Goal: Information Seeking & Learning: Learn about a topic

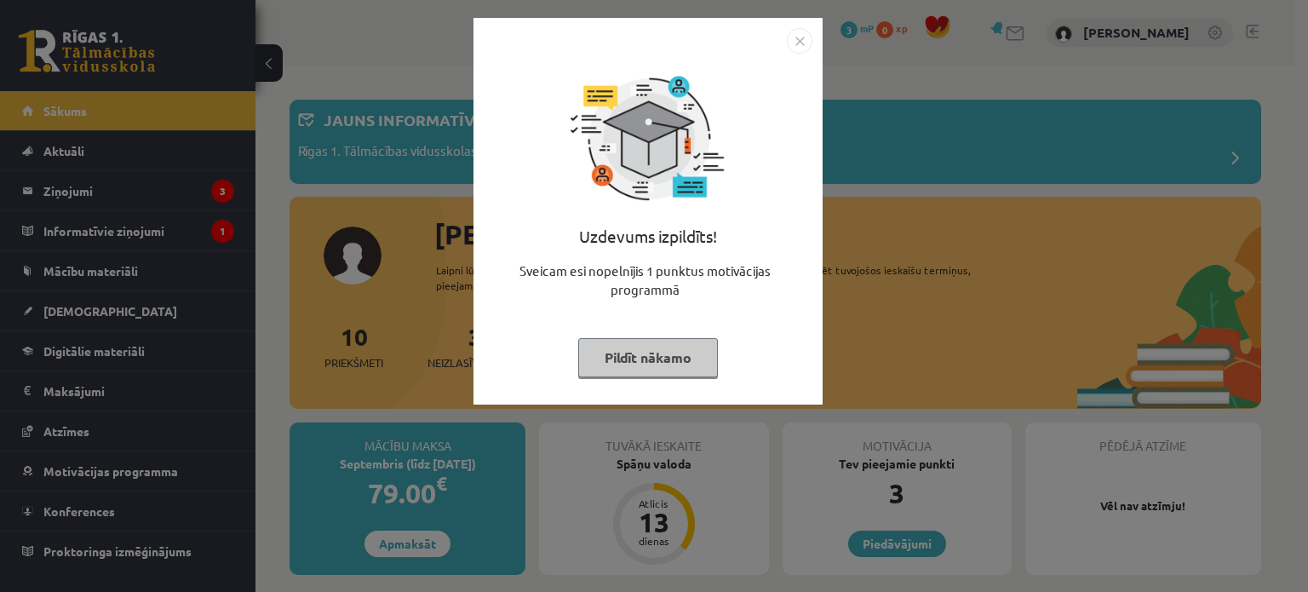
click at [803, 37] on img "Close" at bounding box center [800, 41] width 26 height 26
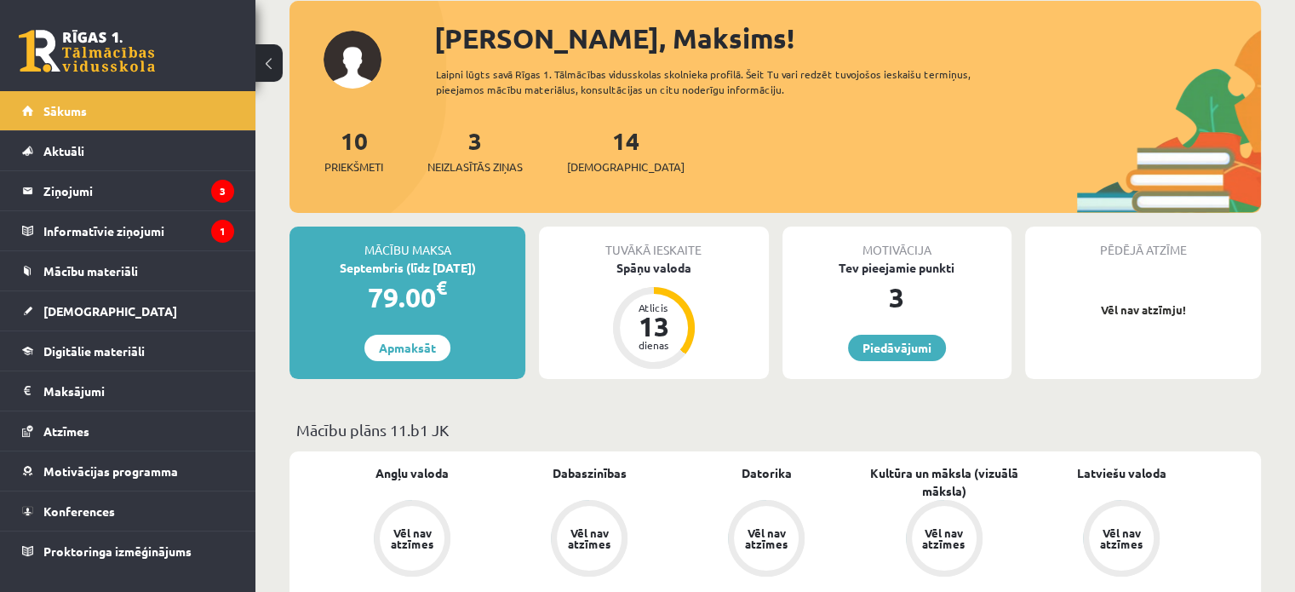
scroll to position [198, 0]
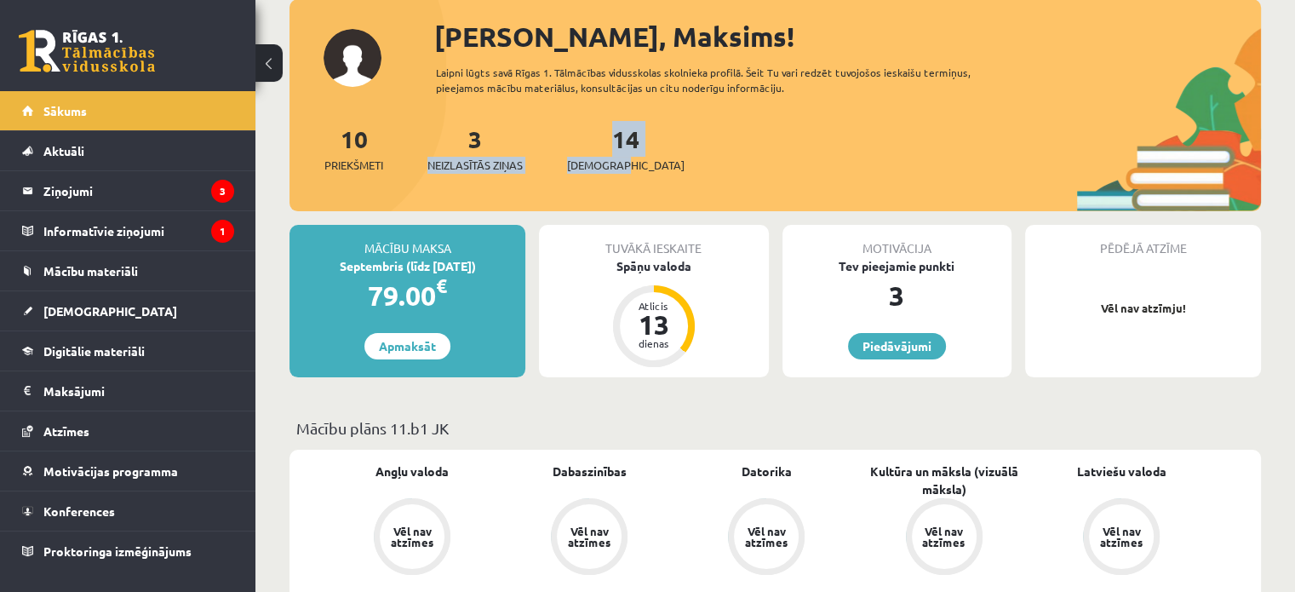
drag, startPoint x: 964, startPoint y: 166, endPoint x: 457, endPoint y: 146, distance: 507.1
click at [457, 146] on div "10 Priekšmeti 3 Neizlasītās ziņas 14 Ieskaites" at bounding box center [776, 166] width 972 height 91
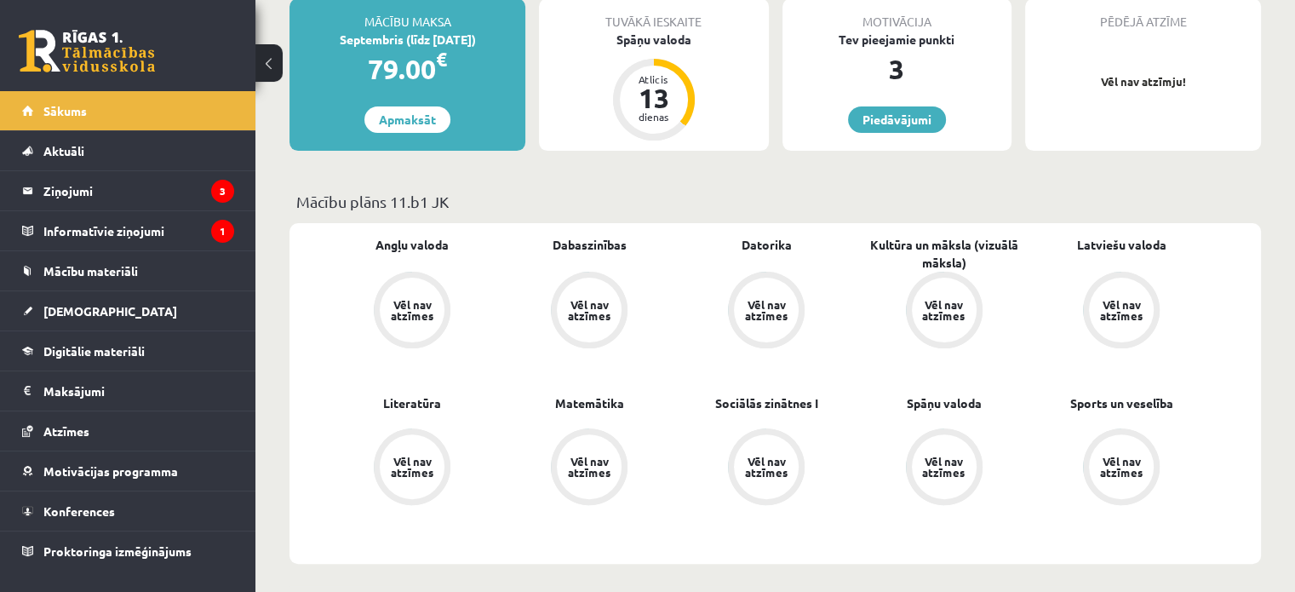
scroll to position [504, 0]
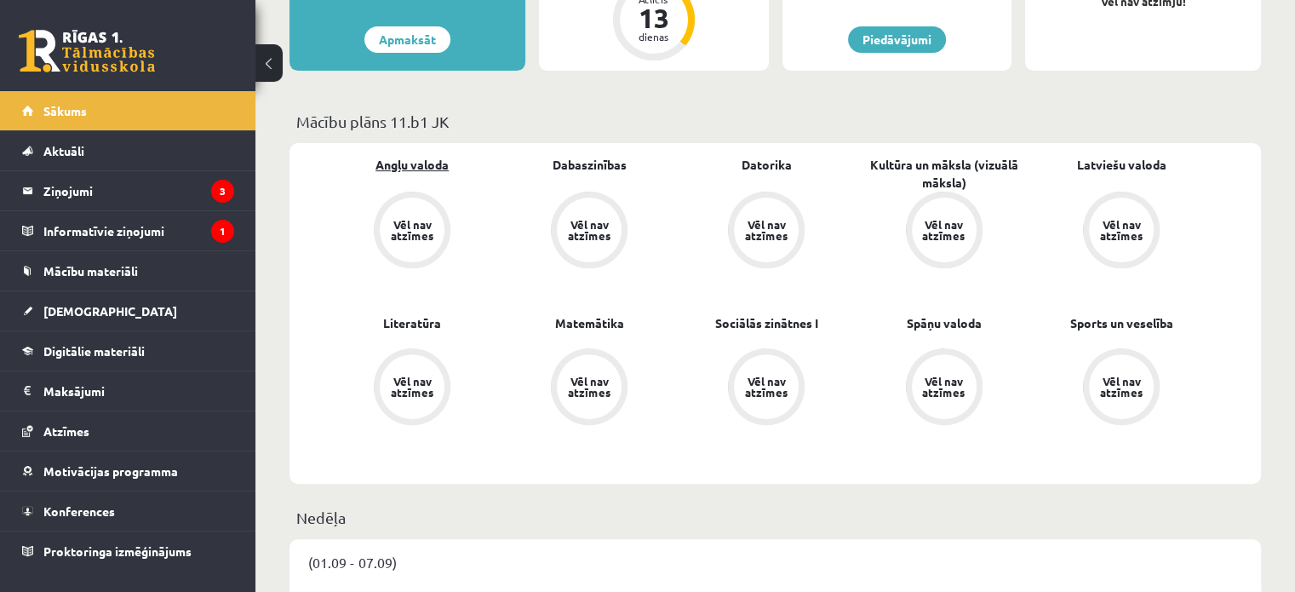
click at [428, 165] on link "Angļu valoda" at bounding box center [412, 165] width 73 height 18
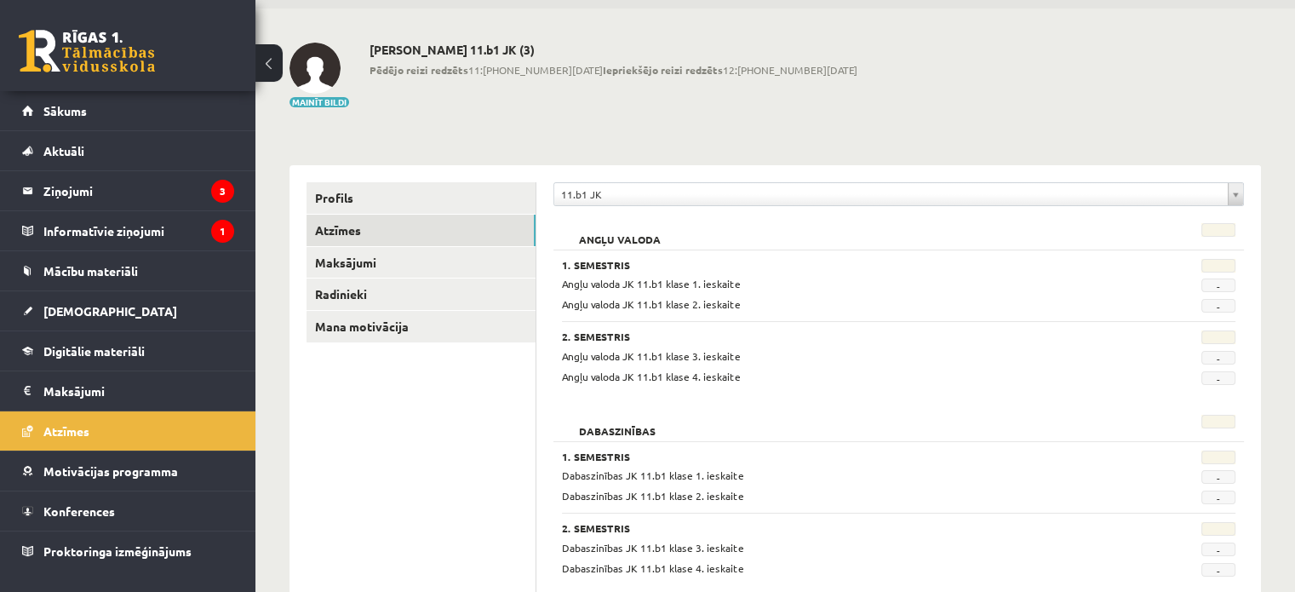
scroll to position [99, 0]
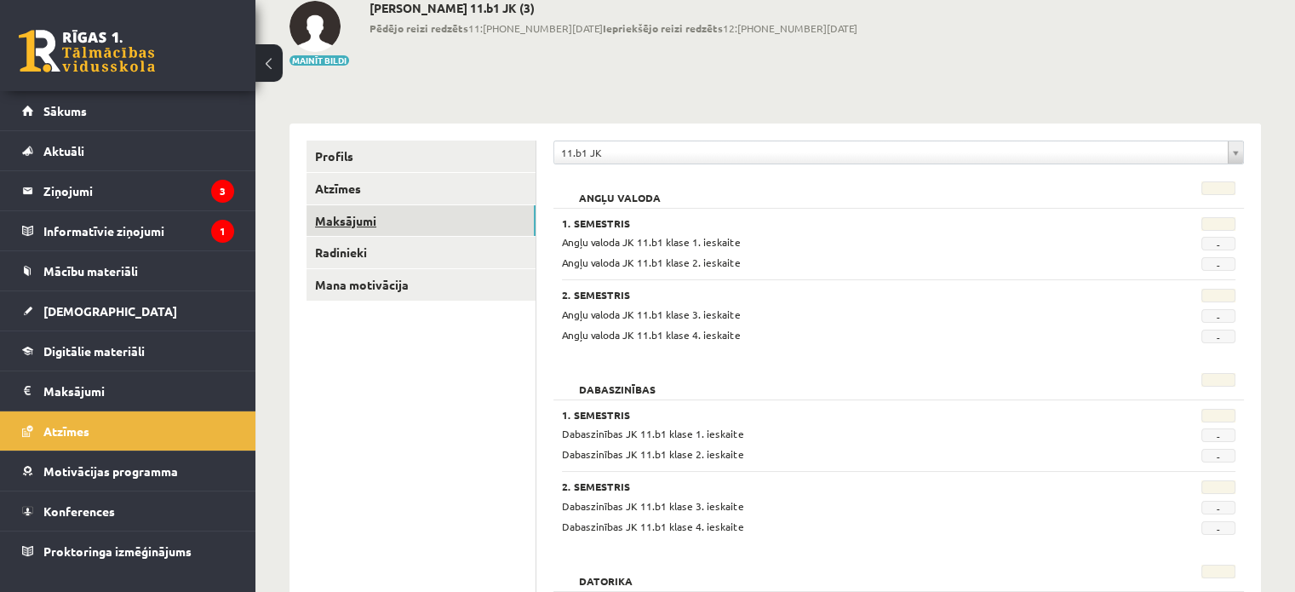
click at [347, 212] on link "Maksājumi" at bounding box center [421, 221] width 229 height 32
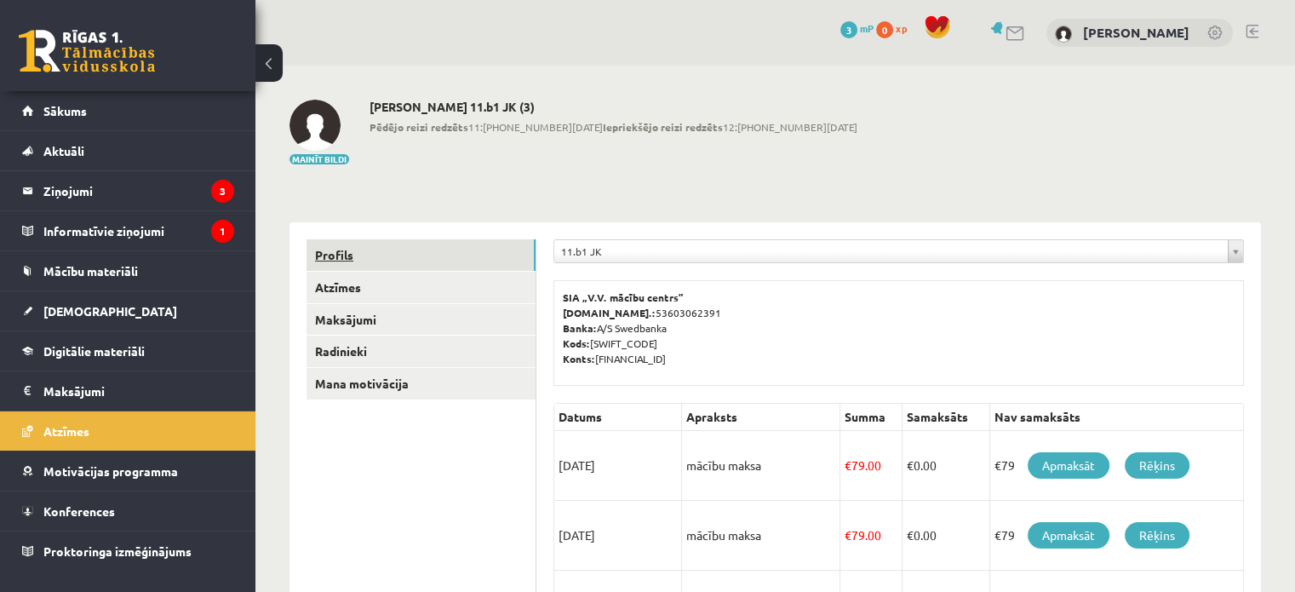
click at [327, 246] on link "Profils" at bounding box center [421, 255] width 229 height 32
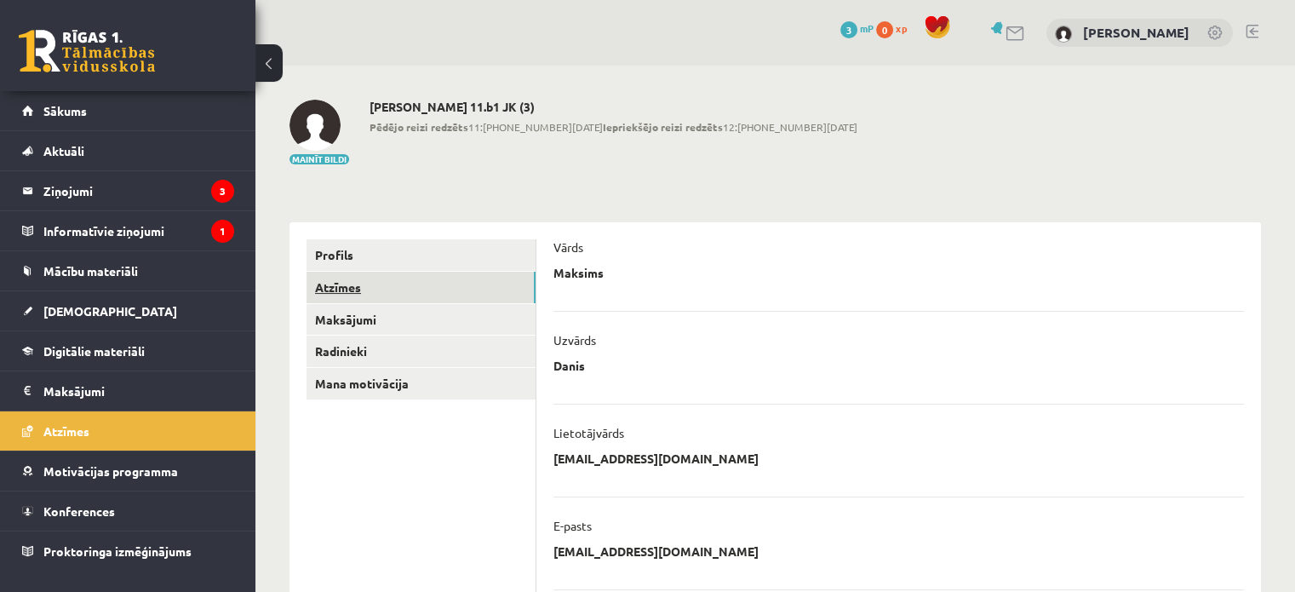
click at [365, 280] on link "Atzīmes" at bounding box center [421, 288] width 229 height 32
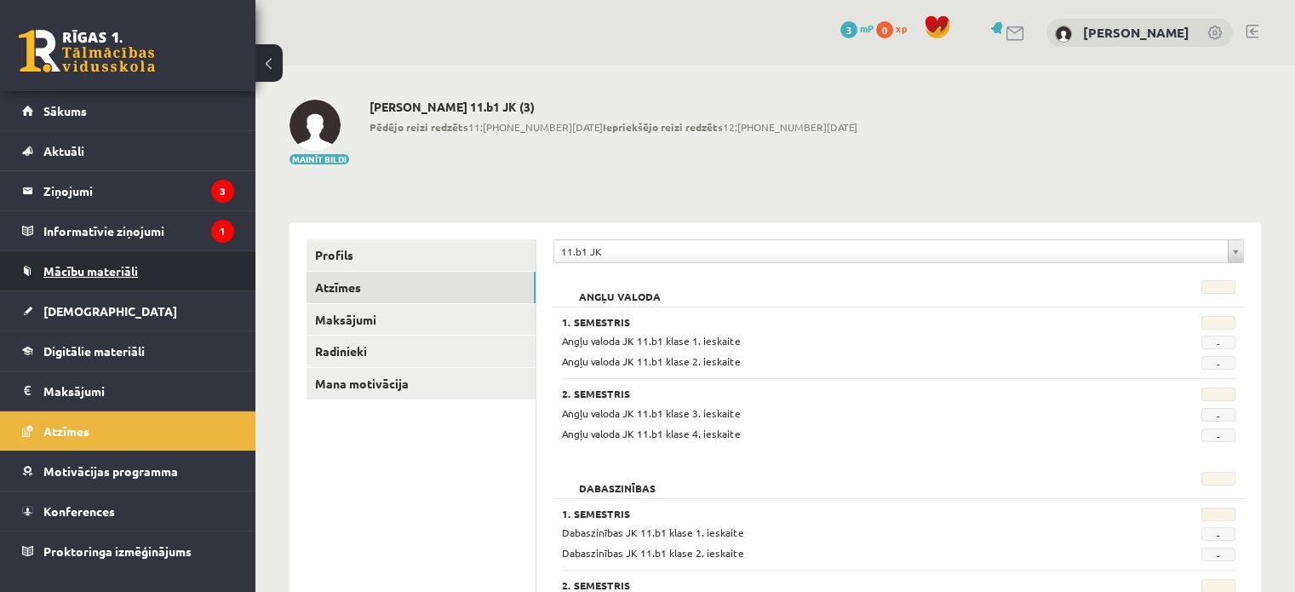
click at [136, 278] on link "Mācību materiāli" at bounding box center [128, 270] width 212 height 39
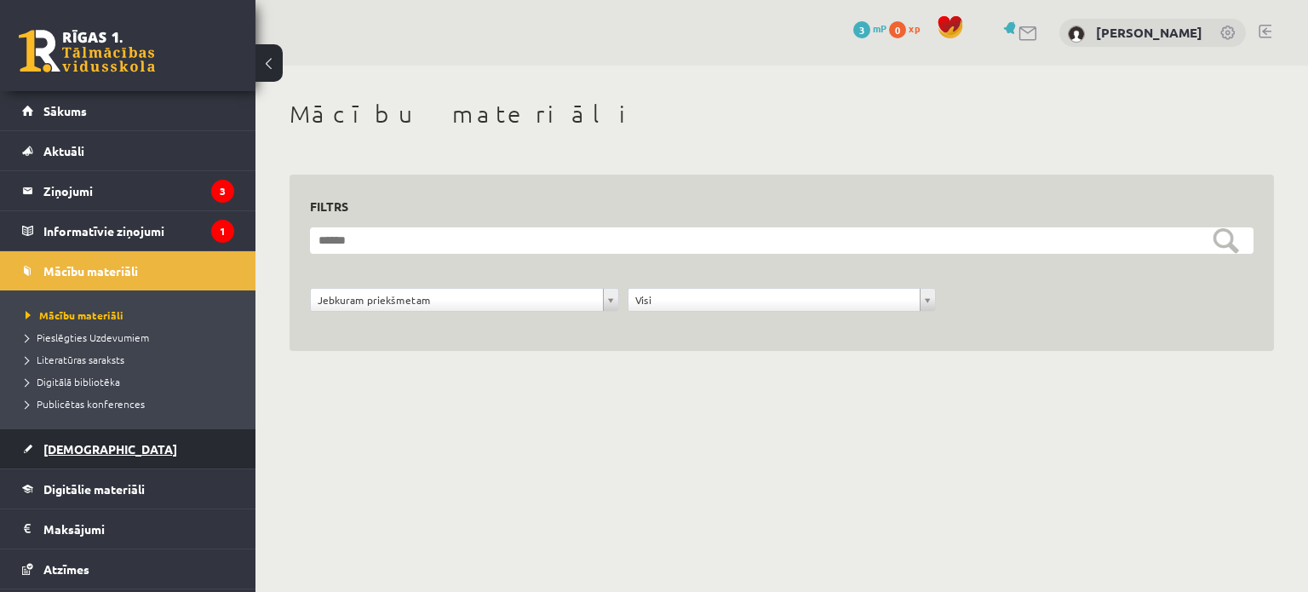
click at [143, 457] on link "[DEMOGRAPHIC_DATA]" at bounding box center [128, 448] width 212 height 39
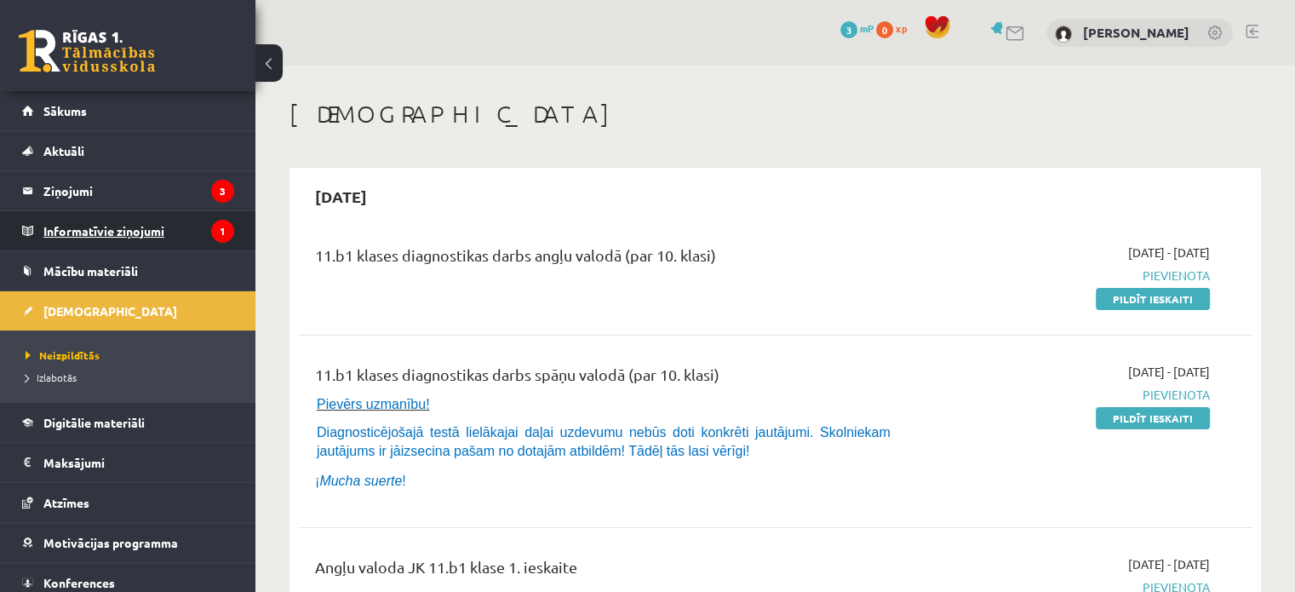
click at [158, 234] on legend "Informatīvie ziņojumi 1" at bounding box center [138, 230] width 191 height 39
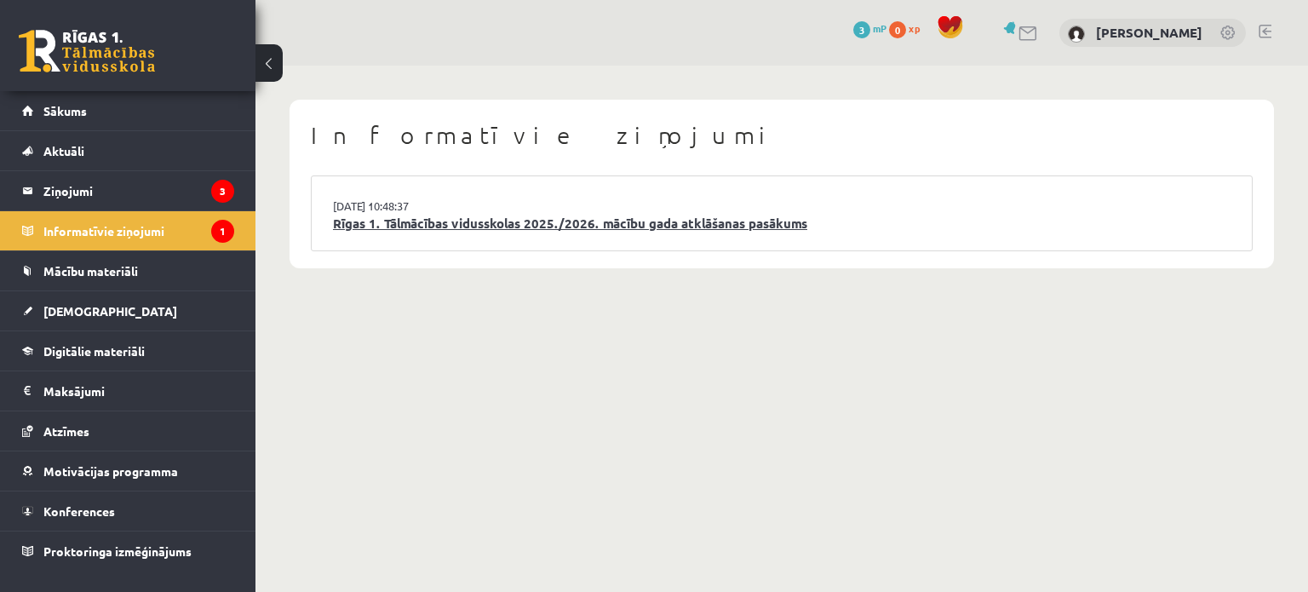
click at [618, 224] on link "Rīgas 1. Tālmācības vidusskolas 2025./2026. mācību gada atklāšanas pasākums" at bounding box center [782, 224] width 898 height 20
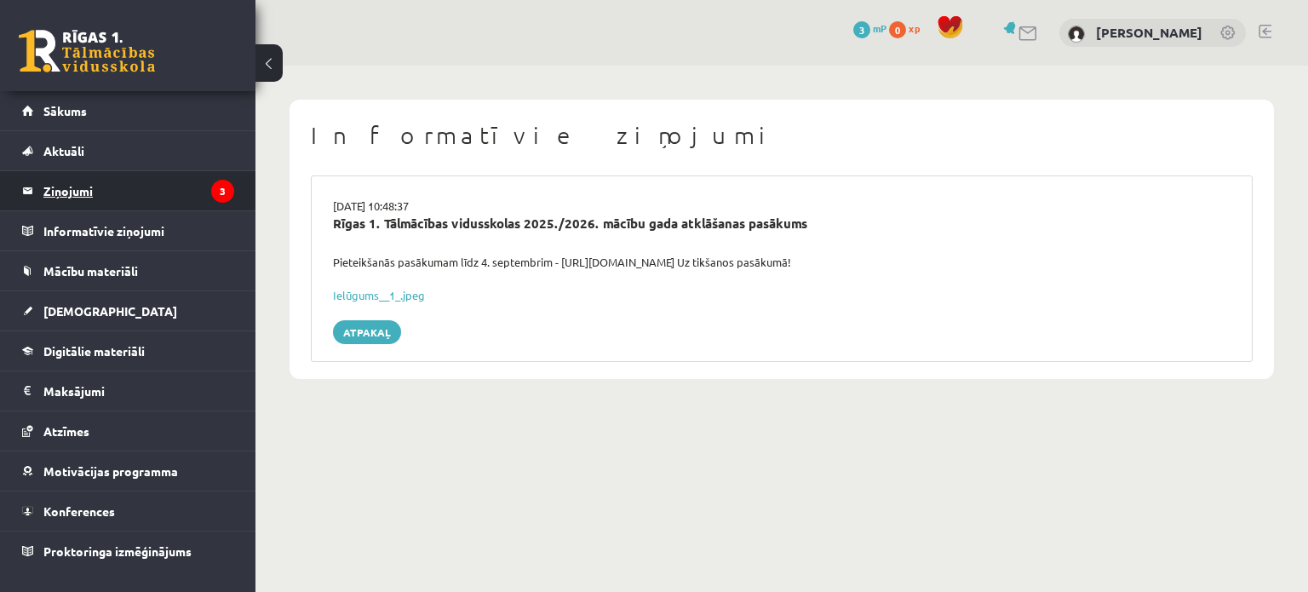
click at [131, 196] on legend "Ziņojumi 3" at bounding box center [138, 190] width 191 height 39
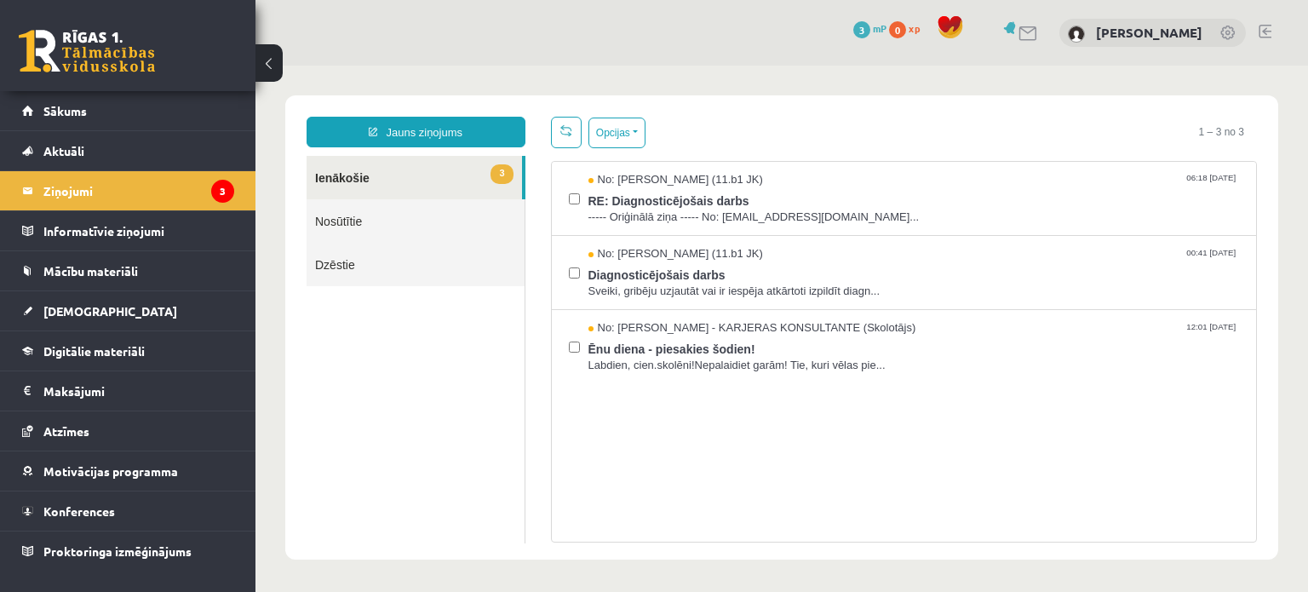
click at [455, 169] on link "3 Ienākošie" at bounding box center [414, 177] width 215 height 43
click at [808, 374] on div "No: Karīna Saveļjeva - KARJERAS KONSULTANTE (Skolotājs) 12:01 01/03/2024 Ēnu di…" at bounding box center [904, 346] width 705 height 73
click at [784, 367] on span "Labdien, cien.skolēni!Nepalaidiet garām! Tie, kuri vēlas pie..." at bounding box center [914, 366] width 652 height 16
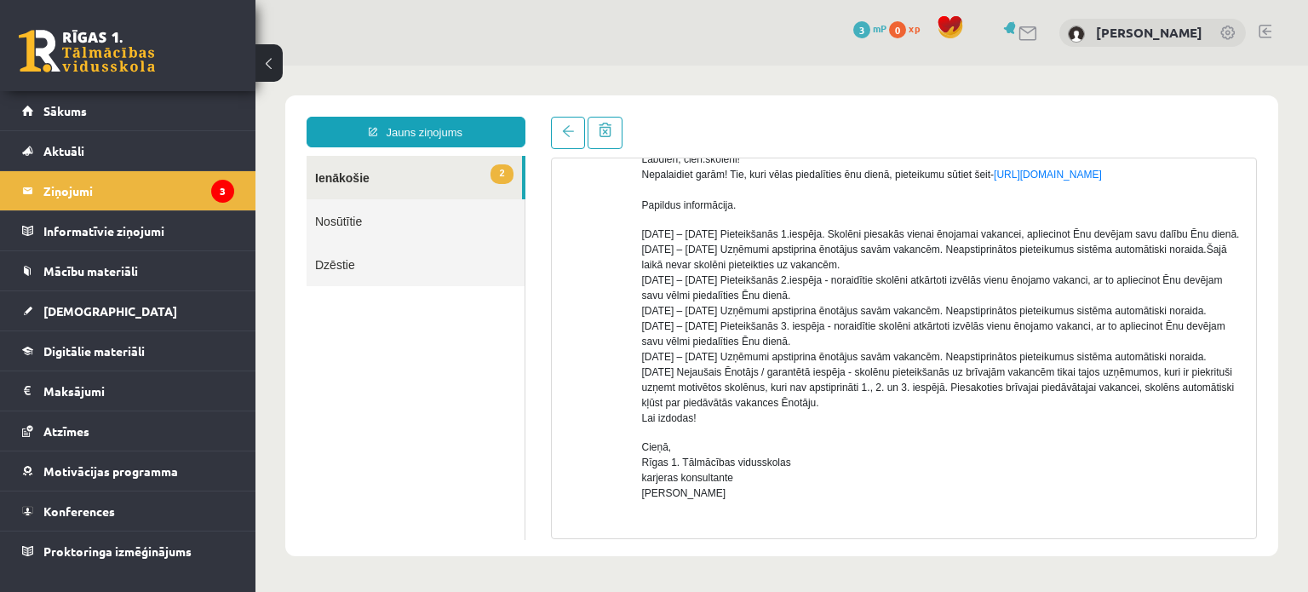
scroll to position [136, 0]
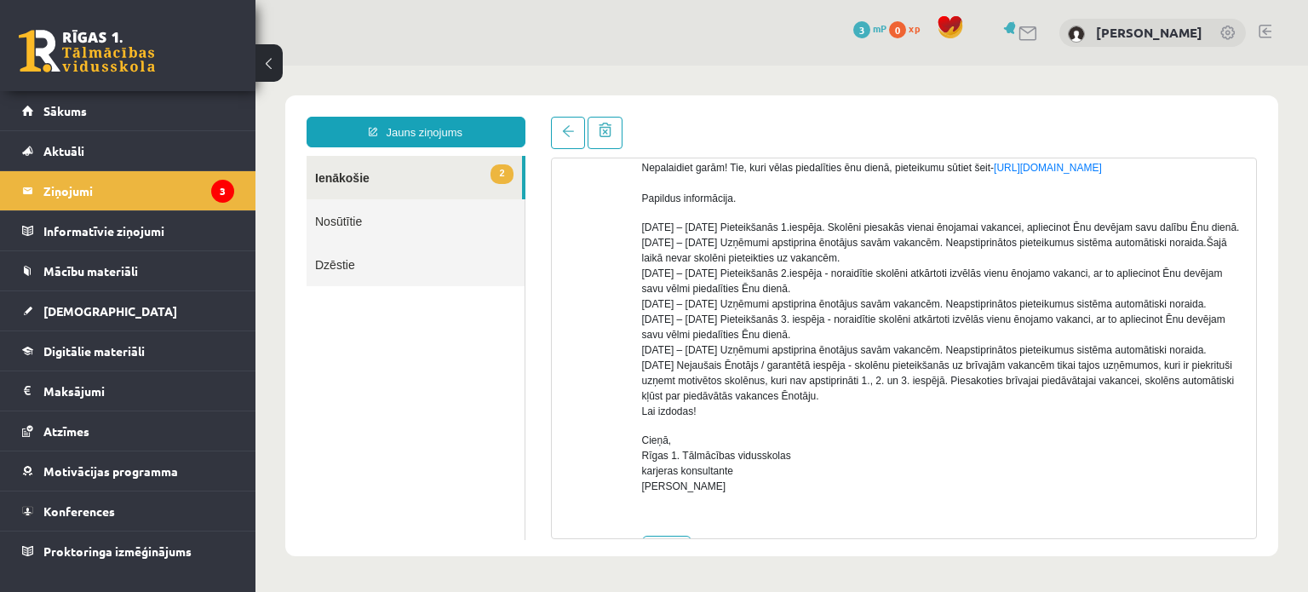
click at [342, 175] on link "2 Ienākošie" at bounding box center [414, 177] width 215 height 43
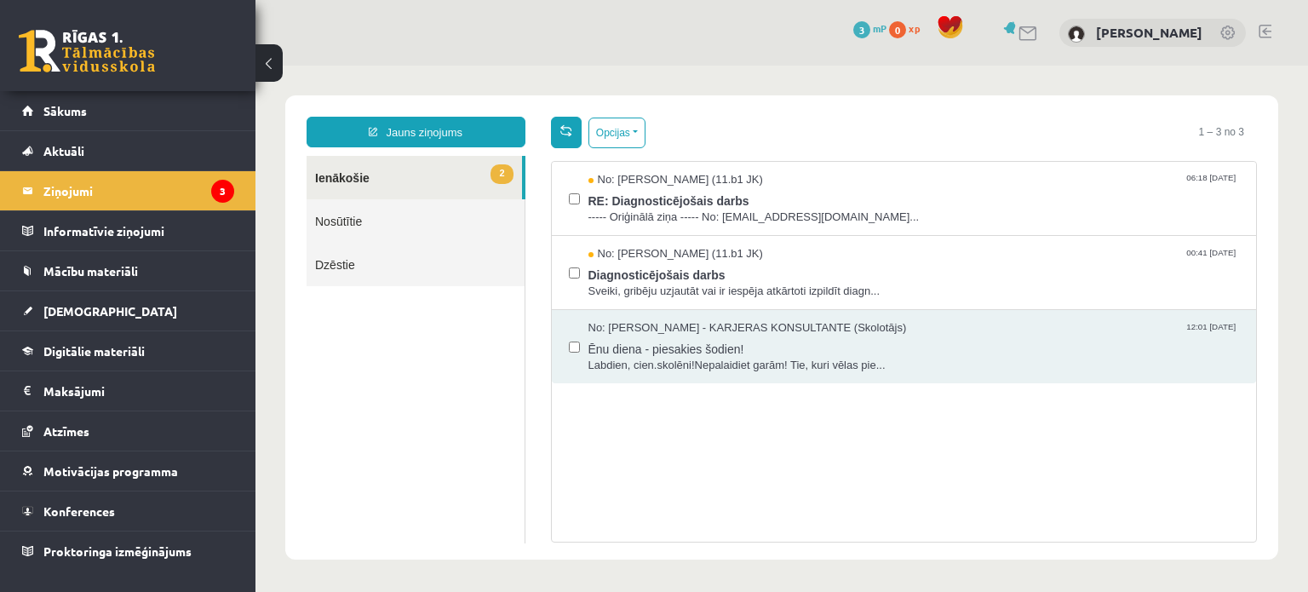
scroll to position [0, 0]
click at [561, 144] on link at bounding box center [566, 133] width 31 height 32
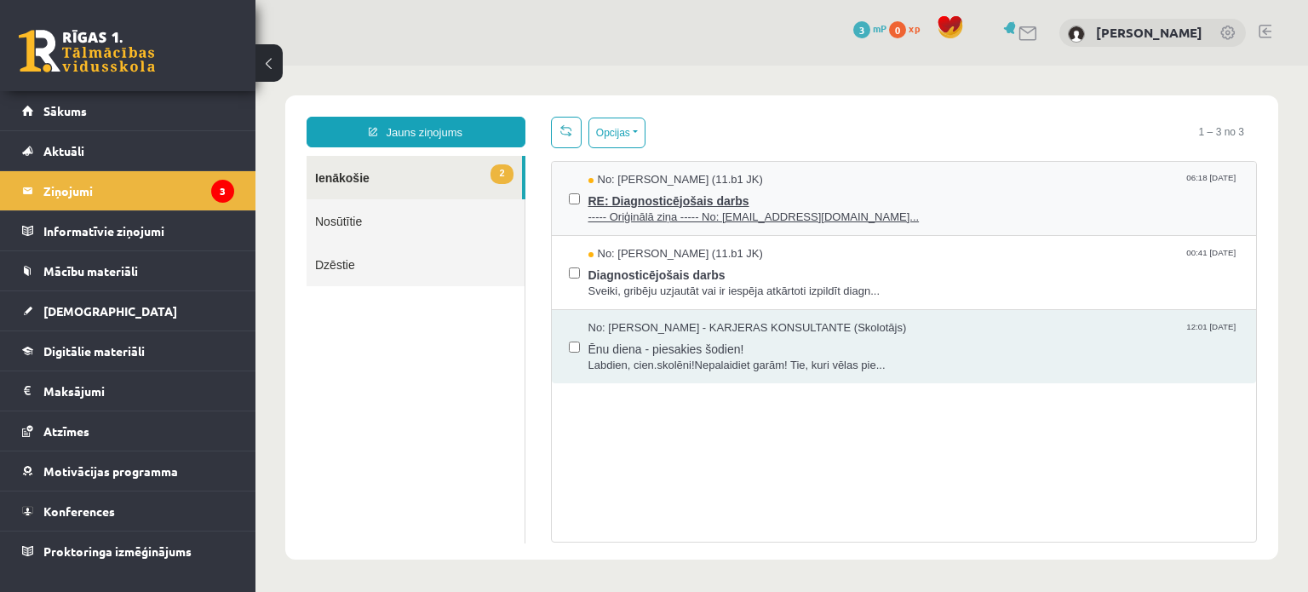
click at [718, 200] on span "RE: Diagnosticējošais darbs" at bounding box center [914, 198] width 652 height 21
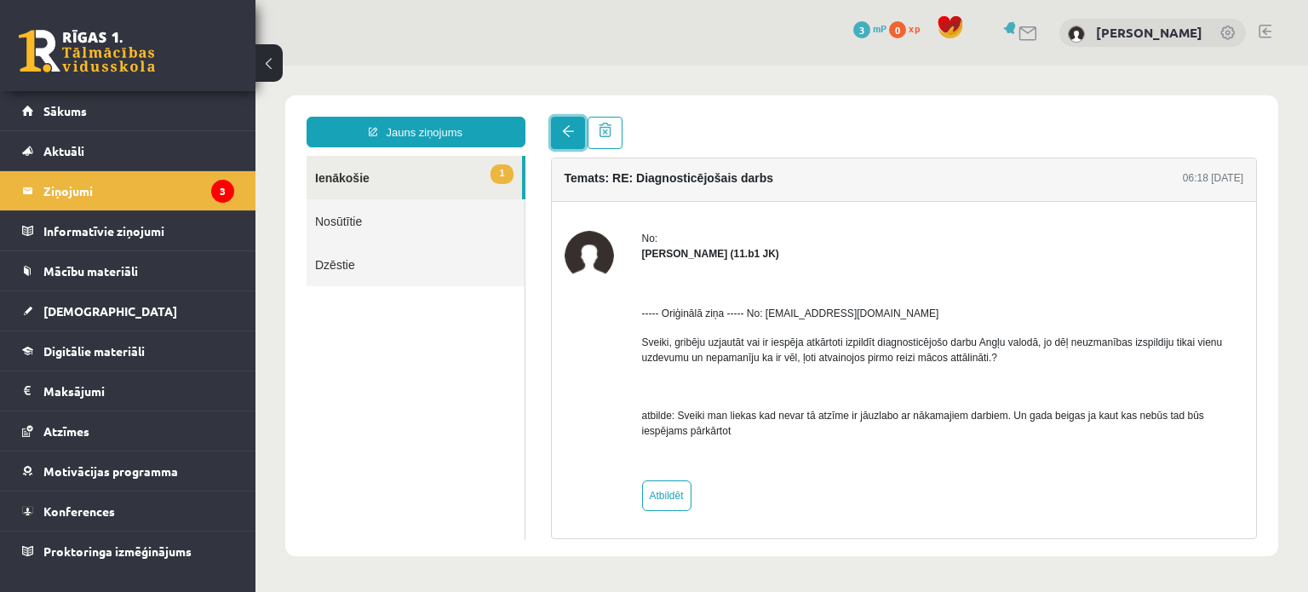
click at [553, 139] on link at bounding box center [568, 133] width 34 height 32
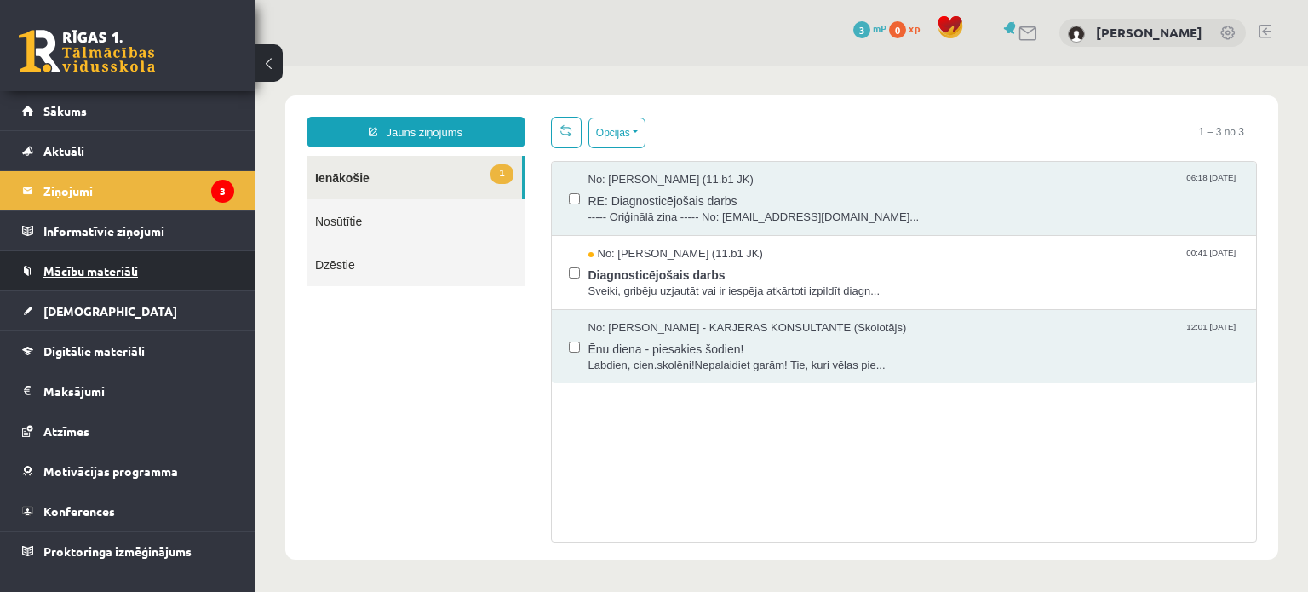
click at [77, 265] on span "Mācību materiāli" at bounding box center [90, 270] width 95 height 15
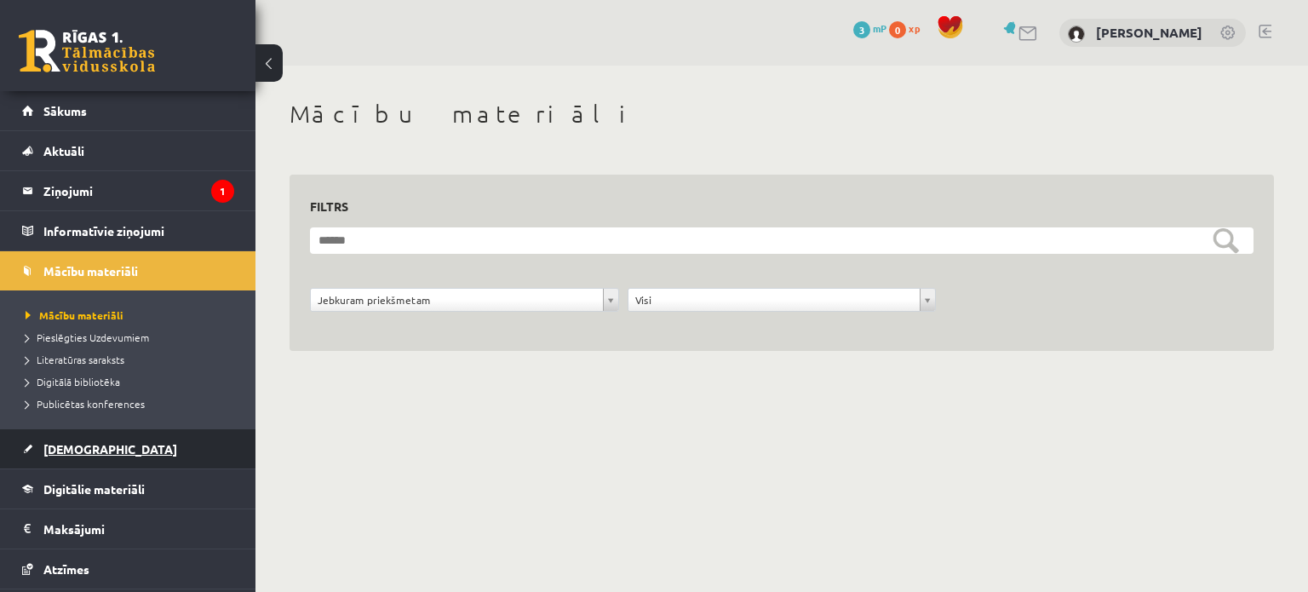
click at [106, 442] on link "[DEMOGRAPHIC_DATA]" at bounding box center [128, 448] width 212 height 39
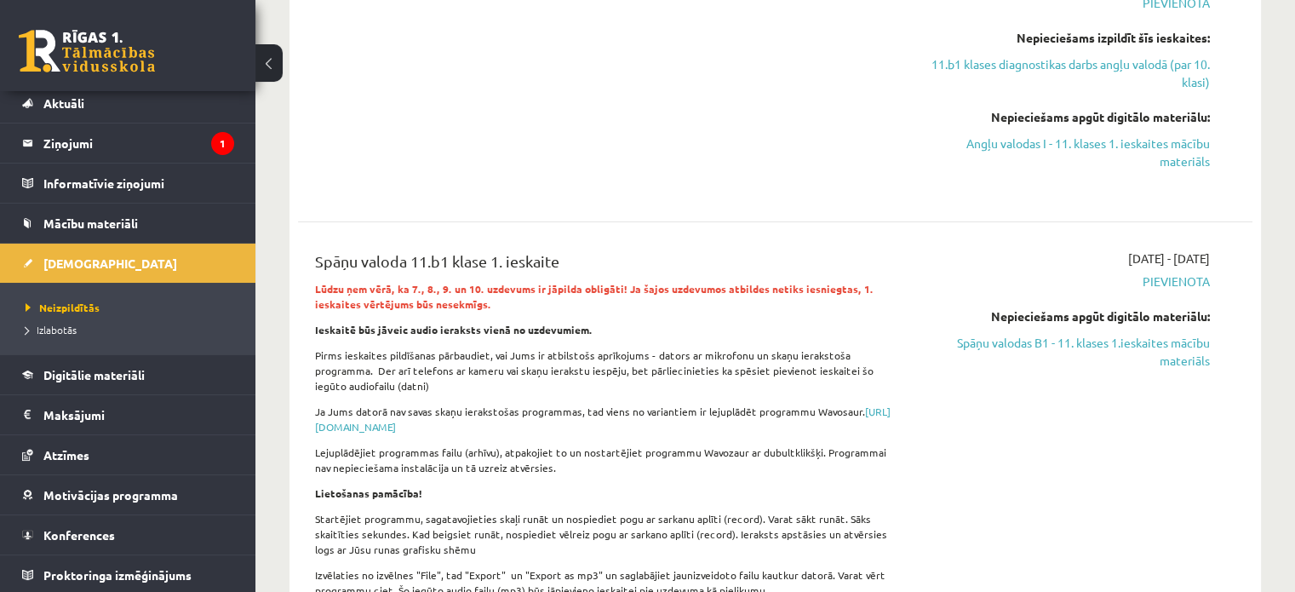
scroll to position [583, 0]
click at [1173, 278] on span "Pievienota" at bounding box center [1069, 283] width 281 height 18
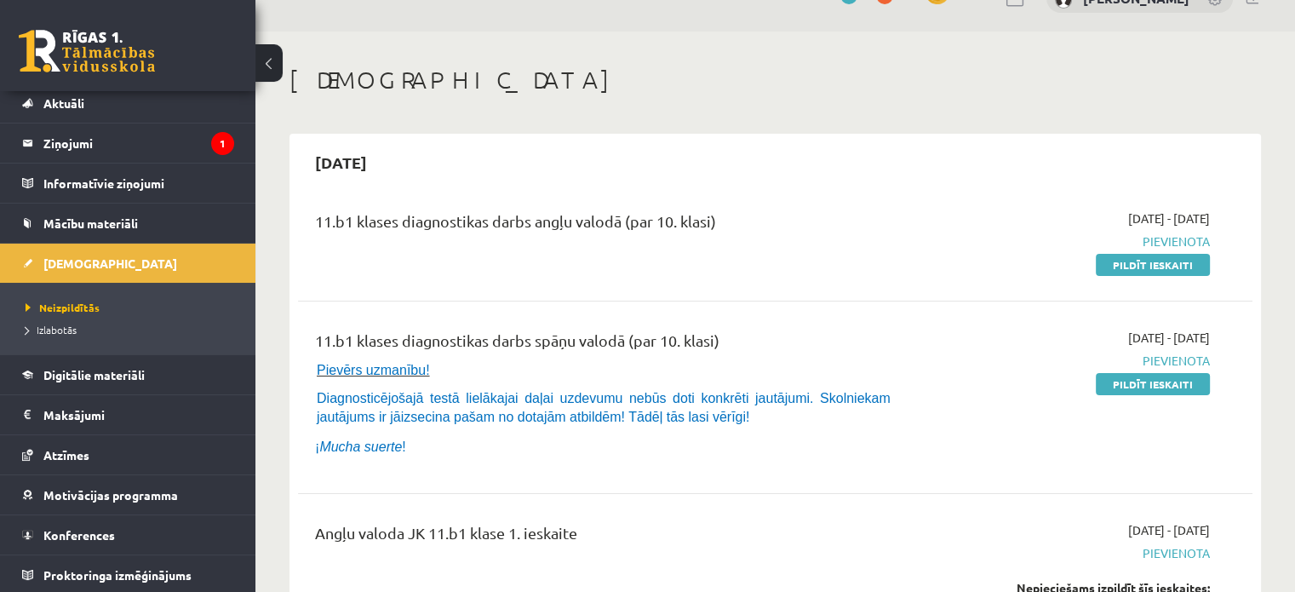
scroll to position [0, 0]
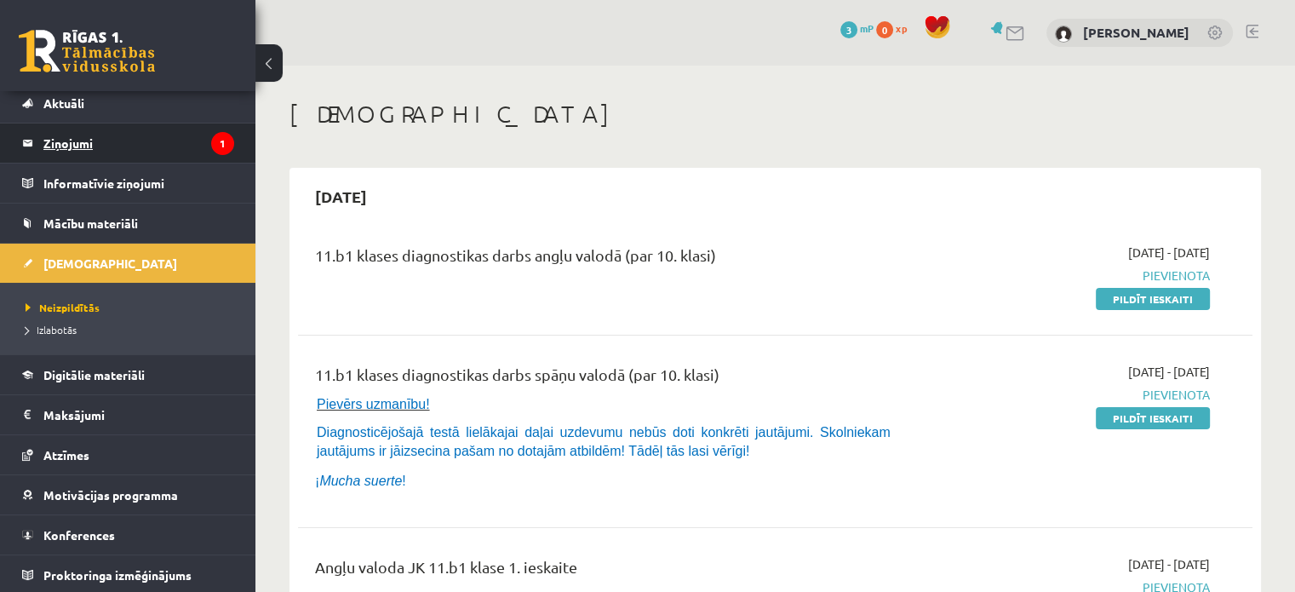
click at [111, 141] on legend "Ziņojumi 1" at bounding box center [138, 142] width 191 height 39
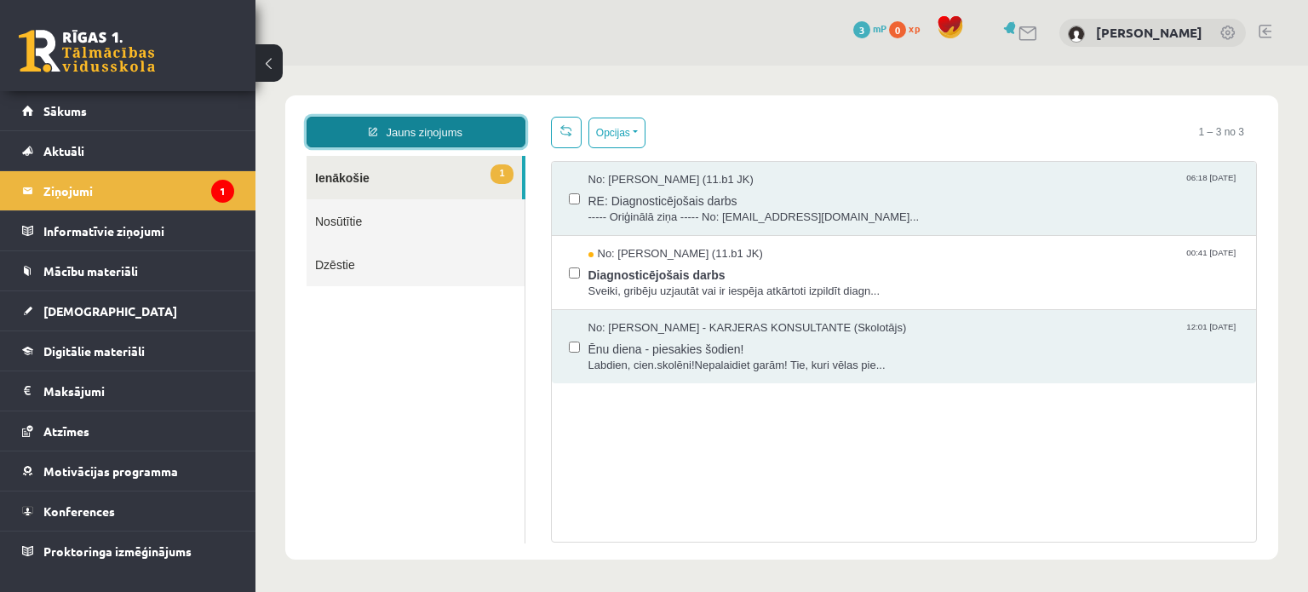
click at [410, 143] on link "Jauns ziņojums" at bounding box center [416, 132] width 219 height 31
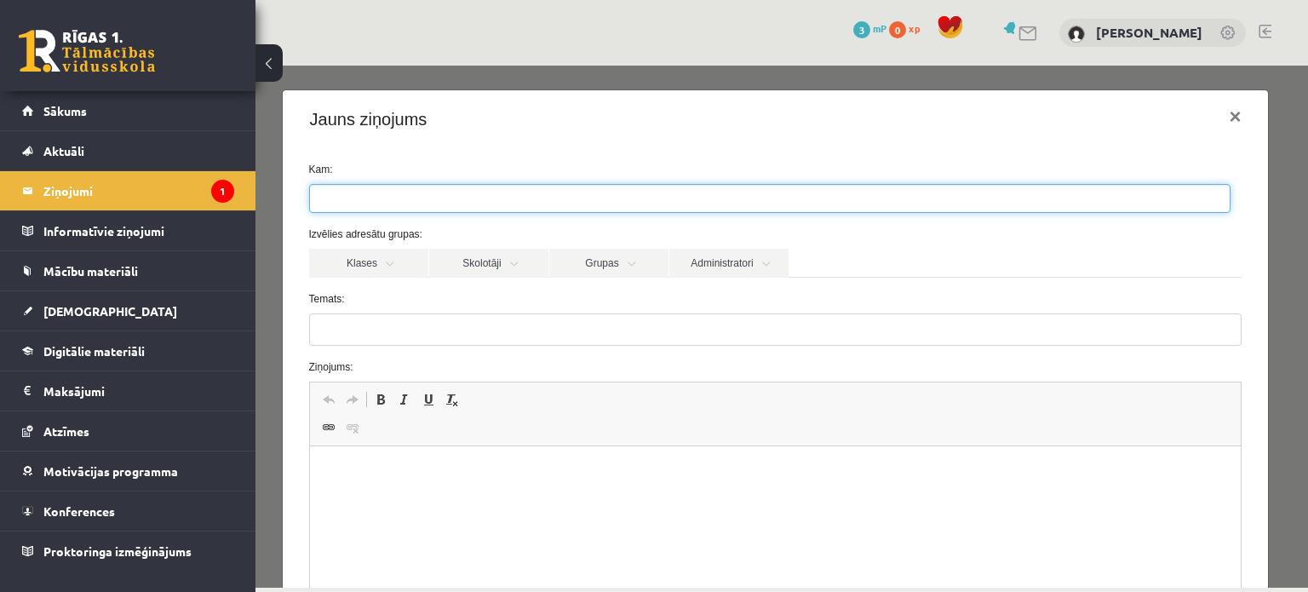
click at [432, 200] on ul at bounding box center [770, 198] width 920 height 27
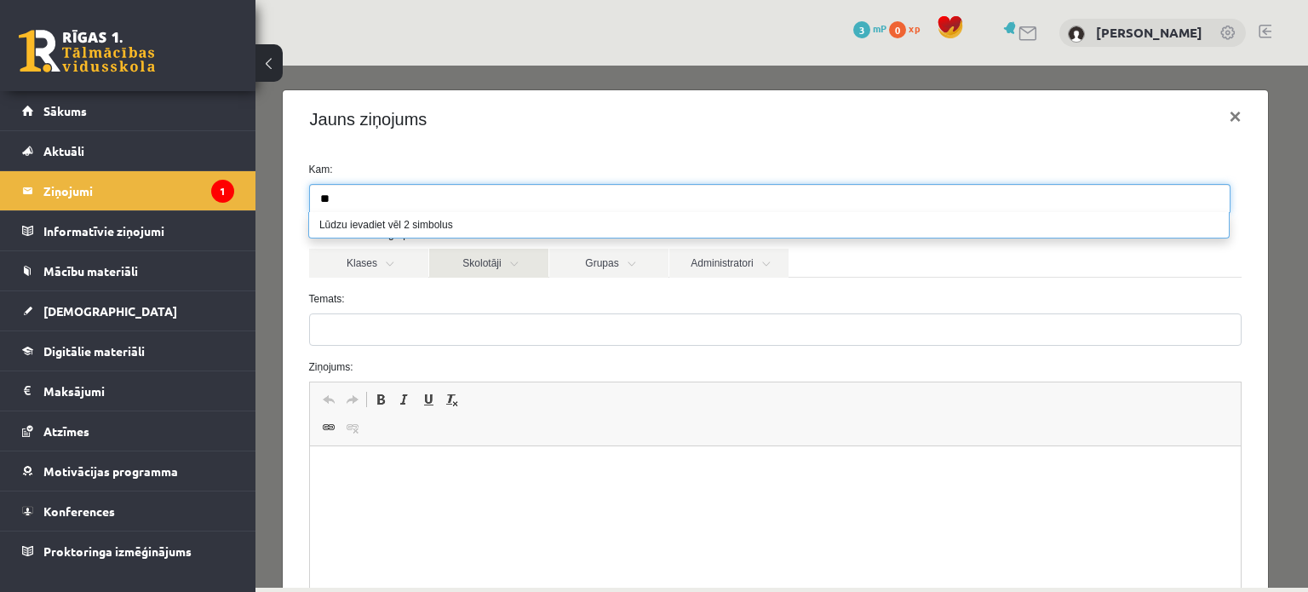
type input "*"
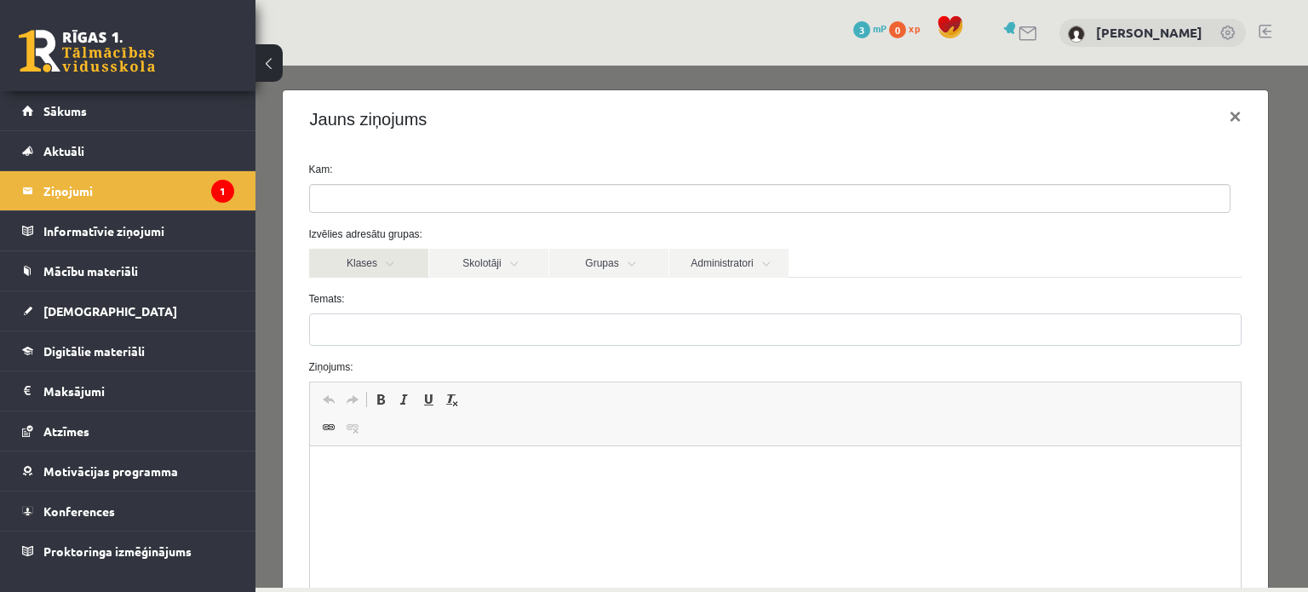
click at [375, 264] on link "Klases" at bounding box center [368, 263] width 119 height 29
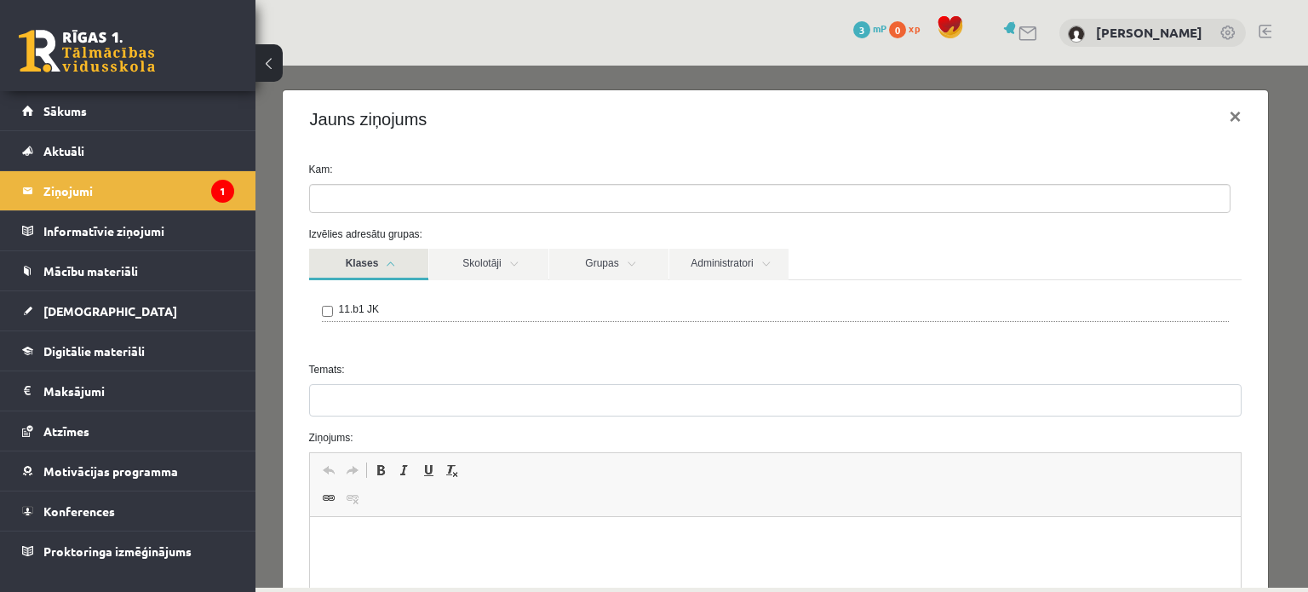
click at [375, 264] on link "Klases" at bounding box center [368, 265] width 119 height 32
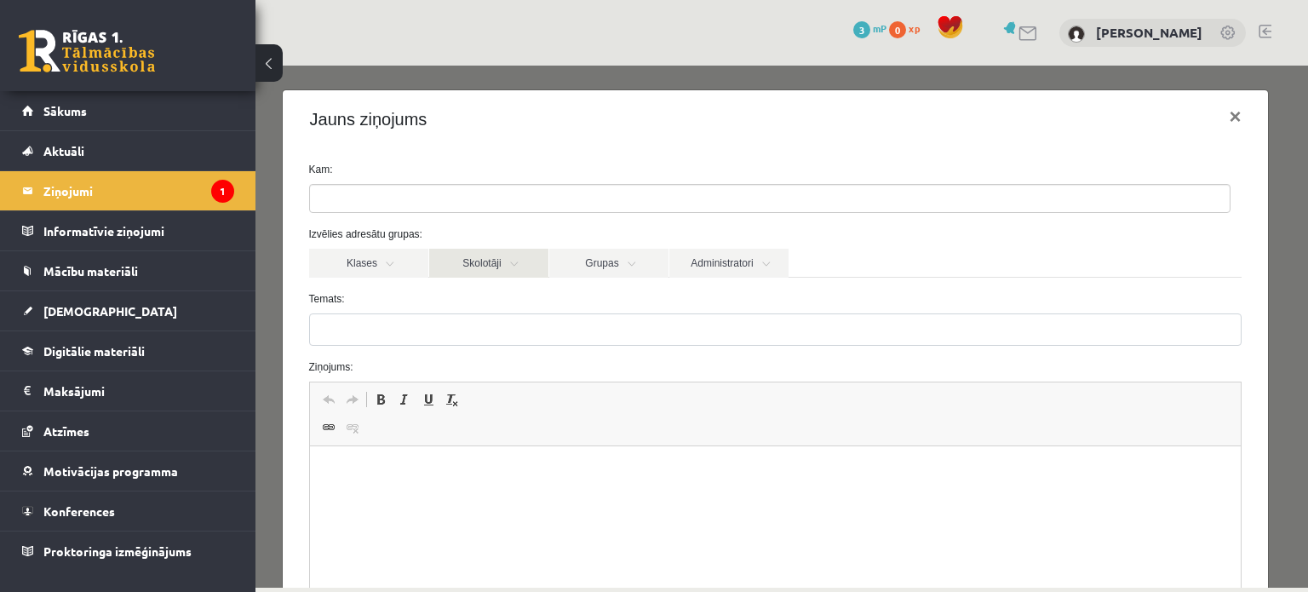
click at [514, 271] on link "Skolotāji" at bounding box center [488, 263] width 119 height 29
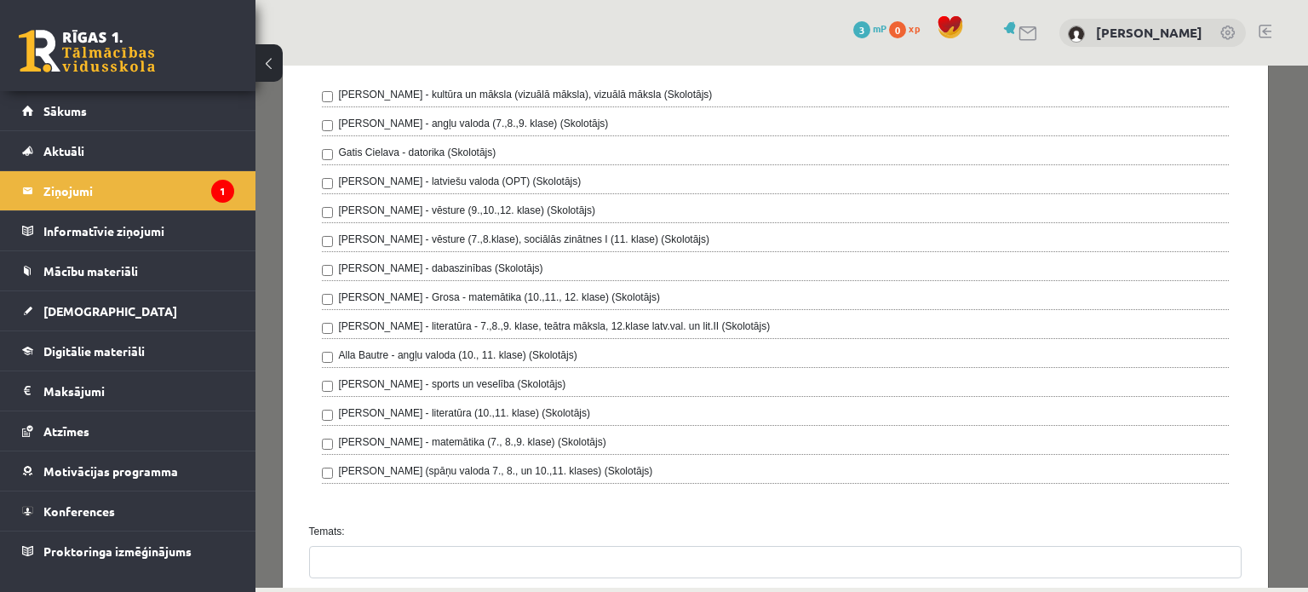
scroll to position [218, 0]
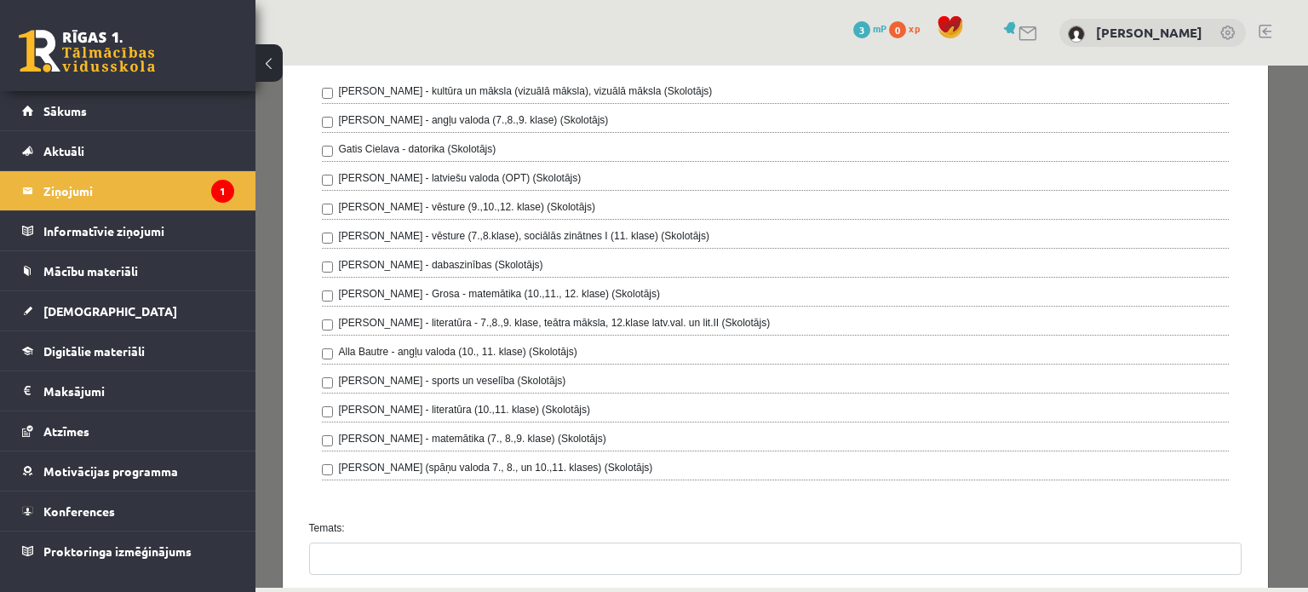
click at [320, 468] on div "Ilze Kolka - kultūra un māksla (vizuālā māksla), vizuālā māksla (Skolotājs) Lai…" at bounding box center [775, 284] width 933 height 445
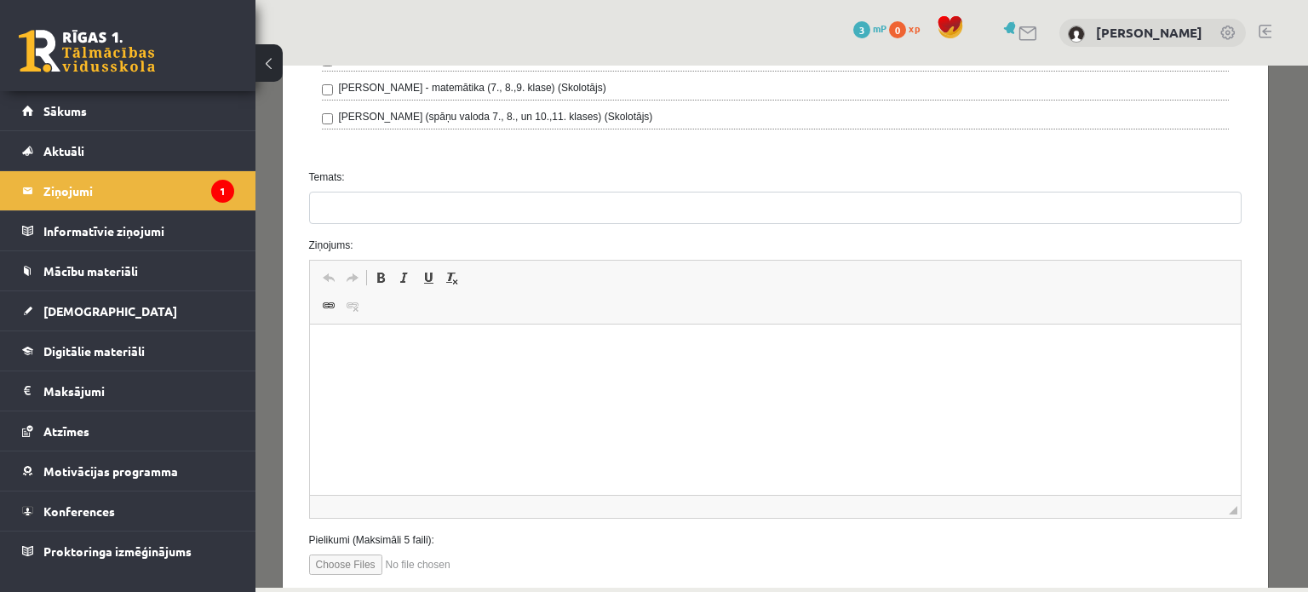
scroll to position [576, 0]
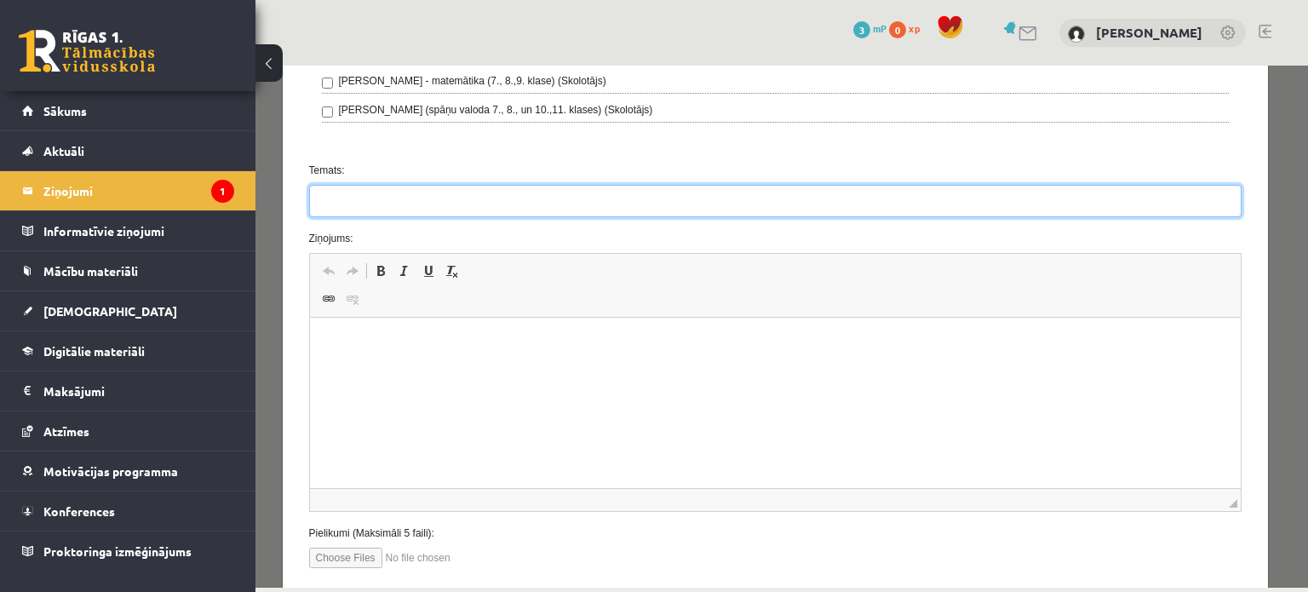
click at [433, 192] on input "Temats:" at bounding box center [775, 201] width 933 height 32
type input "*"
type input "*******"
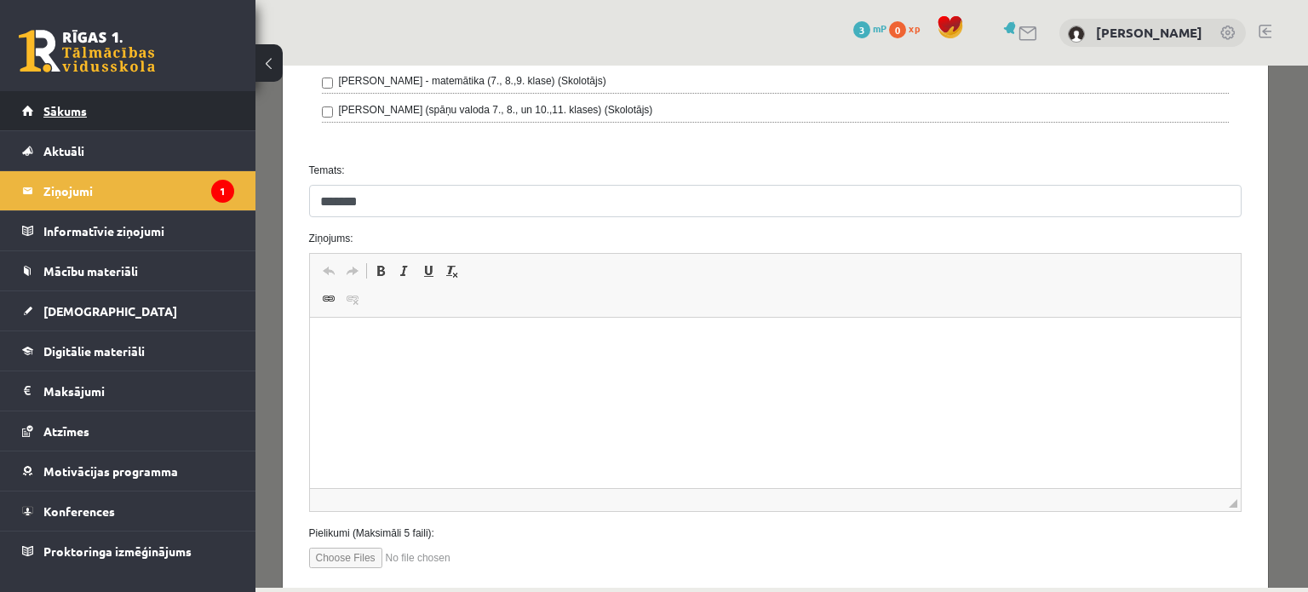
click at [87, 118] on link "Sākums" at bounding box center [128, 110] width 212 height 39
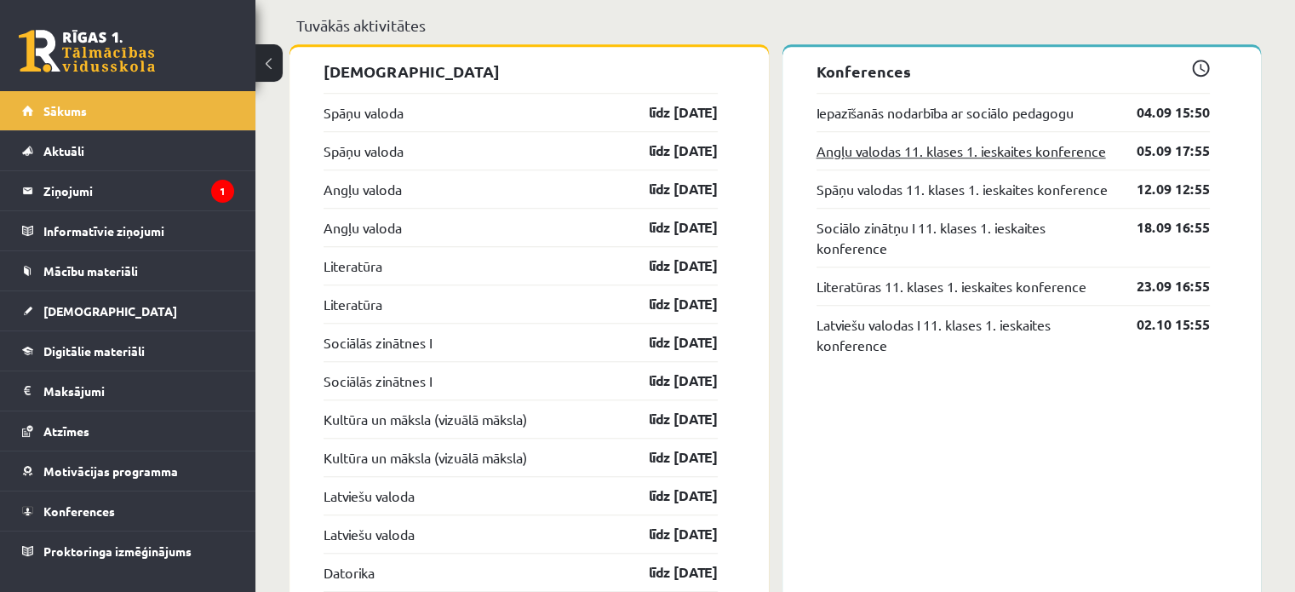
scroll to position [1368, 0]
click at [970, 123] on link "Iepazīšanās nodarbība ar sociālo pedagogu" at bounding box center [945, 113] width 257 height 20
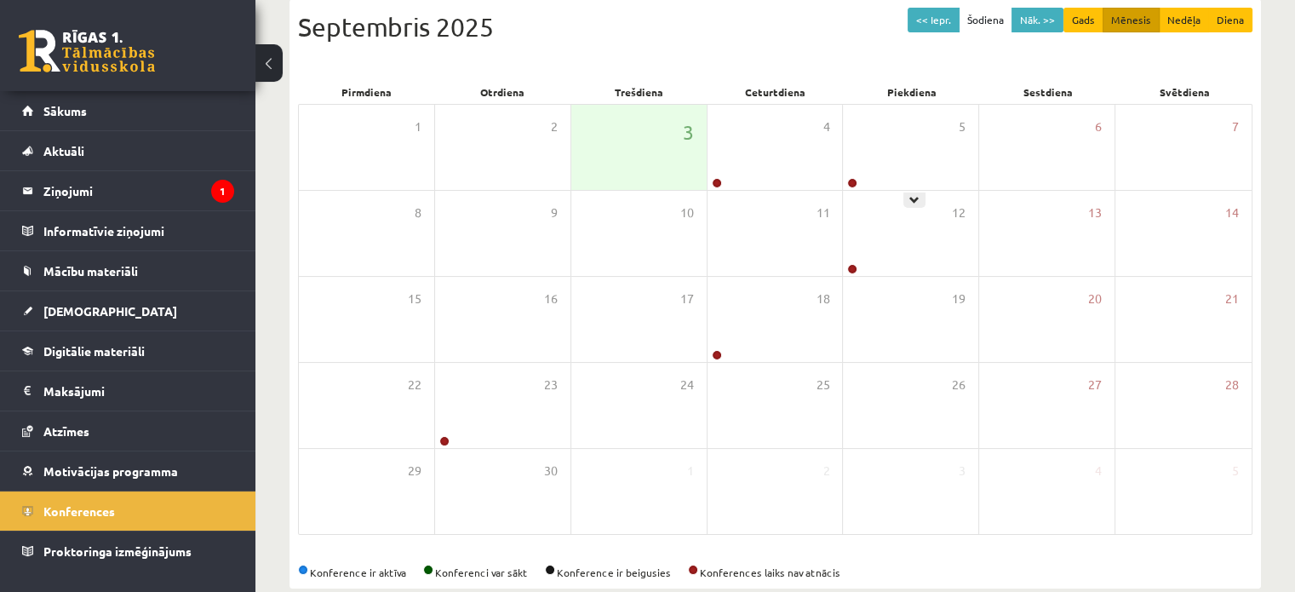
scroll to position [221, 0]
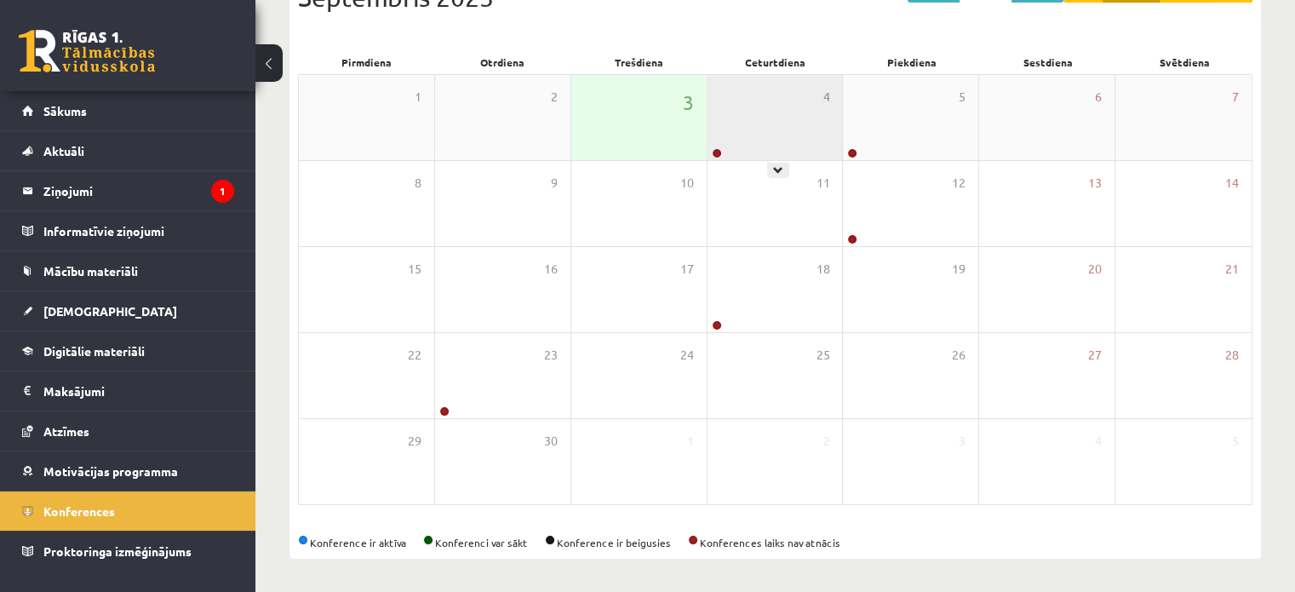
click at [764, 135] on div "4" at bounding box center [775, 117] width 135 height 85
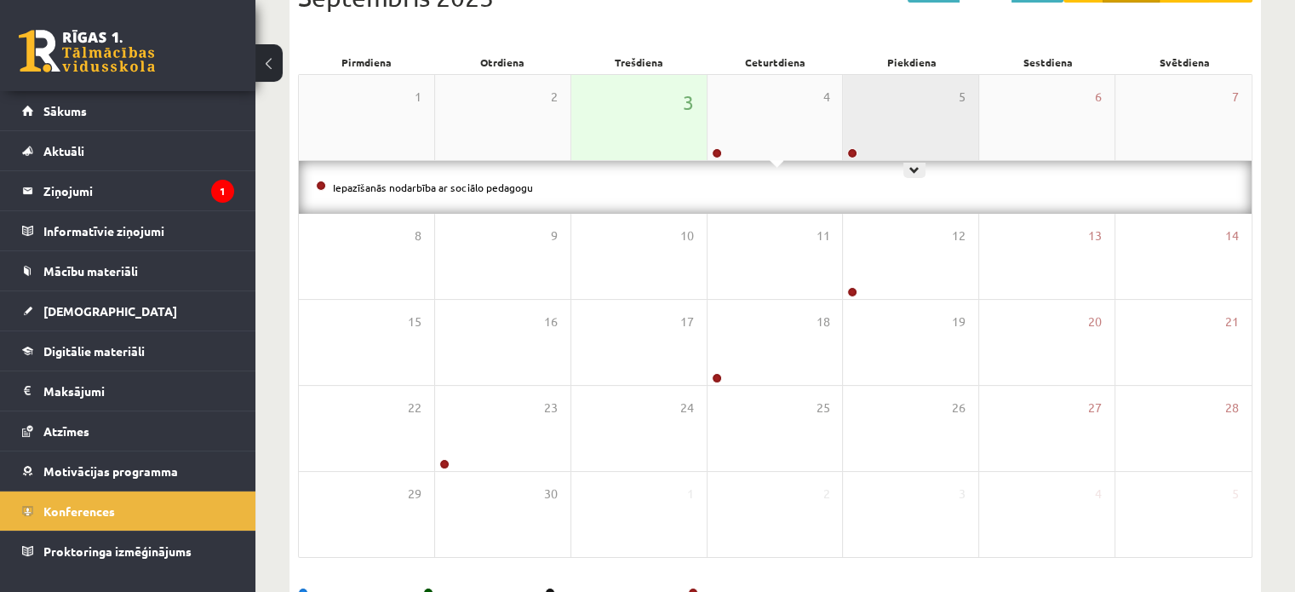
click at [908, 108] on div "5" at bounding box center [910, 117] width 135 height 85
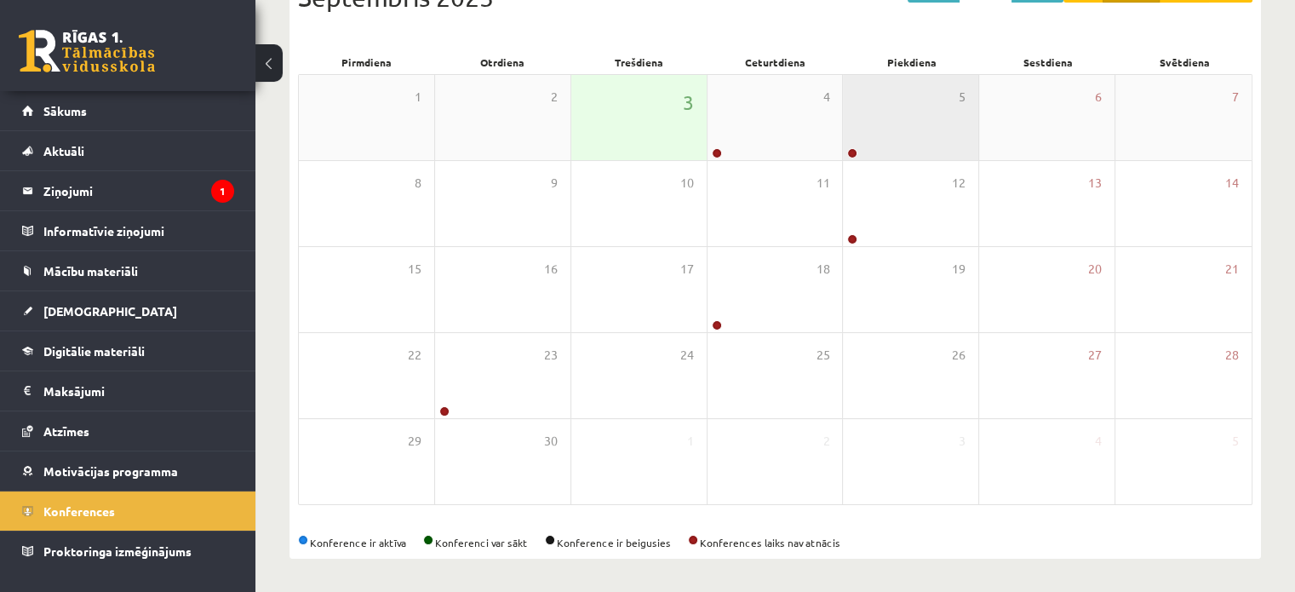
click at [908, 108] on div "5" at bounding box center [910, 117] width 135 height 85
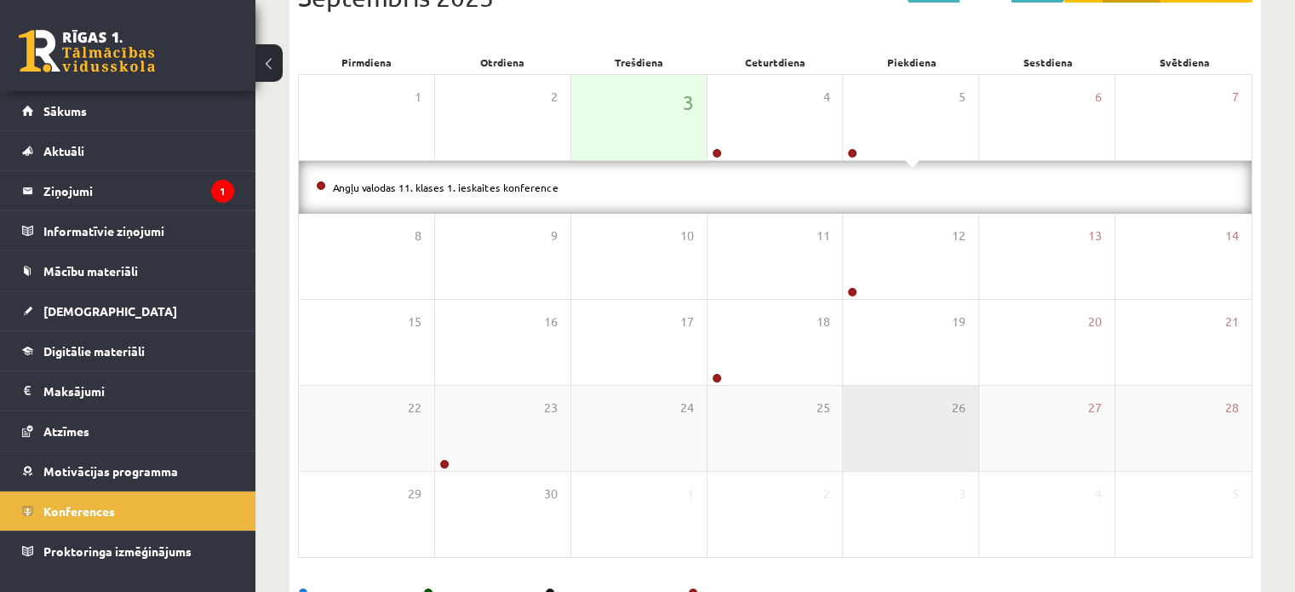
scroll to position [273, 0]
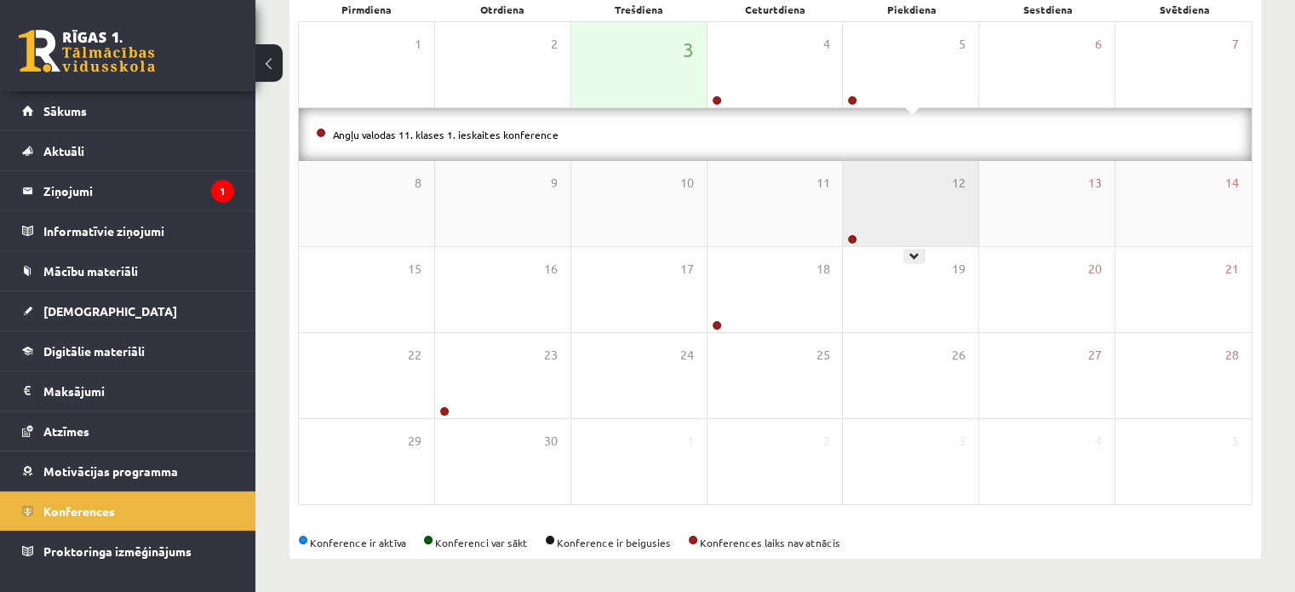
click at [880, 184] on div "12" at bounding box center [910, 203] width 135 height 85
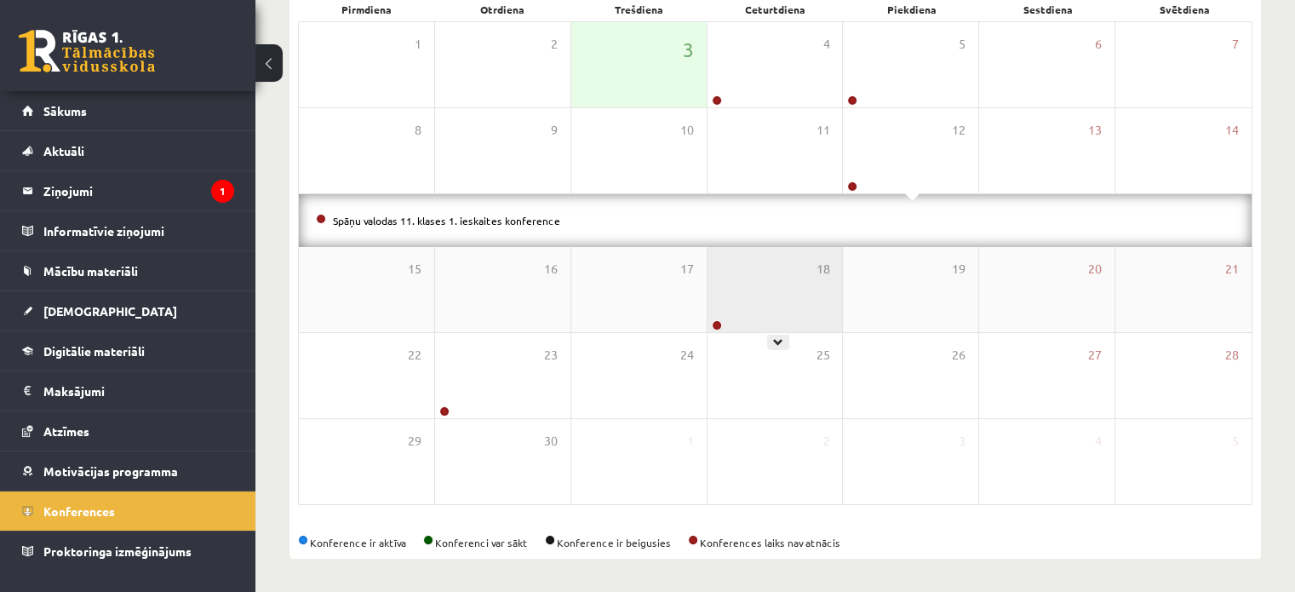
click at [801, 305] on div "18" at bounding box center [775, 289] width 135 height 85
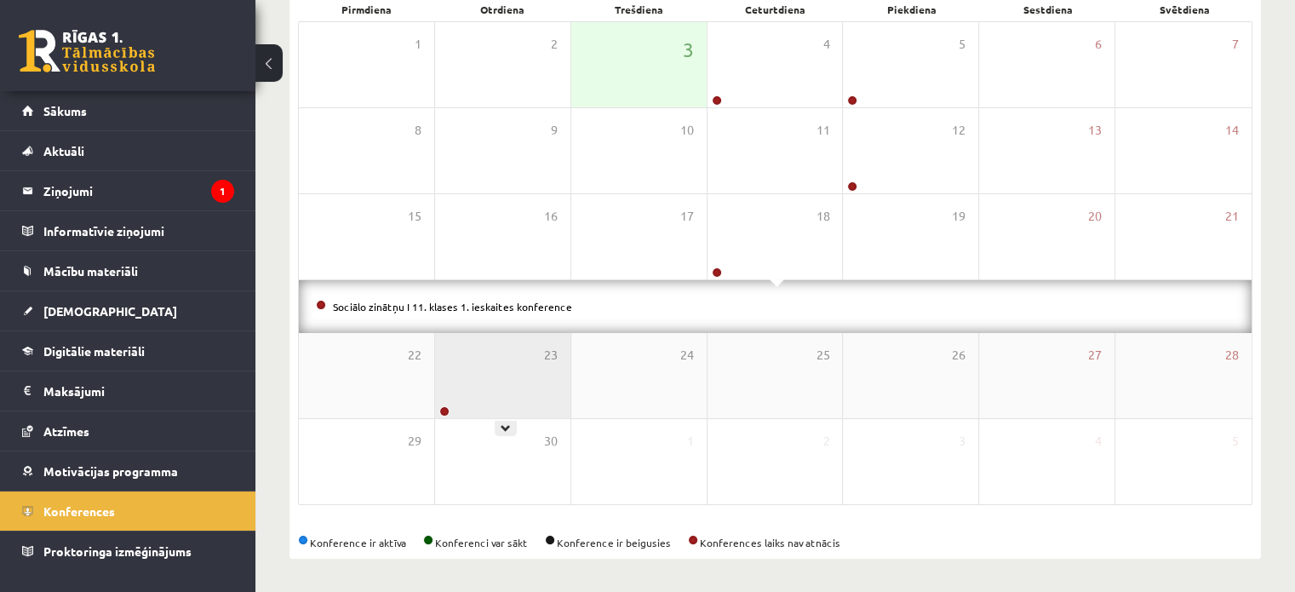
click at [502, 397] on div "23" at bounding box center [502, 375] width 135 height 85
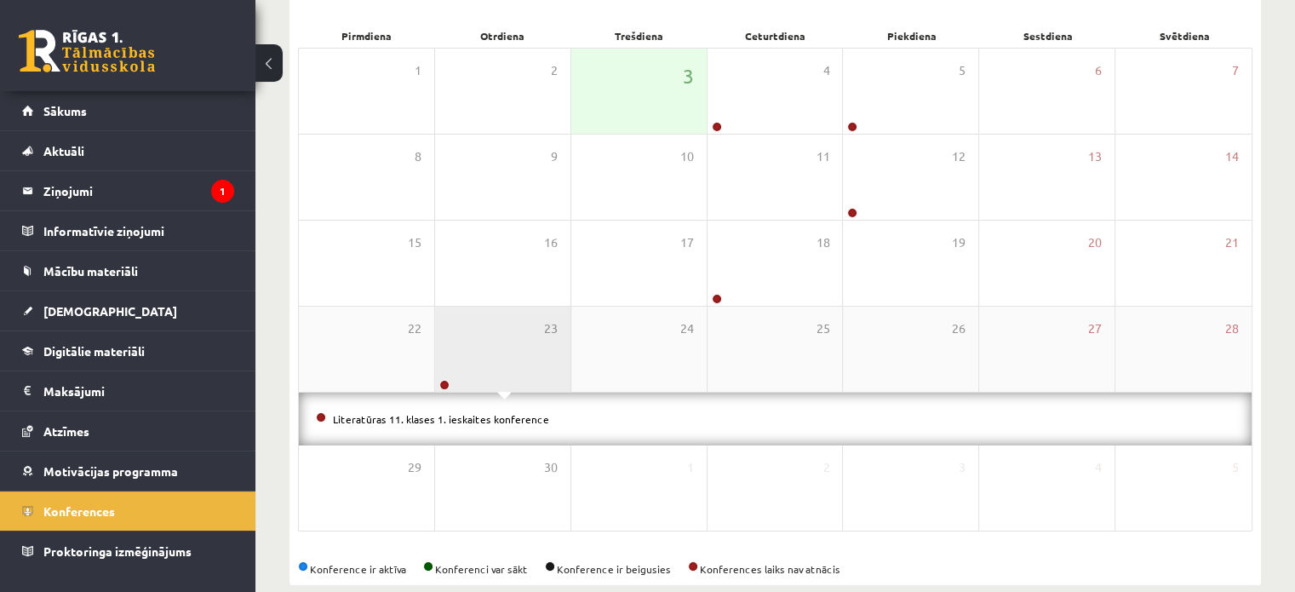
scroll to position [0, 0]
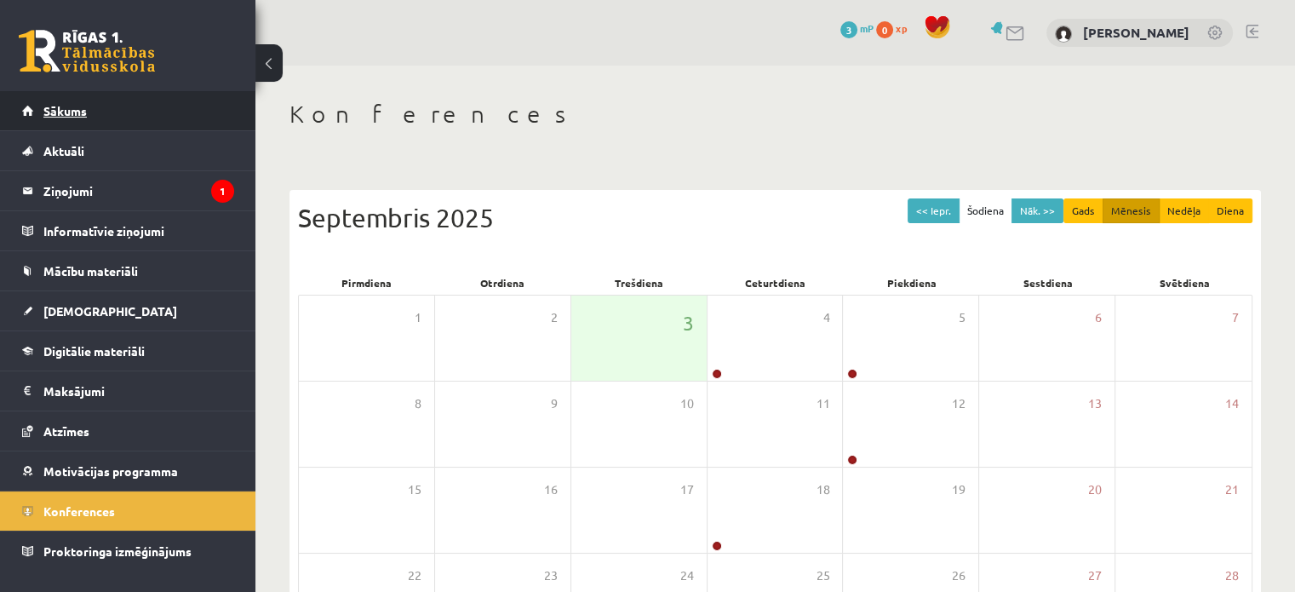
click at [138, 113] on link "Sākums" at bounding box center [128, 110] width 212 height 39
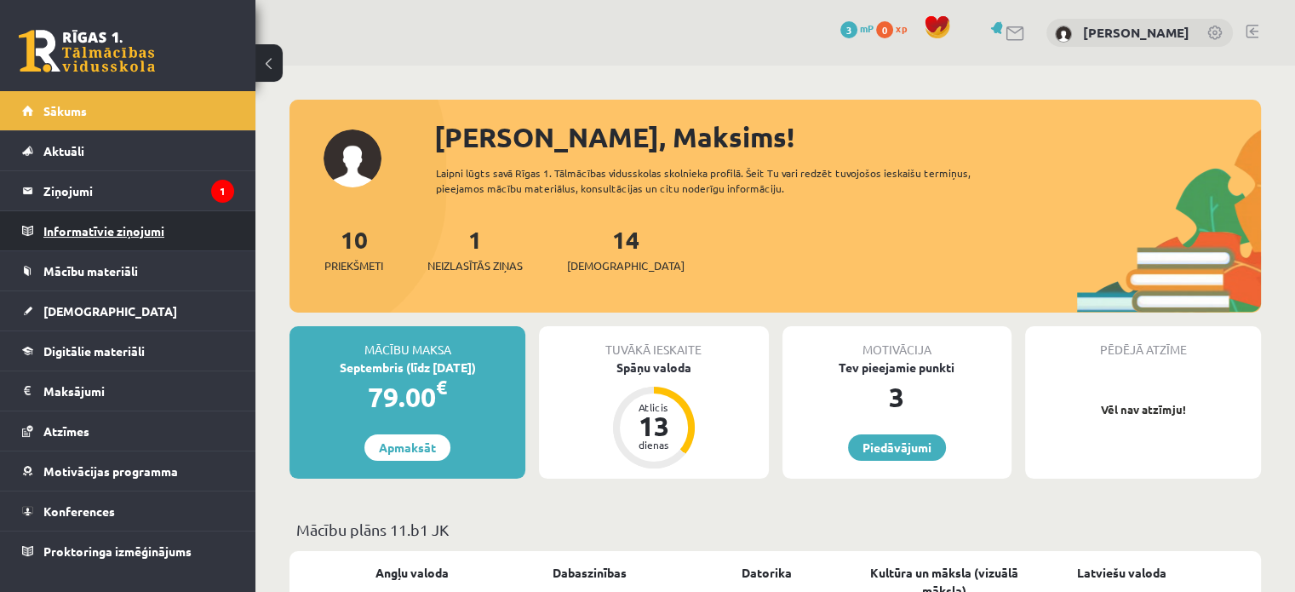
click at [119, 239] on legend "Informatīvie ziņojumi 0" at bounding box center [138, 230] width 191 height 39
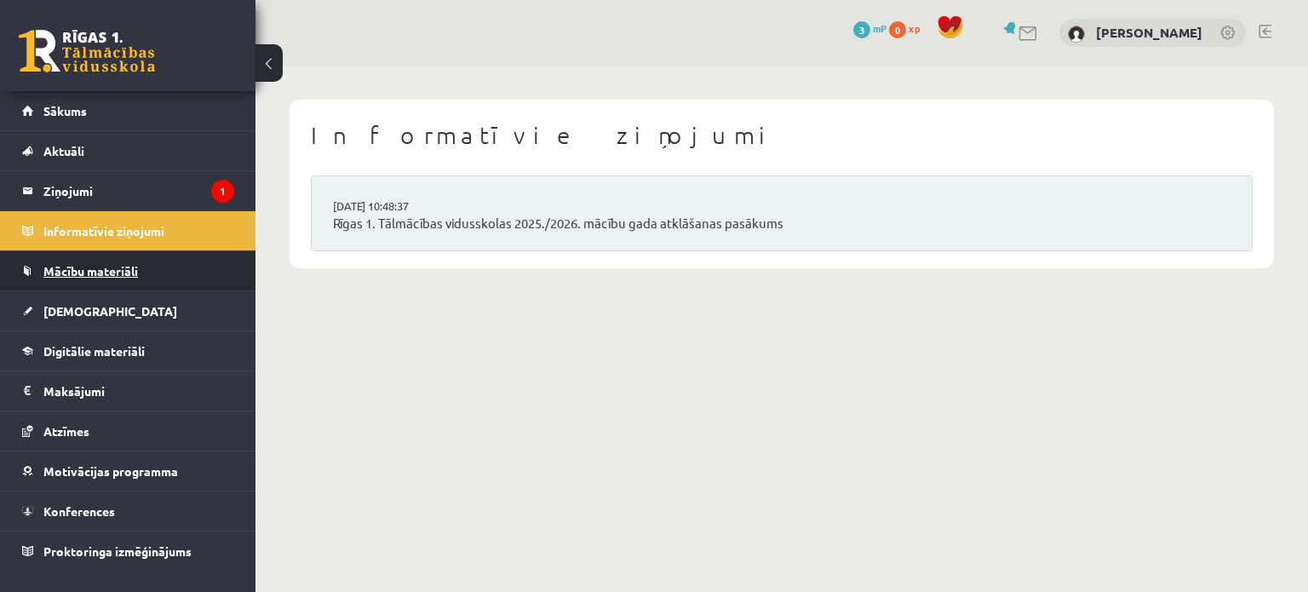
click at [106, 278] on link "Mācību materiāli" at bounding box center [128, 270] width 212 height 39
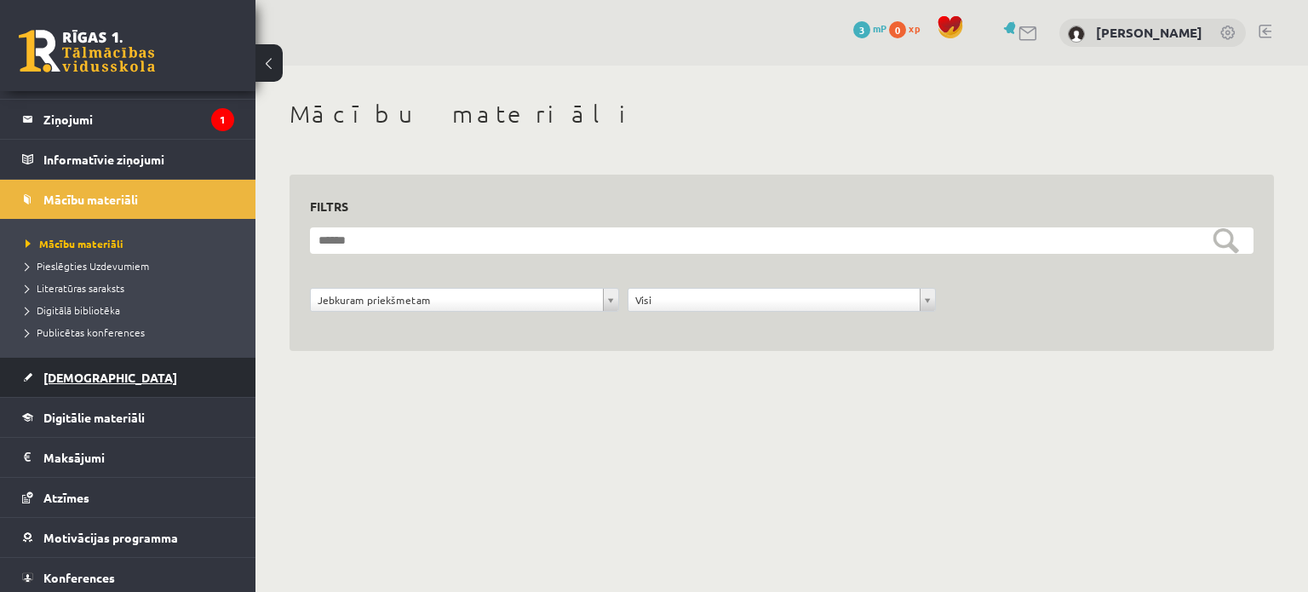
scroll to position [82, 0]
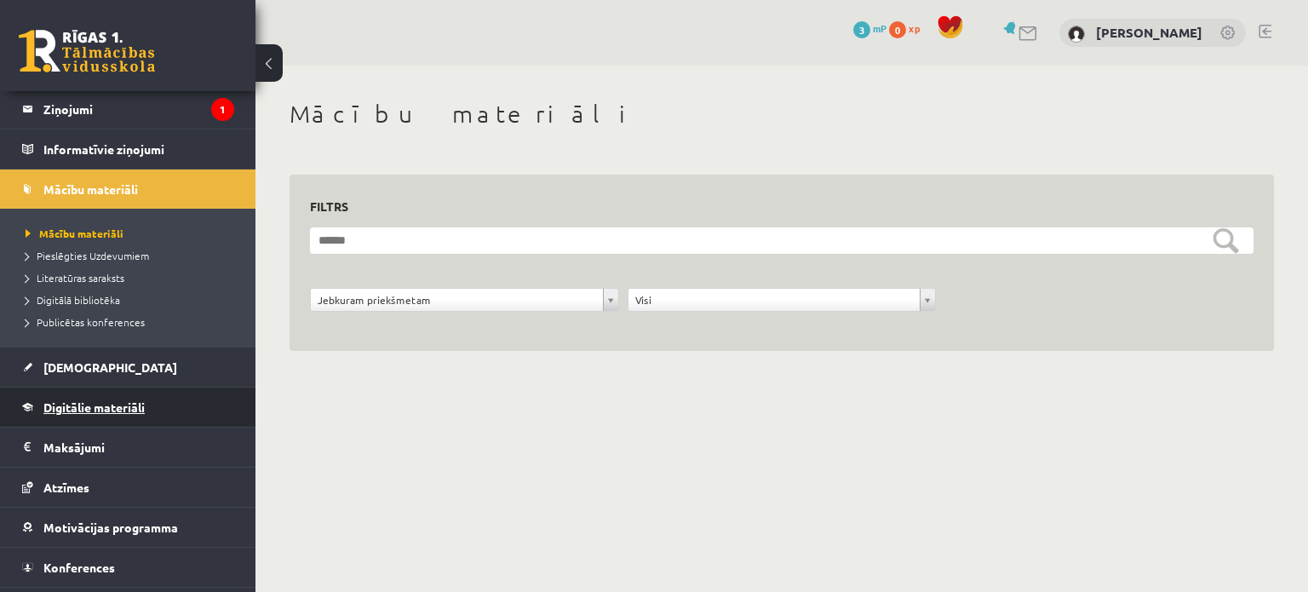
click at [105, 399] on span "Digitālie materiāli" at bounding box center [93, 406] width 101 height 15
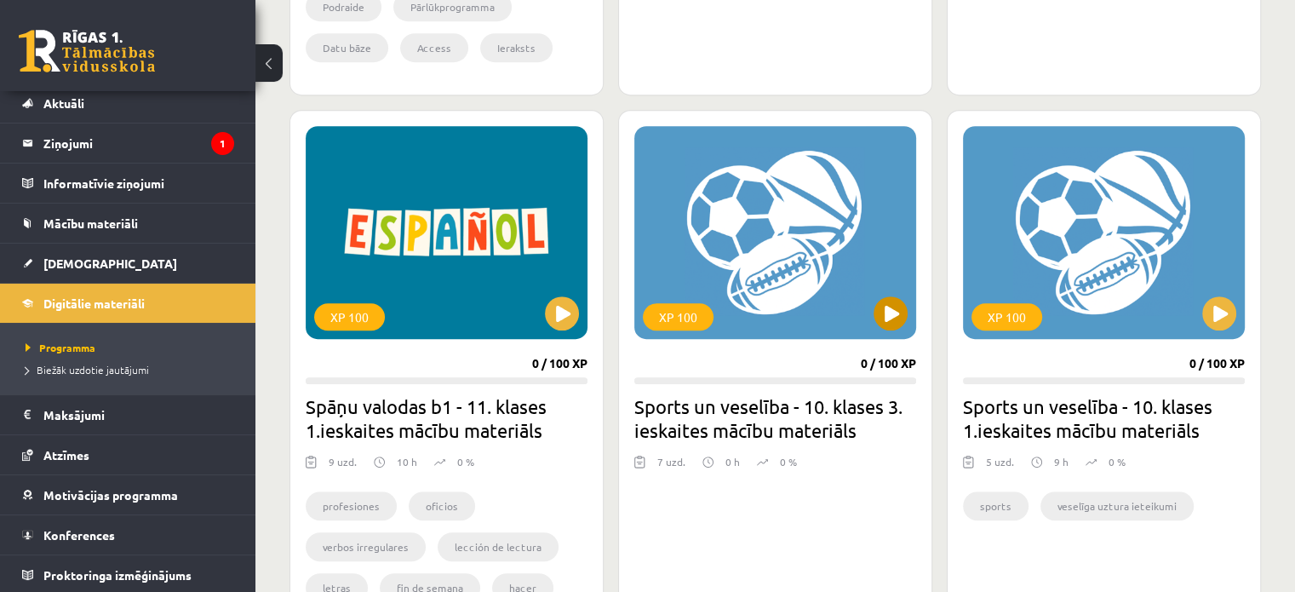
scroll to position [916, 0]
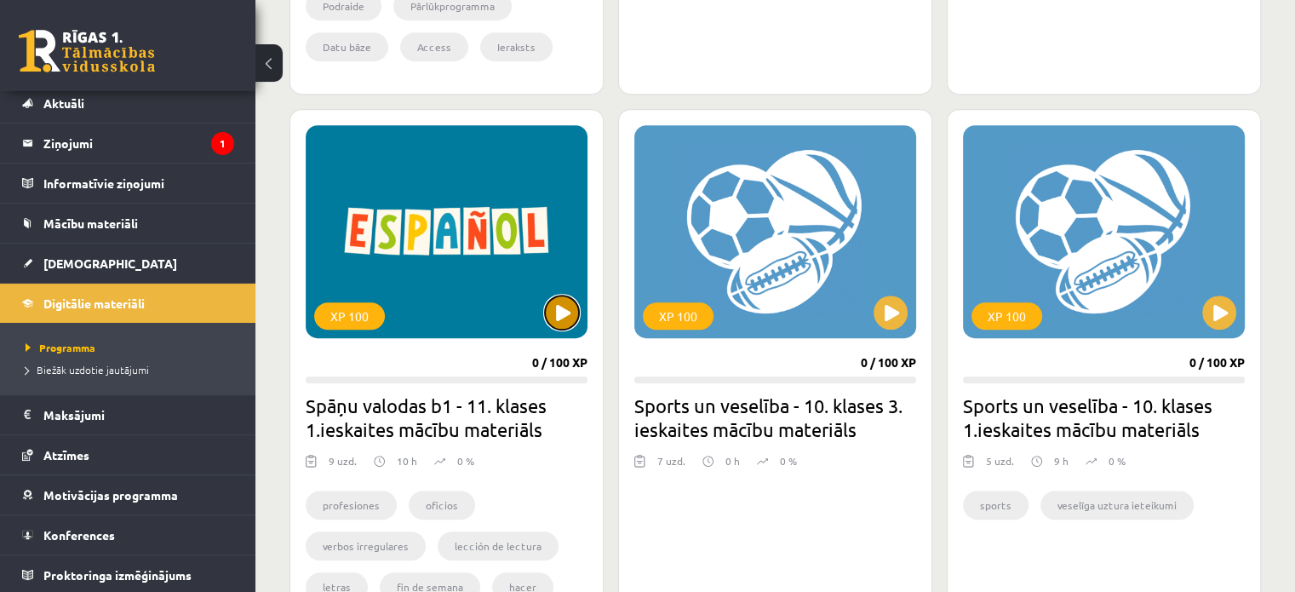
click at [568, 317] on button at bounding box center [562, 313] width 34 height 34
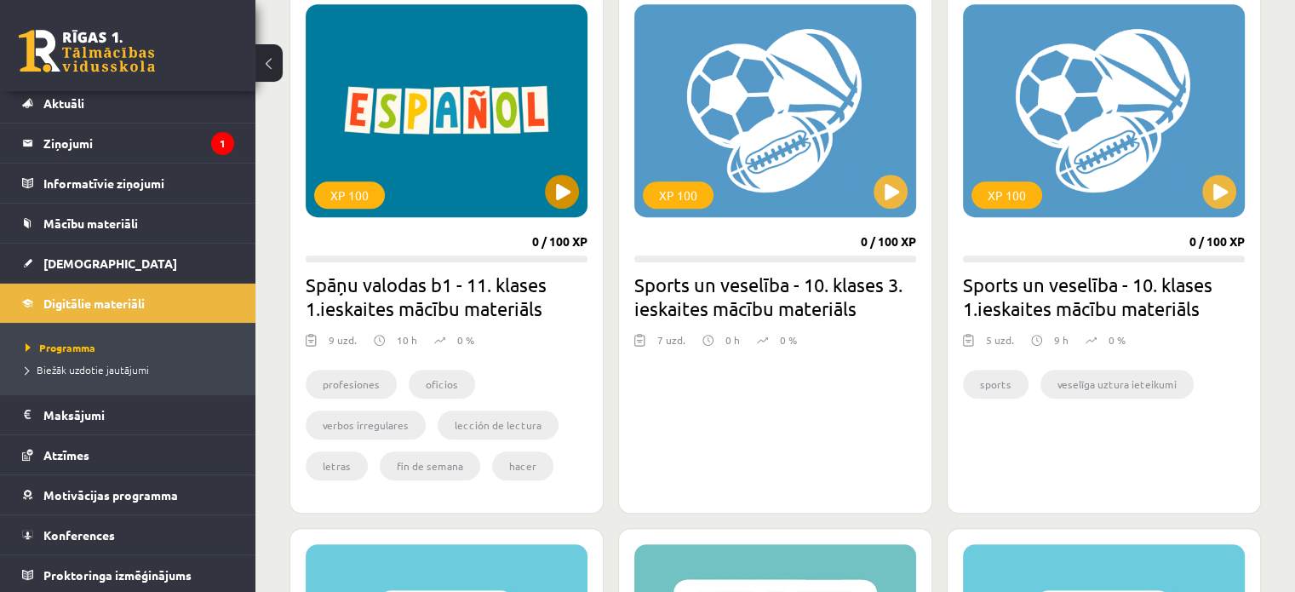
scroll to position [1041, 0]
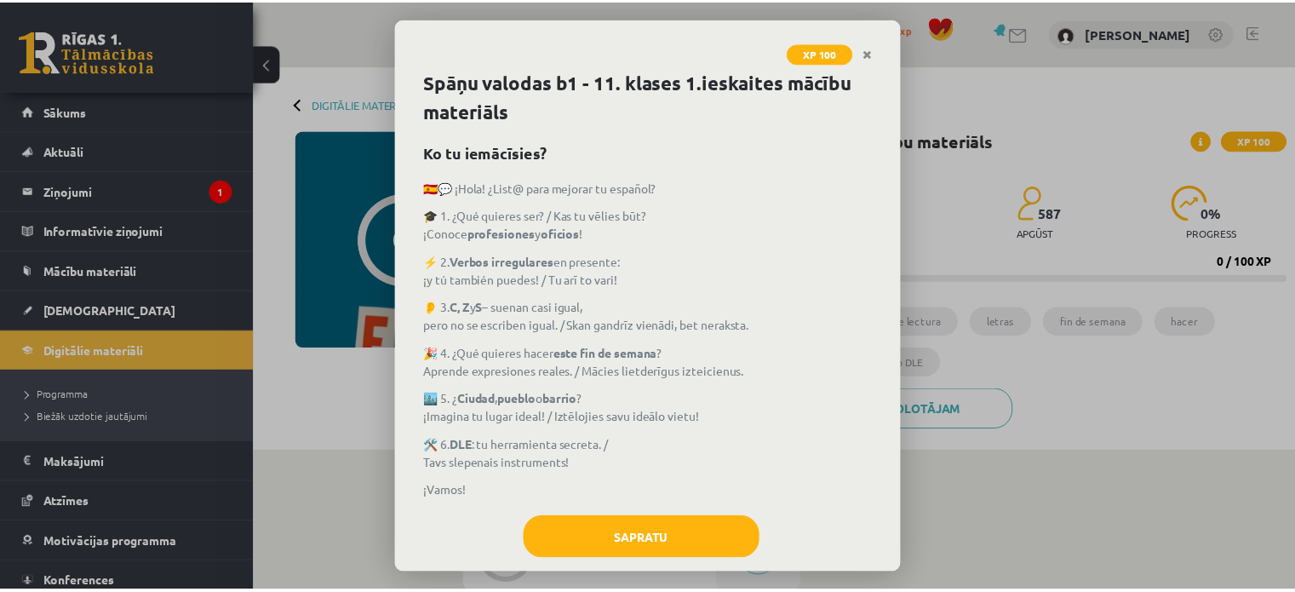
scroll to position [26, 0]
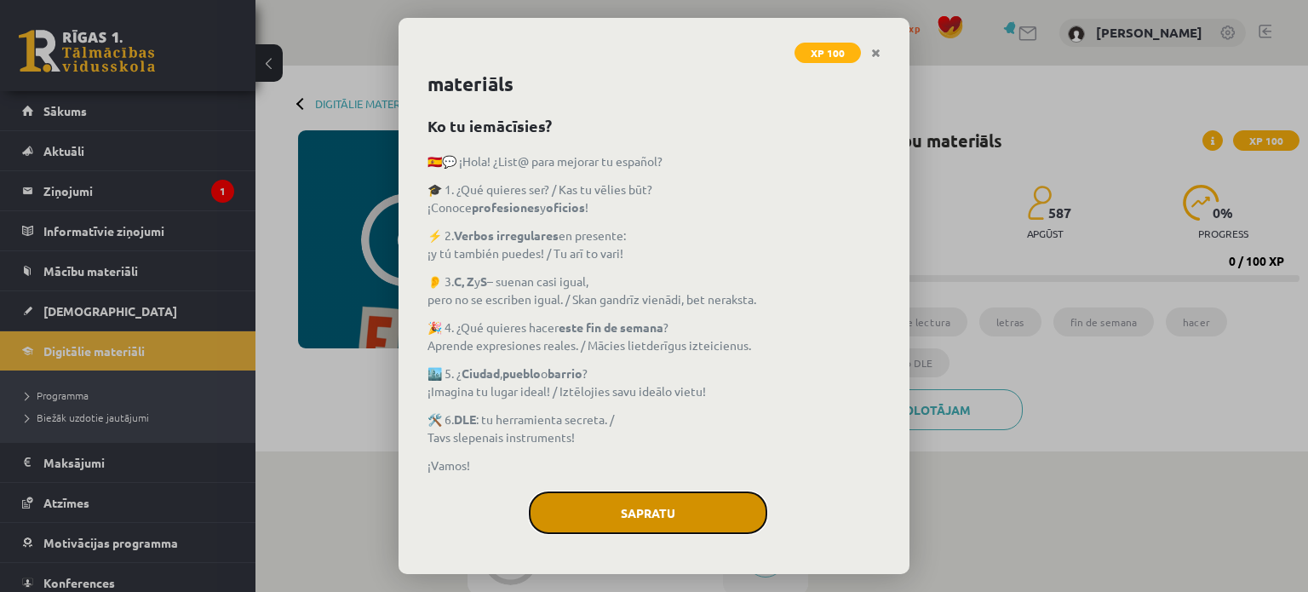
click at [663, 496] on button "Sapratu" at bounding box center [648, 512] width 238 height 43
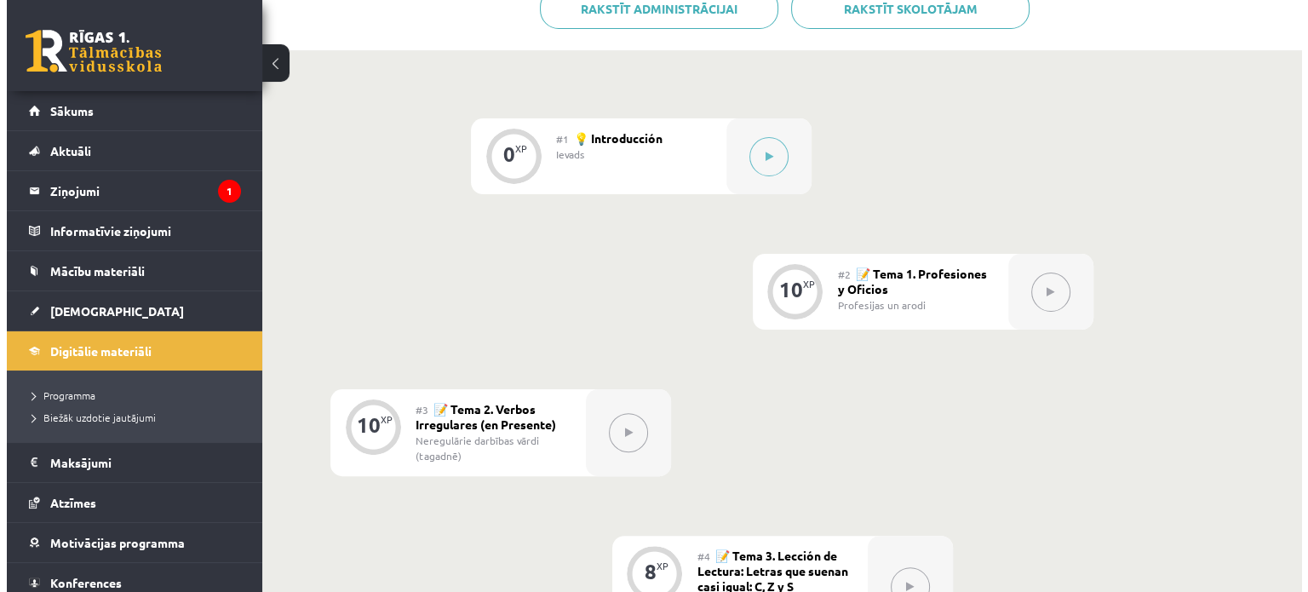
scroll to position [410, 0]
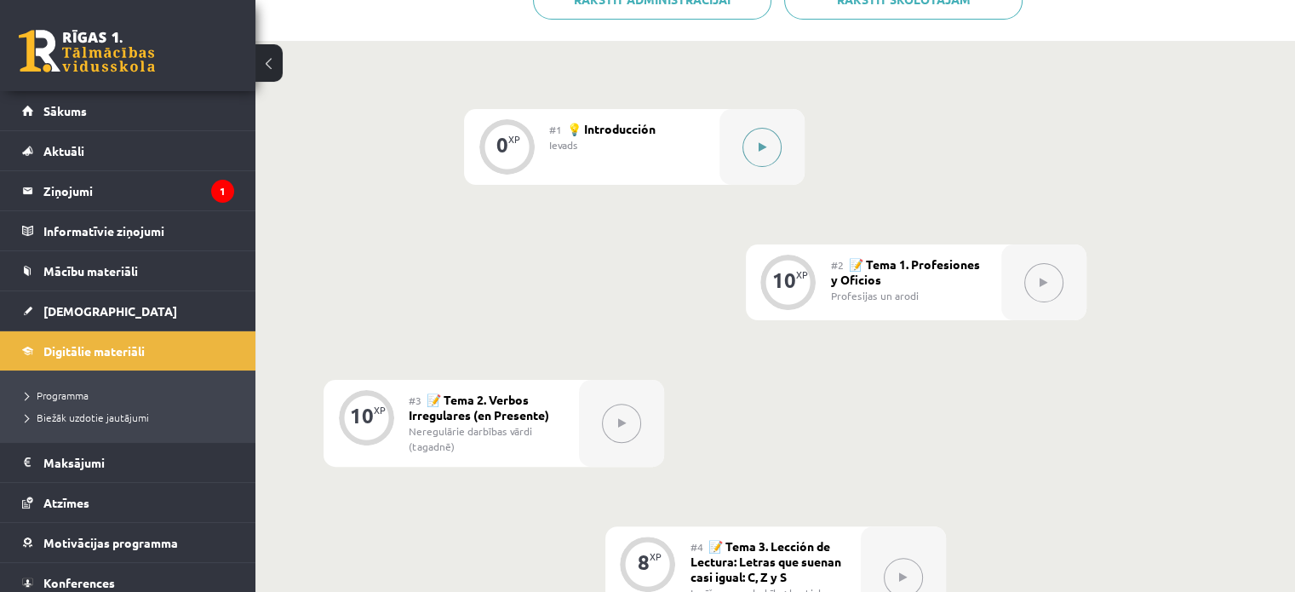
click at [764, 154] on button at bounding box center [762, 147] width 39 height 39
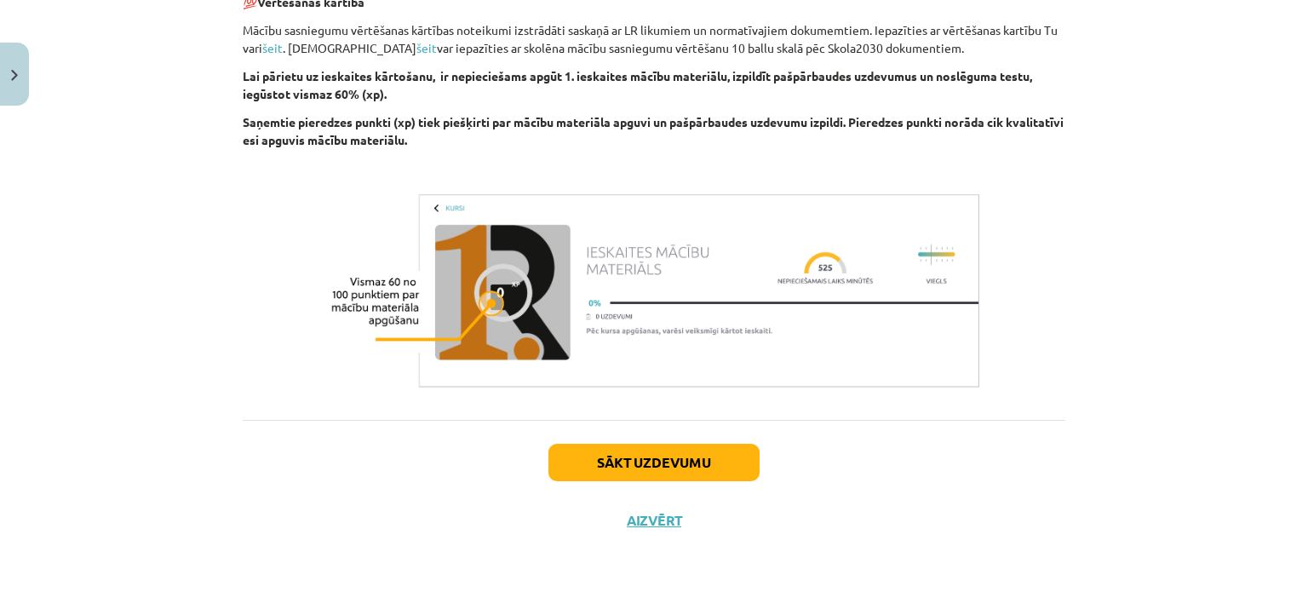
scroll to position [1318, 0]
click at [634, 461] on button "Sākt uzdevumu" at bounding box center [653, 462] width 211 height 37
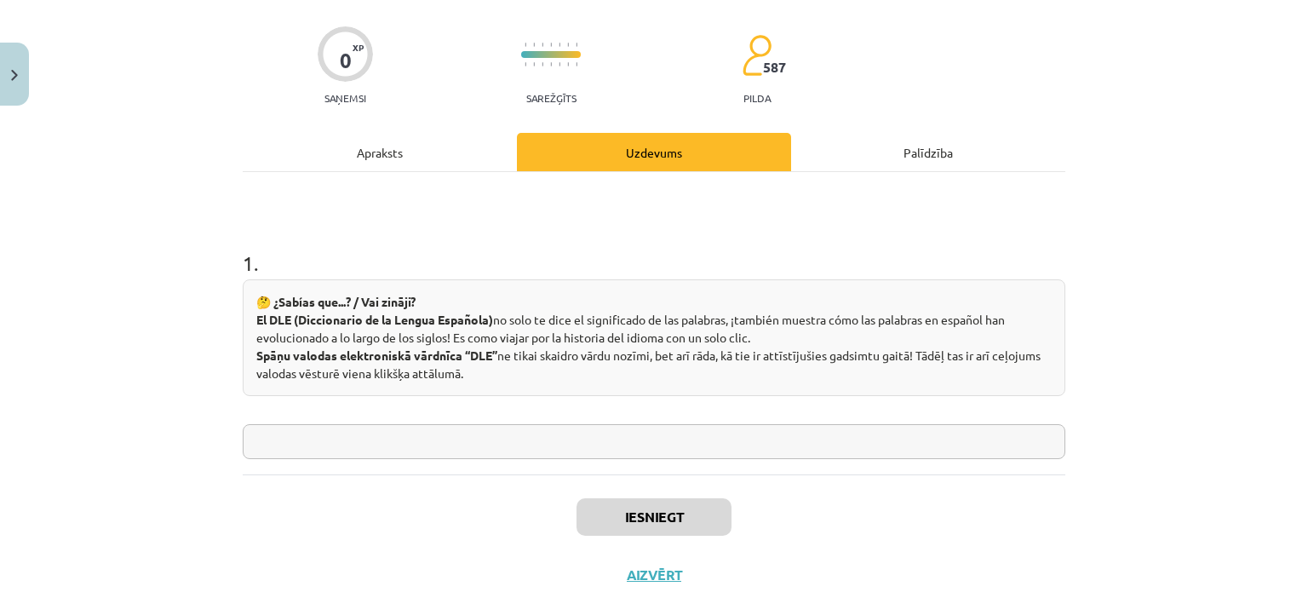
scroll to position [141, 0]
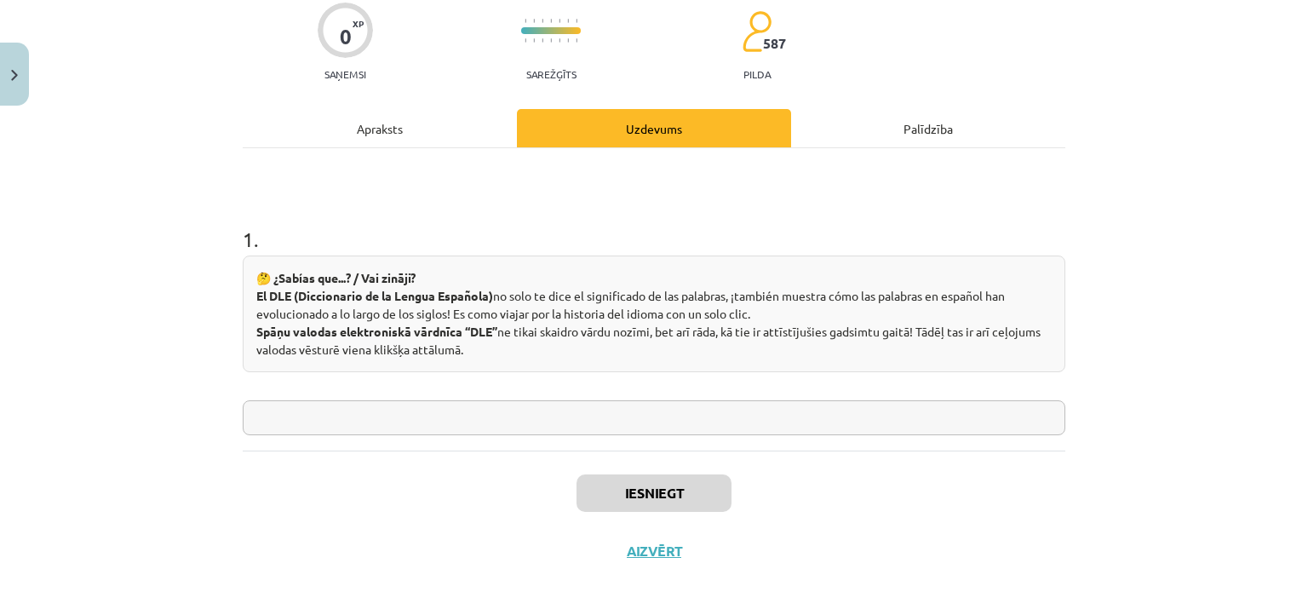
click at [507, 414] on input "text" at bounding box center [654, 417] width 823 height 35
type input "*"
type input "****"
click at [654, 492] on button "Iesniegt" at bounding box center [654, 492] width 155 height 37
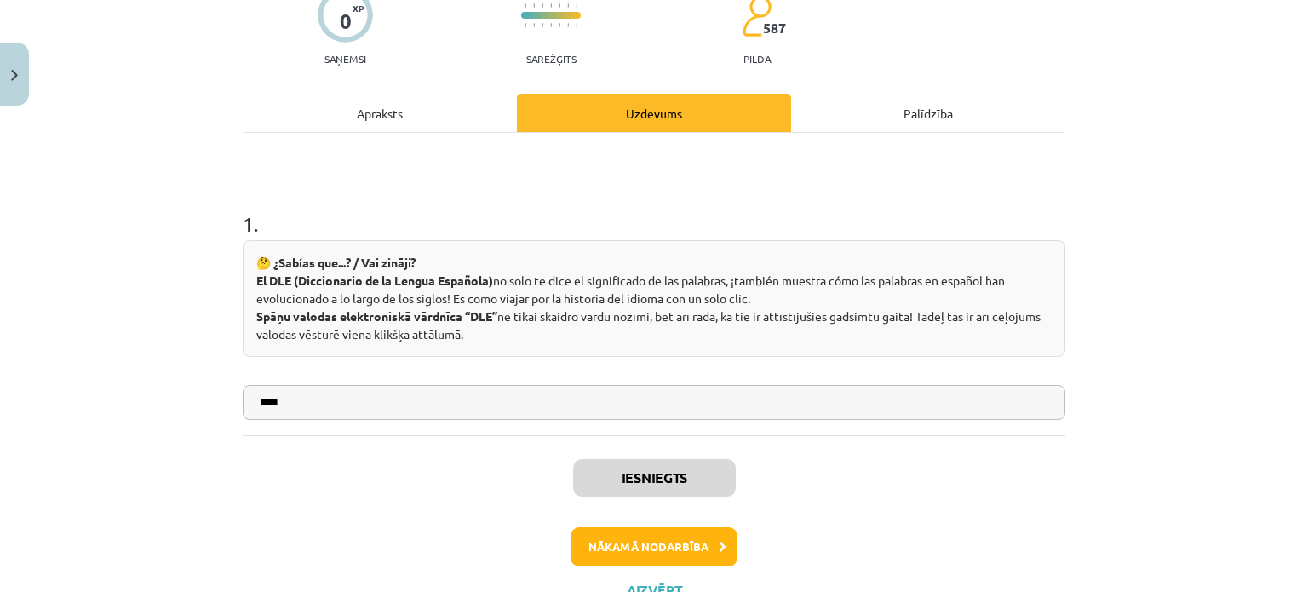
scroll to position [225, 0]
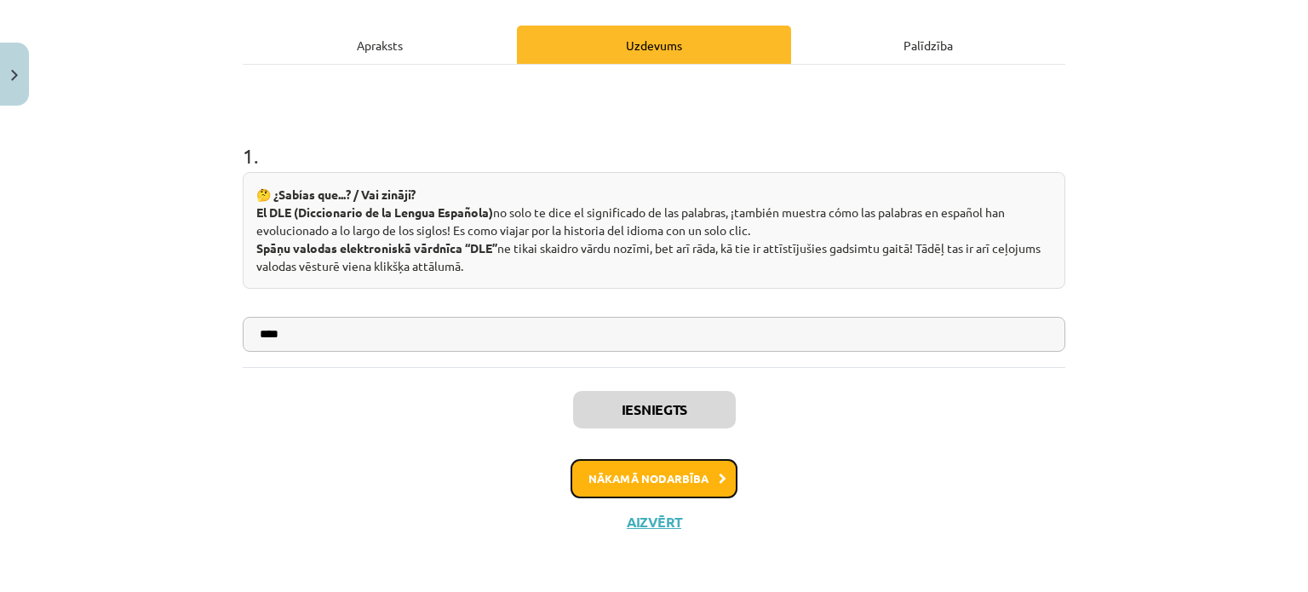
click at [678, 479] on button "Nākamā nodarbība" at bounding box center [654, 478] width 167 height 39
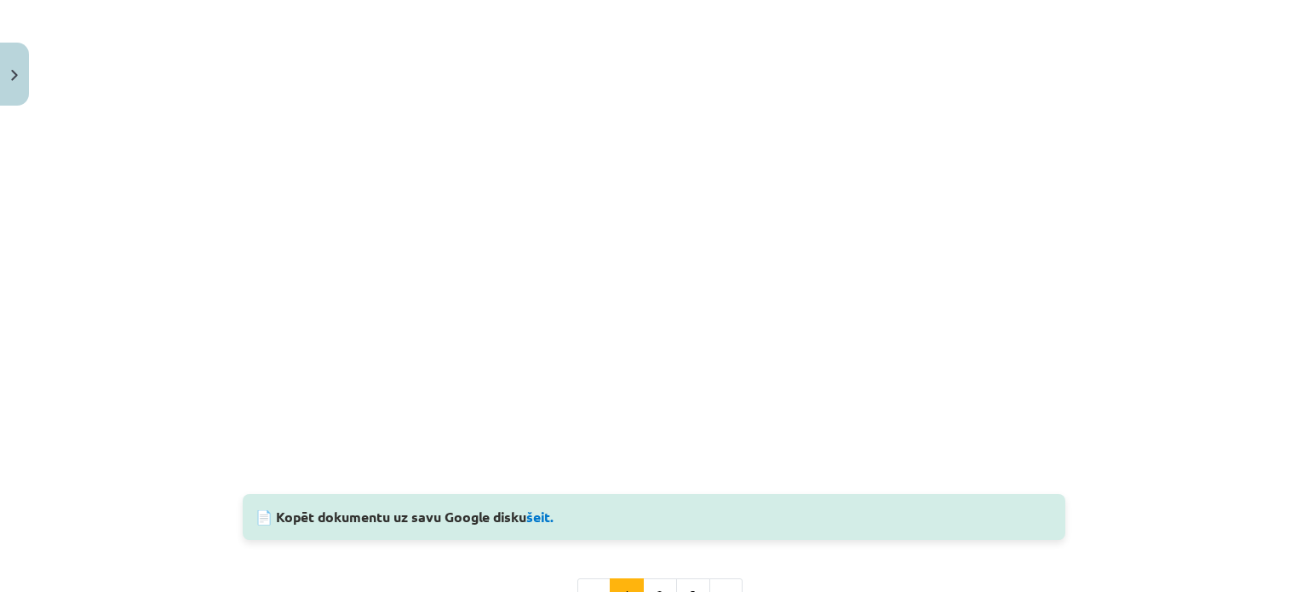
scroll to position [1792, 0]
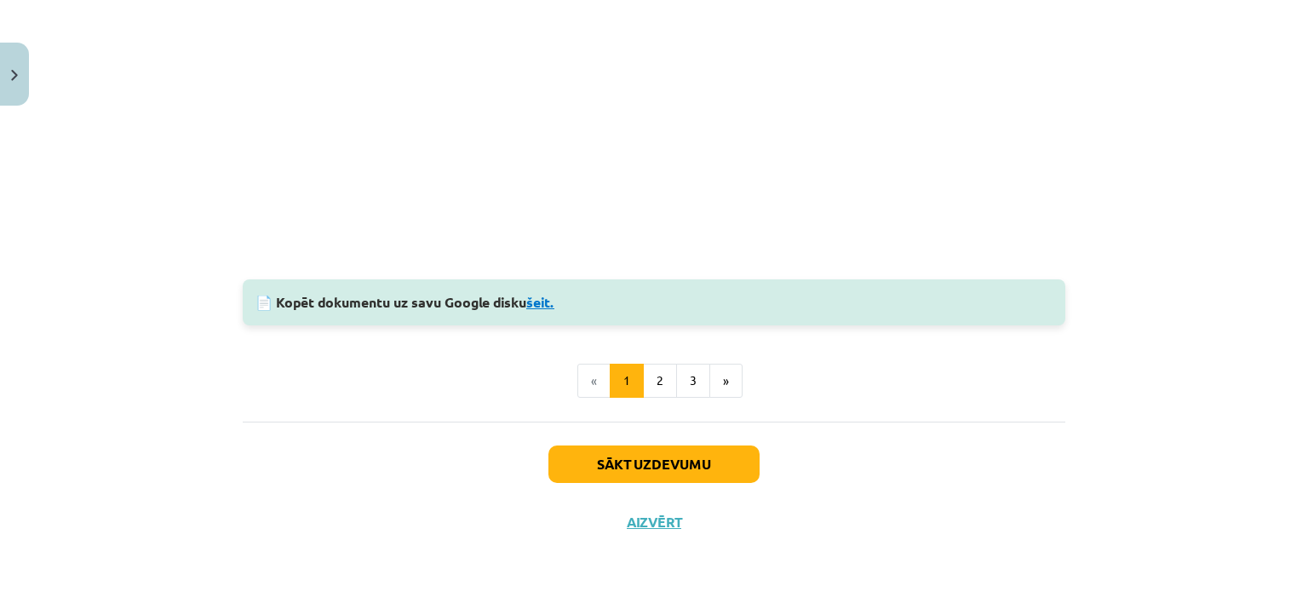
click at [537, 304] on link "šeit." at bounding box center [540, 302] width 28 height 18
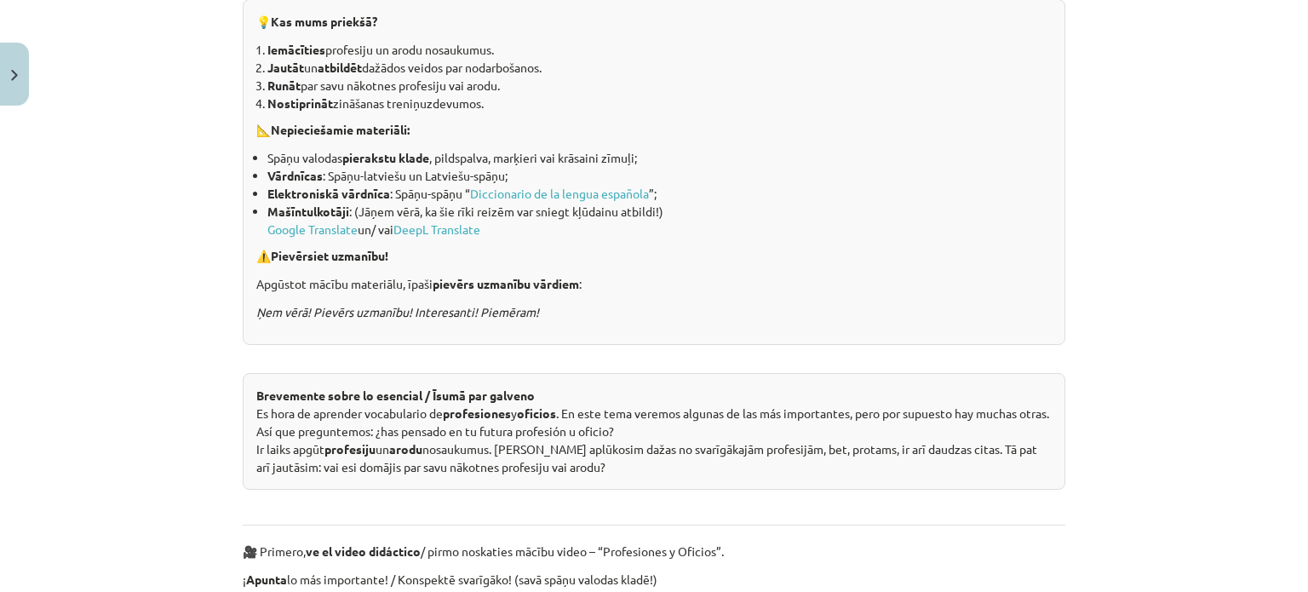
scroll to position [388, 0]
click at [650, 344] on p at bounding box center [654, 353] width 823 height 18
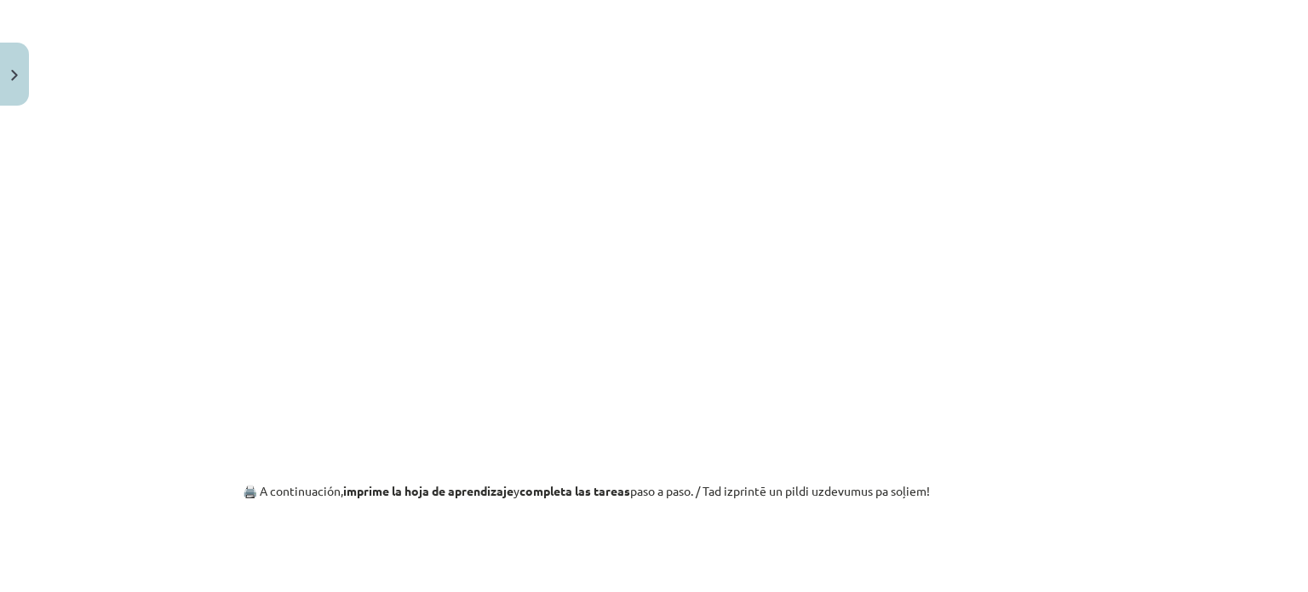
scroll to position [1065, 0]
click at [1149, 284] on div "Mācību tēma: Spāņu valodas b1 - 11. klases 1.ieskaites mācību materiāls #2 📝 Te…" at bounding box center [654, 296] width 1308 height 592
click at [140, 278] on div "Mācību tēma: Spāņu valodas b1 - 11. klases 1.ieskaites mācību materiāls #2 📝 Te…" at bounding box center [654, 296] width 1308 height 592
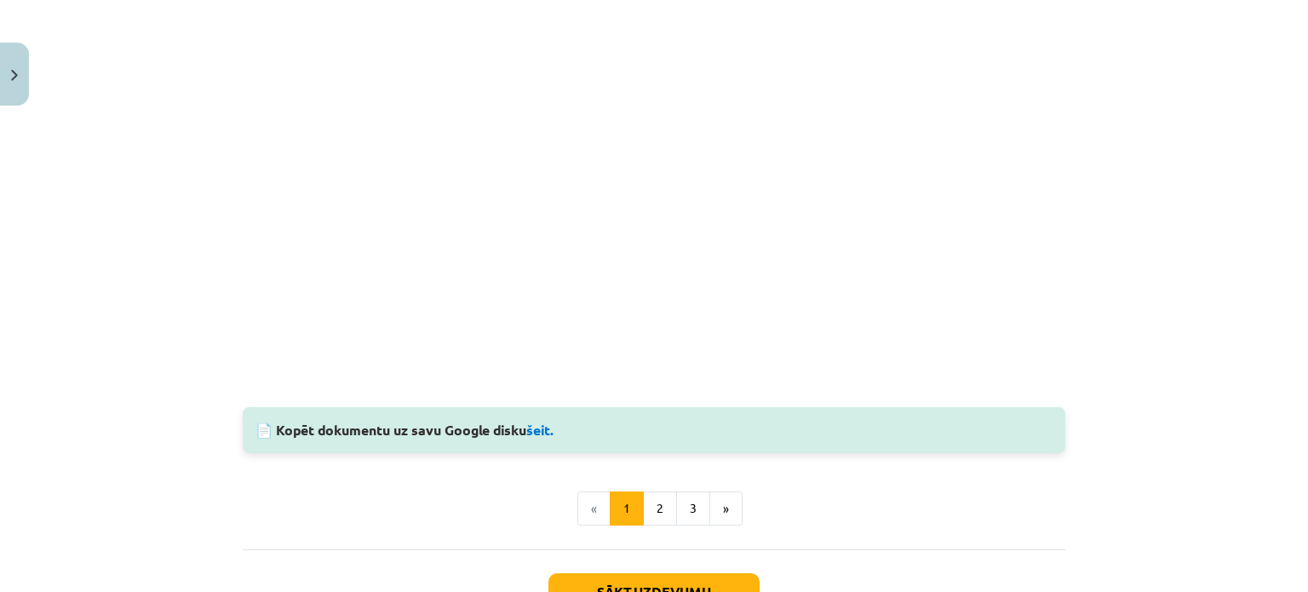
scroll to position [1749, 0]
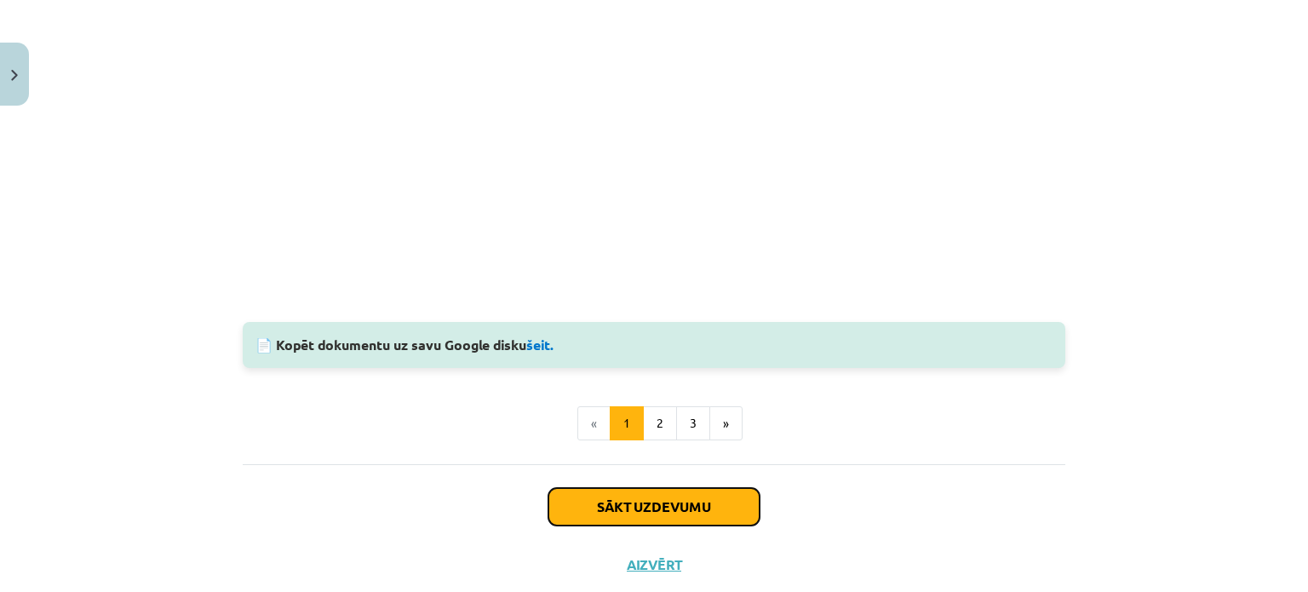
drag, startPoint x: 1096, startPoint y: 440, endPoint x: 671, endPoint y: 501, distance: 429.3
click at [671, 501] on button "Sākt uzdevumu" at bounding box center [653, 506] width 211 height 37
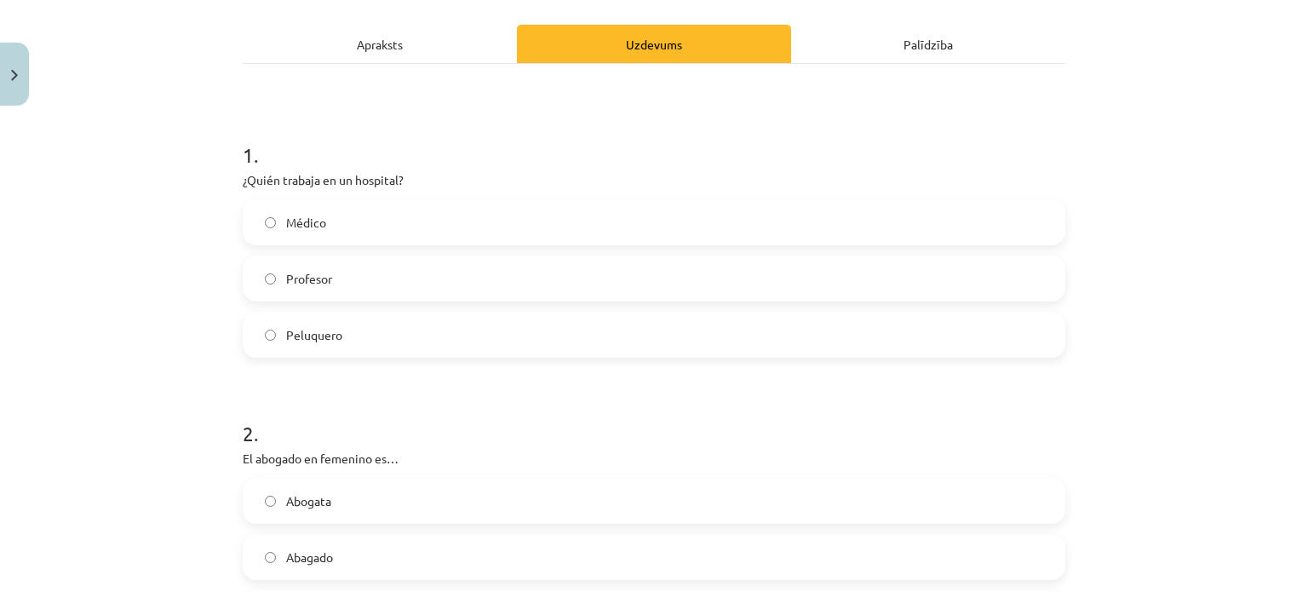
scroll to position [229, 0]
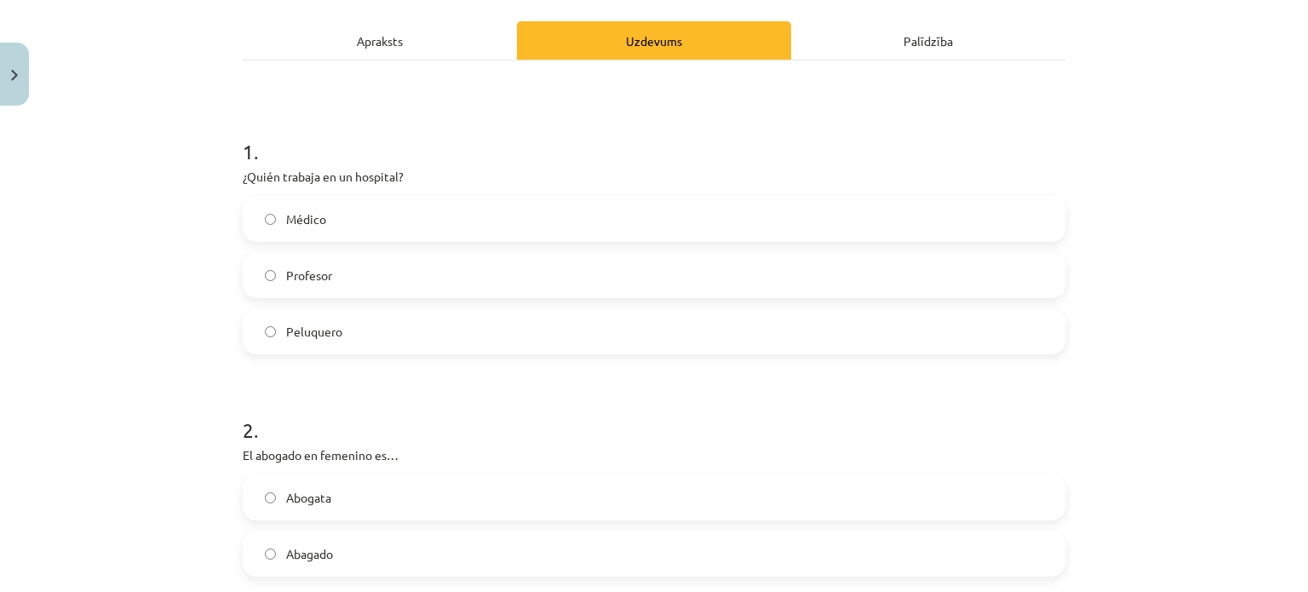
click at [375, 217] on label "Médico" at bounding box center [653, 219] width 819 height 43
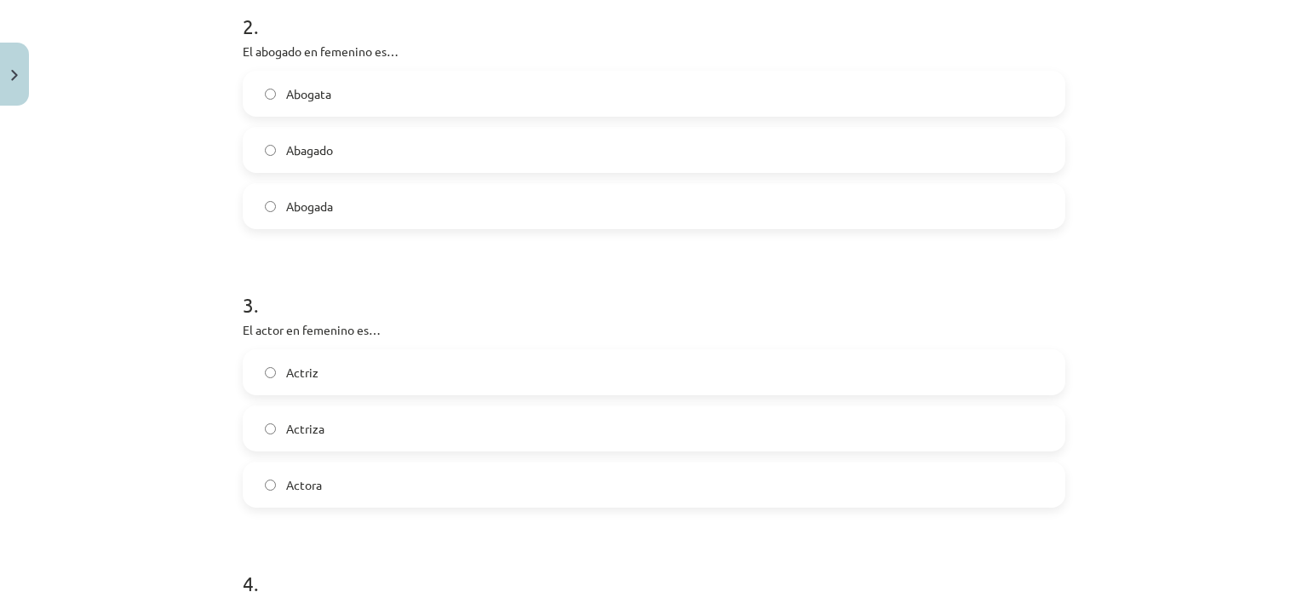
scroll to position [632, 0]
click at [388, 367] on label "Actriz" at bounding box center [653, 373] width 819 height 43
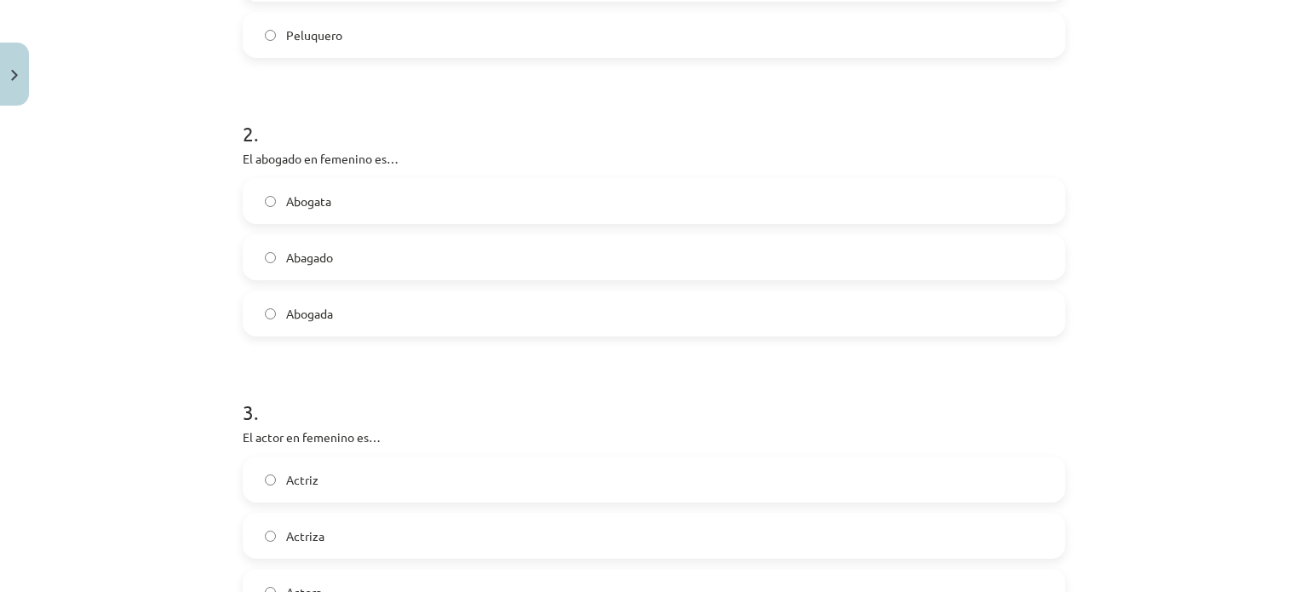
scroll to position [526, 0]
click at [330, 299] on label "Abogada" at bounding box center [653, 312] width 819 height 43
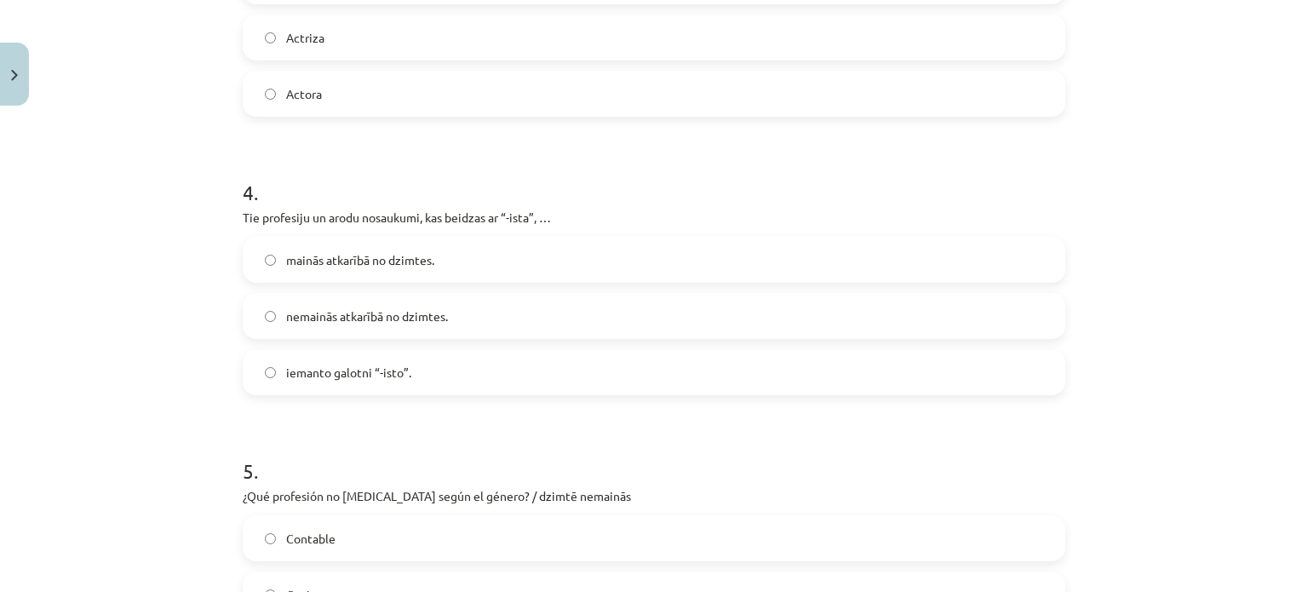
scroll to position [1033, 0]
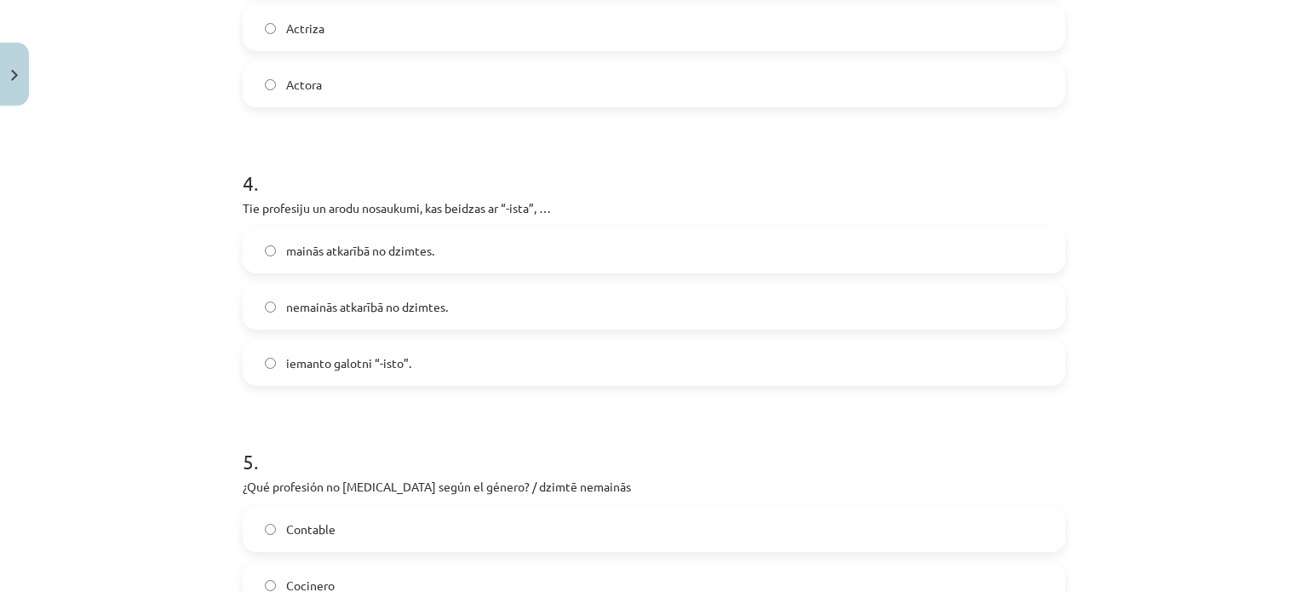
click at [432, 253] on label "mainās atkarībā no dzimtes." at bounding box center [653, 250] width 819 height 43
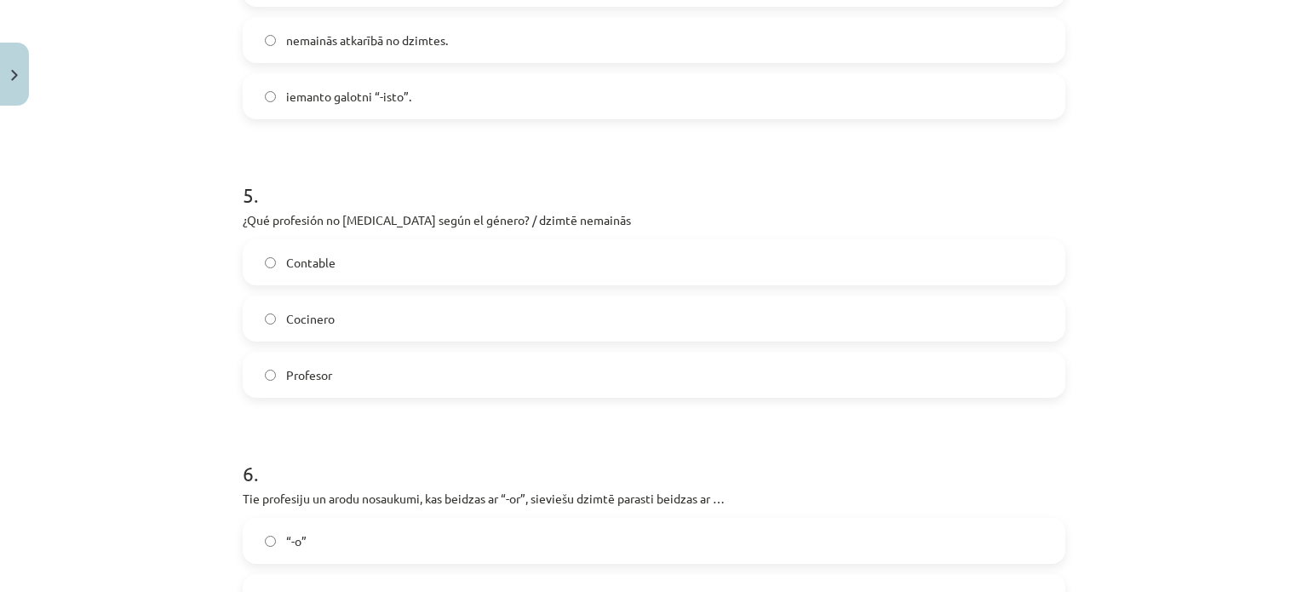
scroll to position [1300, 0]
click at [296, 370] on span "Profesor" at bounding box center [309, 374] width 46 height 18
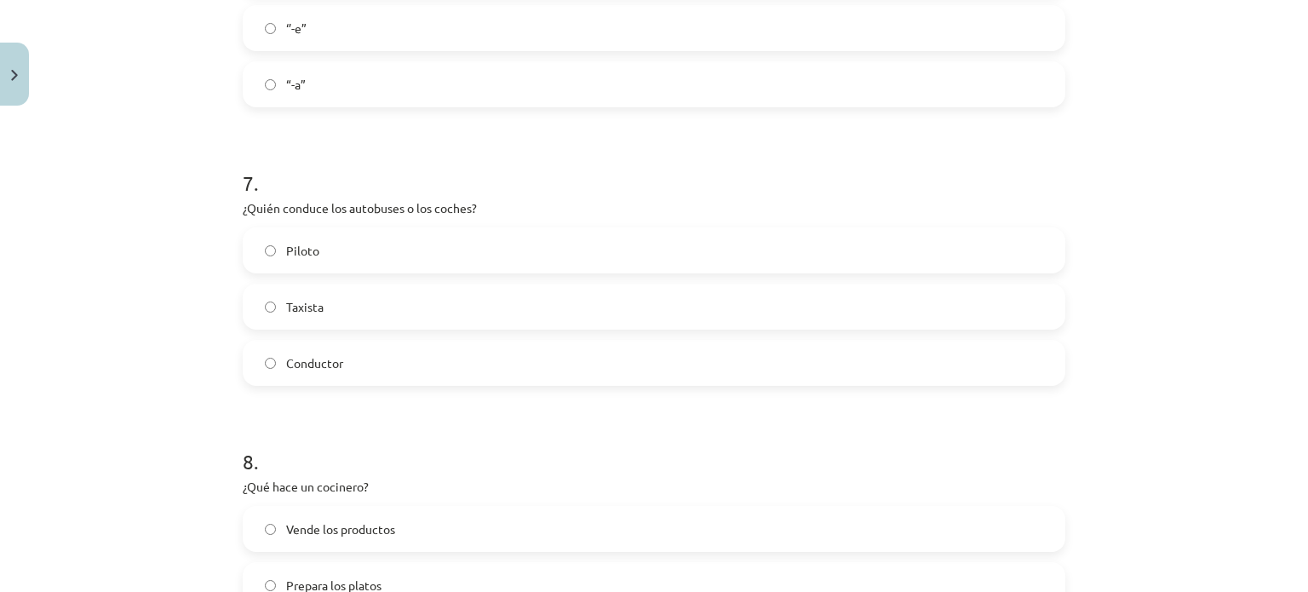
scroll to position [1870, 0]
click at [322, 354] on span "Conductor" at bounding box center [314, 362] width 57 height 18
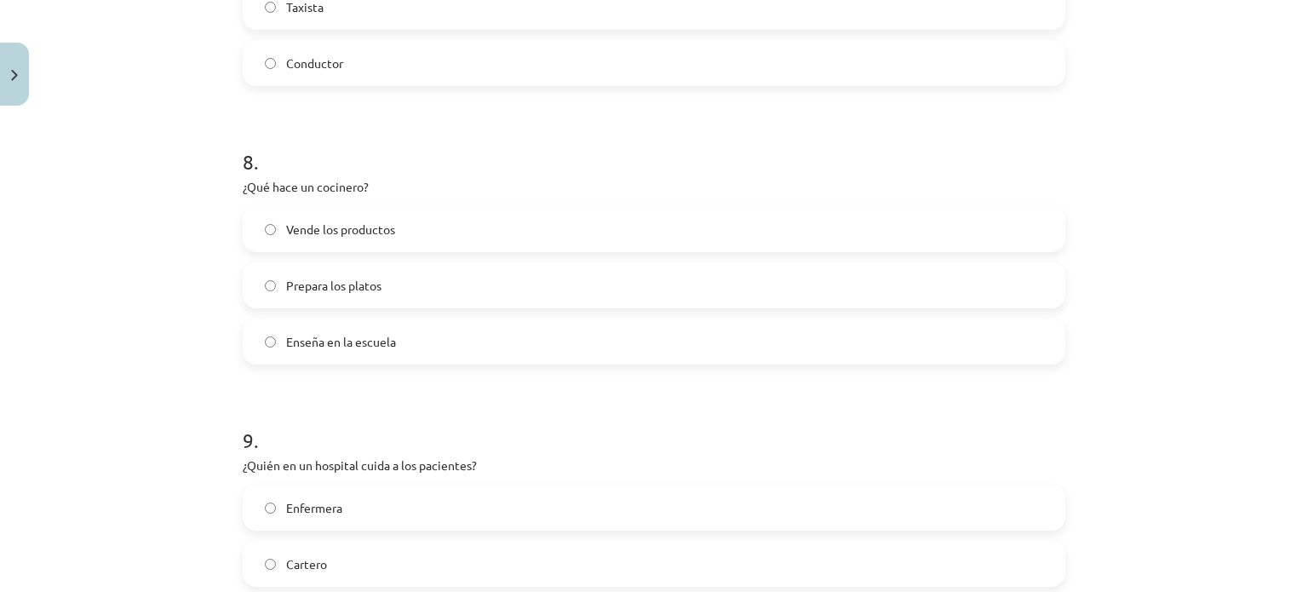
scroll to position [2183, 0]
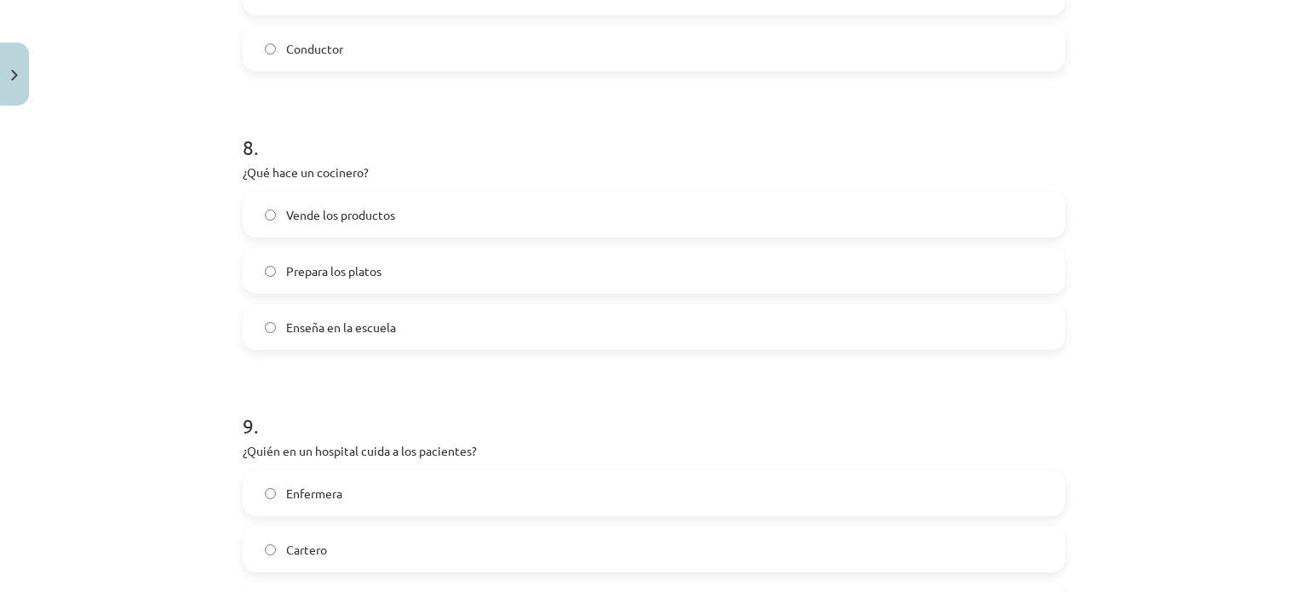
click at [411, 226] on label "Vende los productos" at bounding box center [653, 214] width 819 height 43
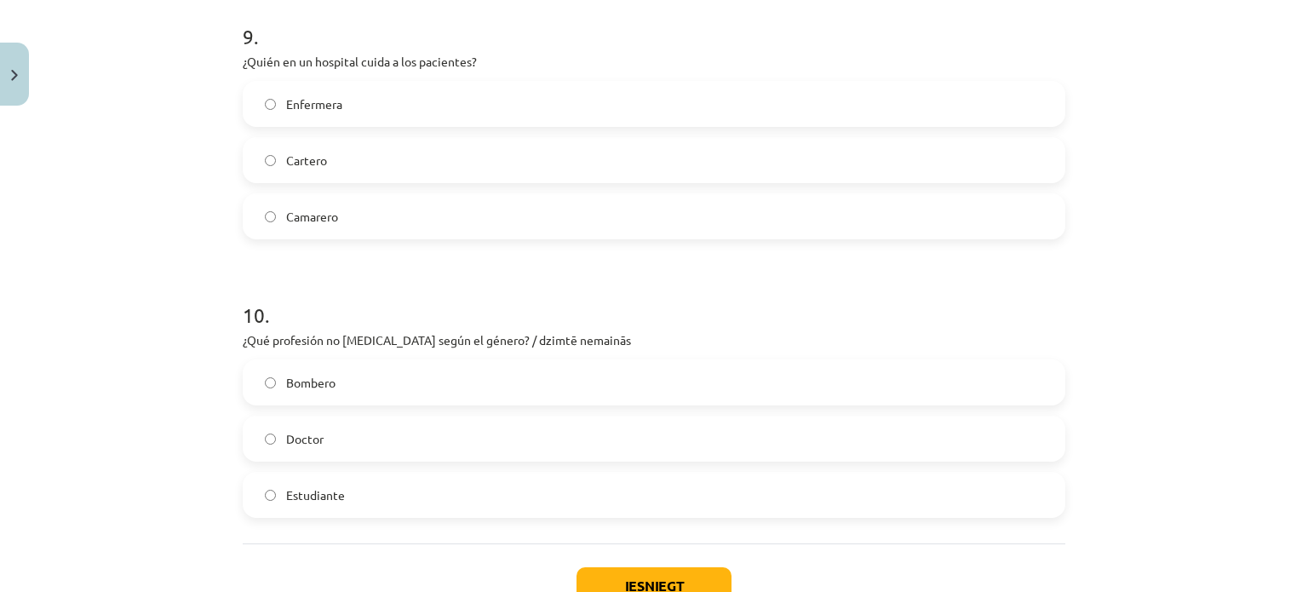
scroll to position [2580, 0]
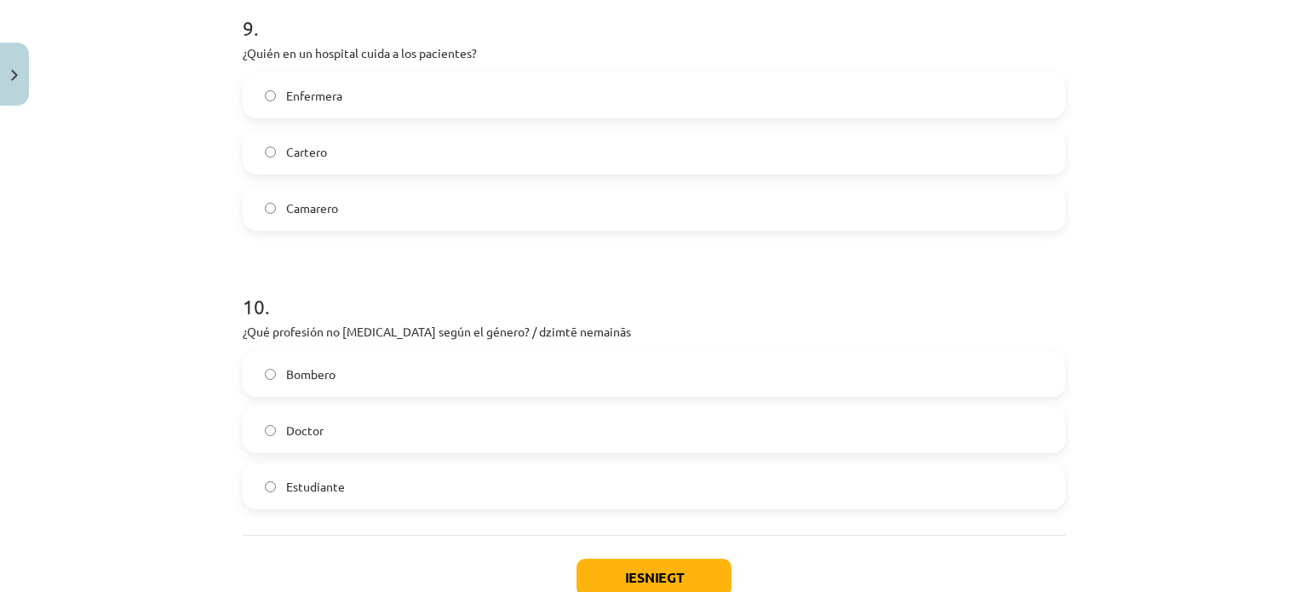
click at [322, 96] on span "Enfermera" at bounding box center [314, 96] width 56 height 18
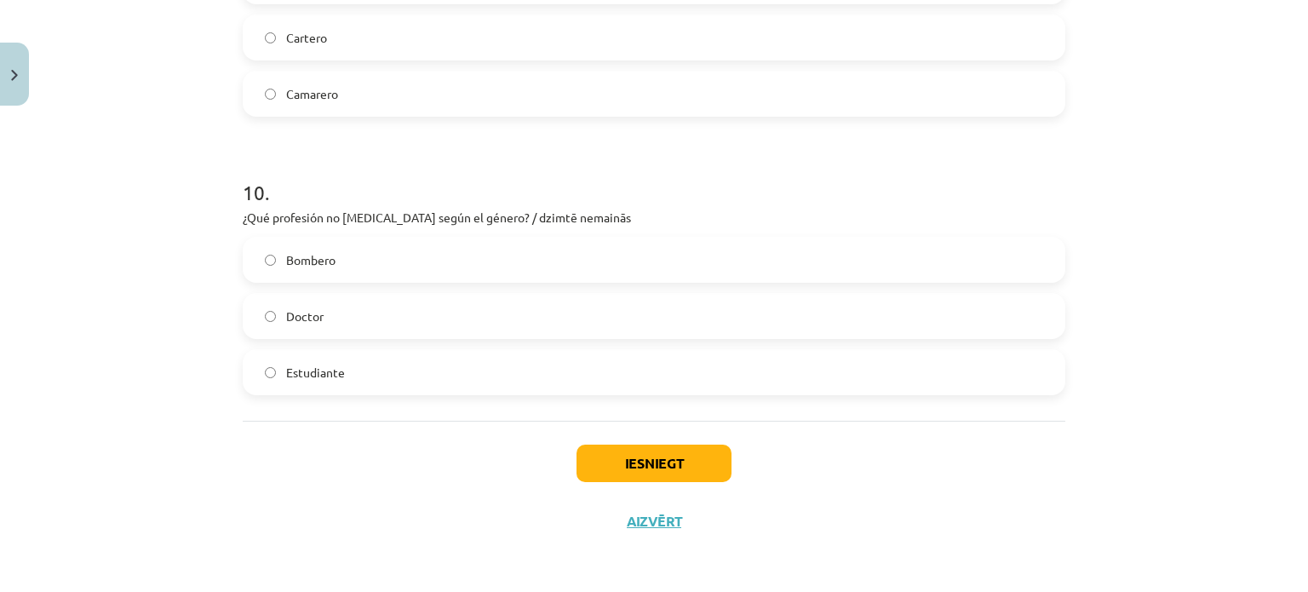
scroll to position [2693, 0]
click at [432, 314] on label "Doctor" at bounding box center [653, 317] width 819 height 43
click at [628, 456] on button "Iesniegt" at bounding box center [654, 464] width 155 height 37
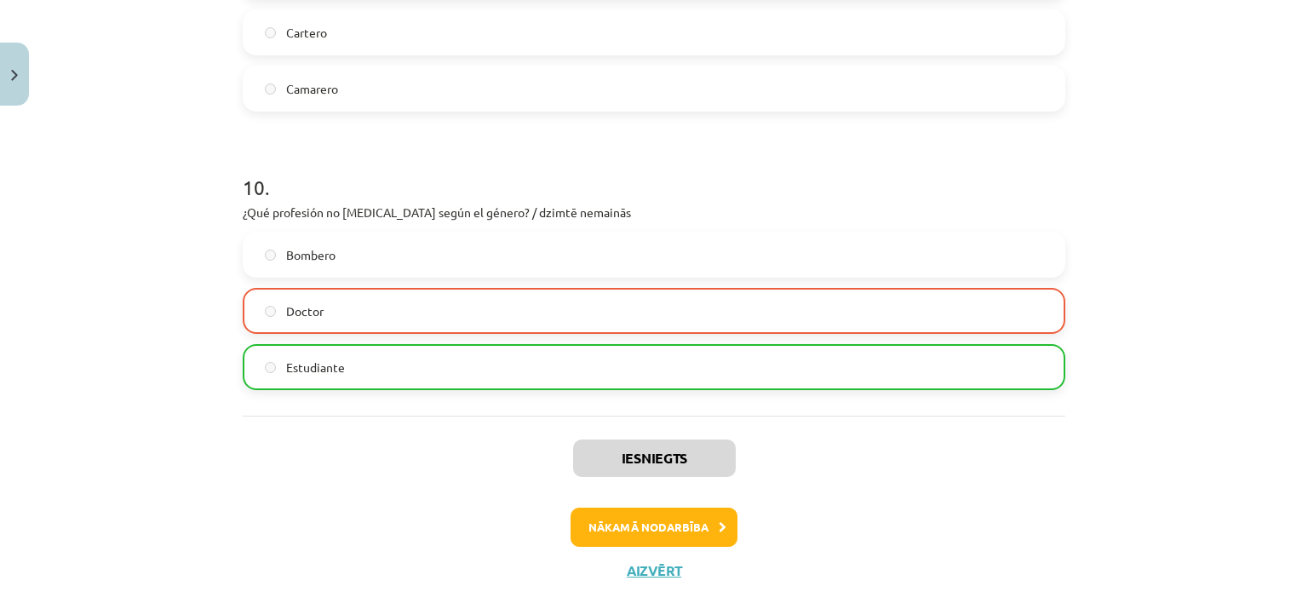
scroll to position [2748, 0]
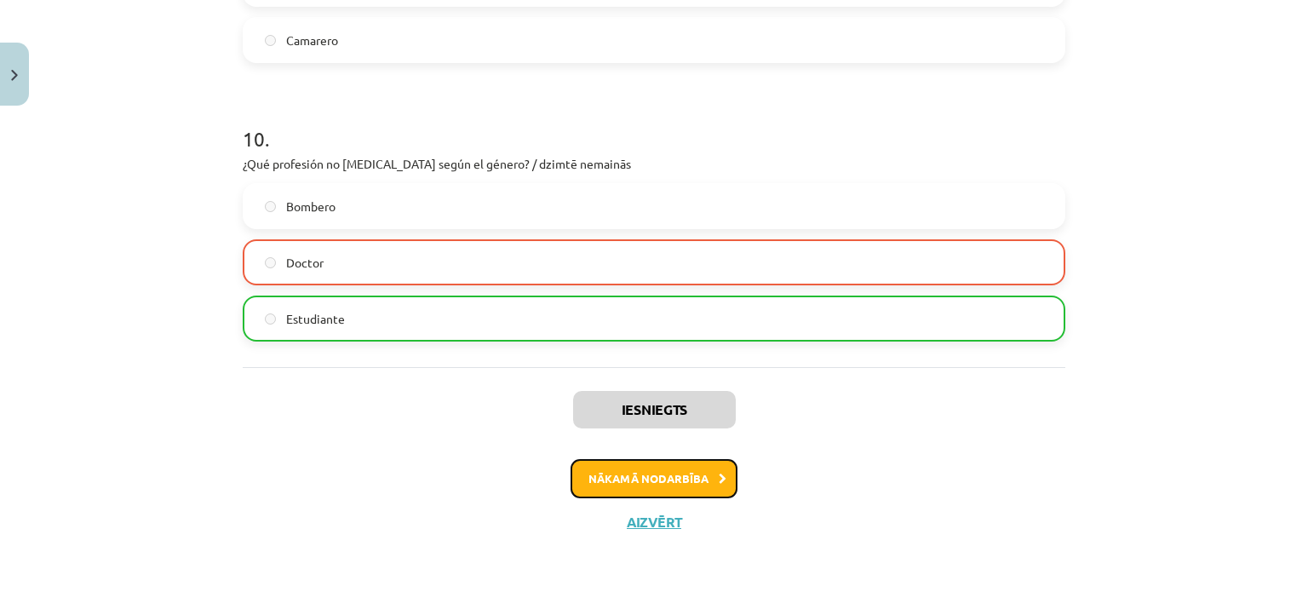
click at [640, 485] on button "Nākamā nodarbība" at bounding box center [654, 478] width 167 height 39
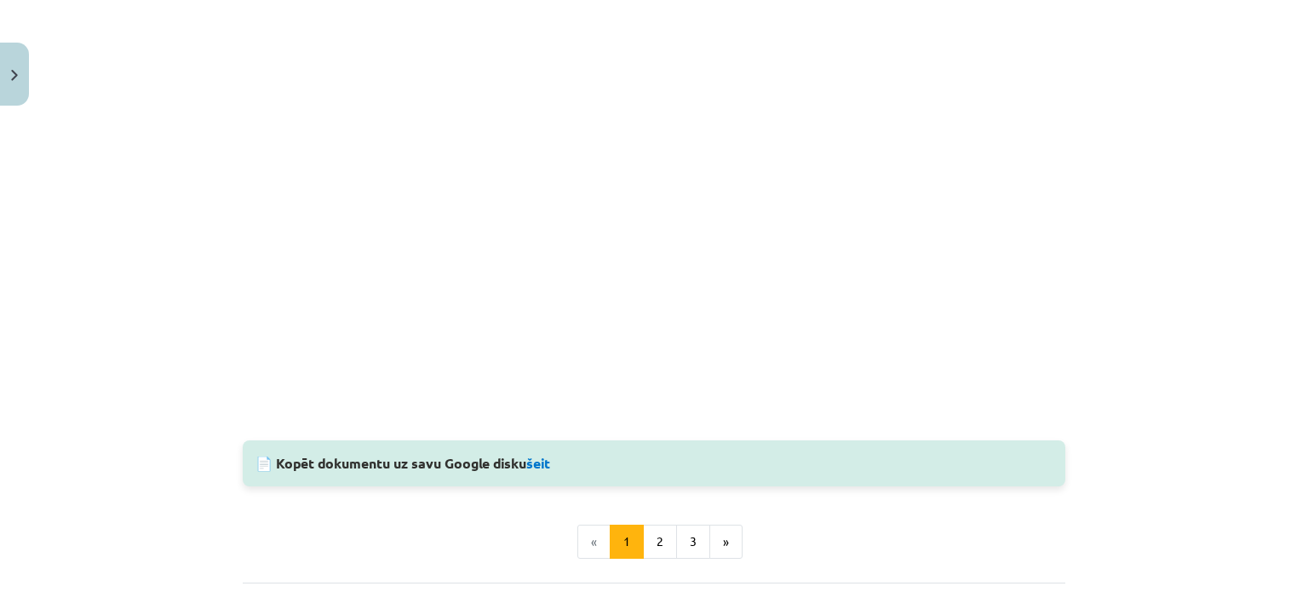
scroll to position [1606, 0]
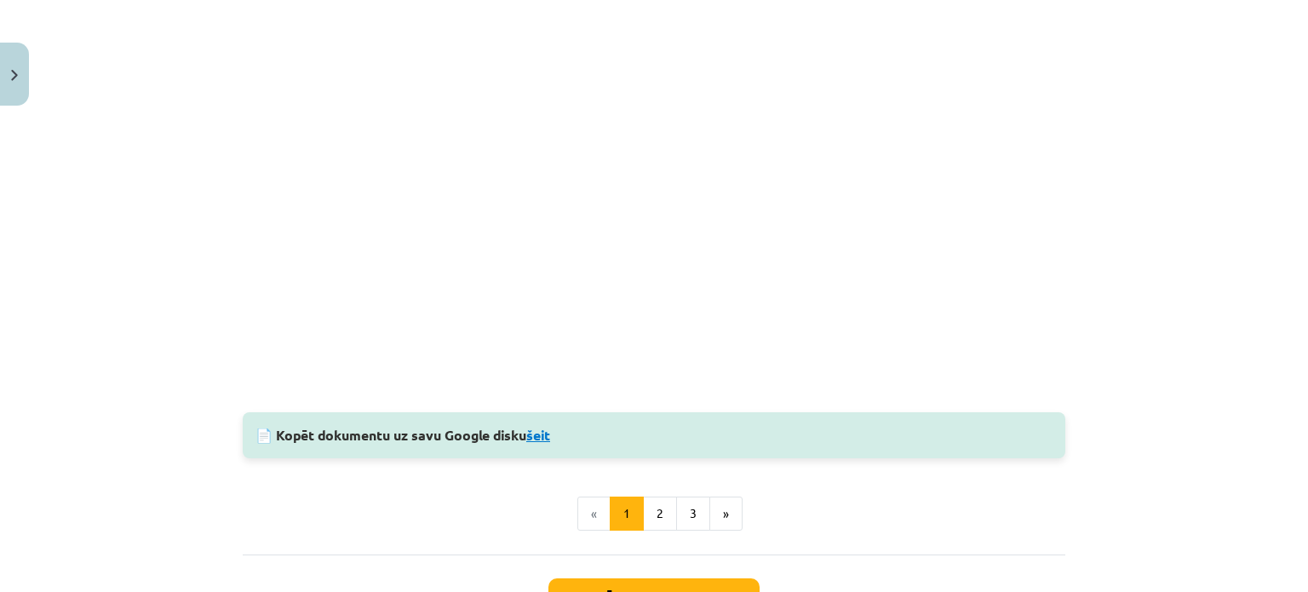
click at [538, 439] on link "šeit" at bounding box center [538, 435] width 24 height 18
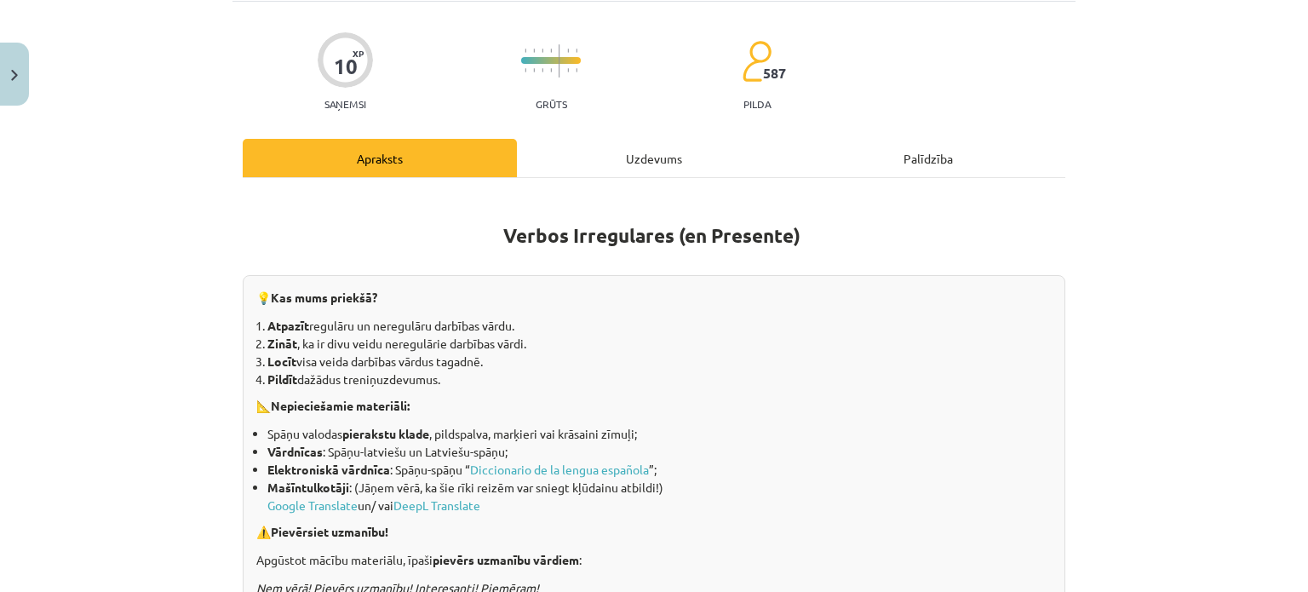
scroll to position [162, 0]
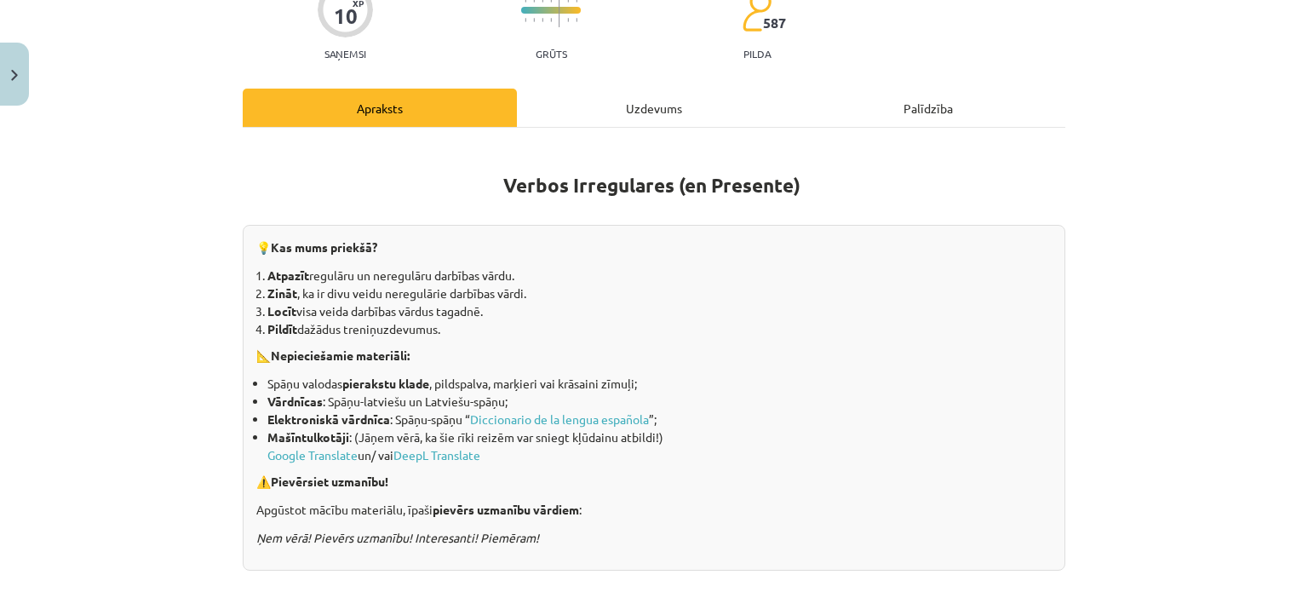
click at [674, 98] on div "Uzdevums" at bounding box center [654, 108] width 274 height 38
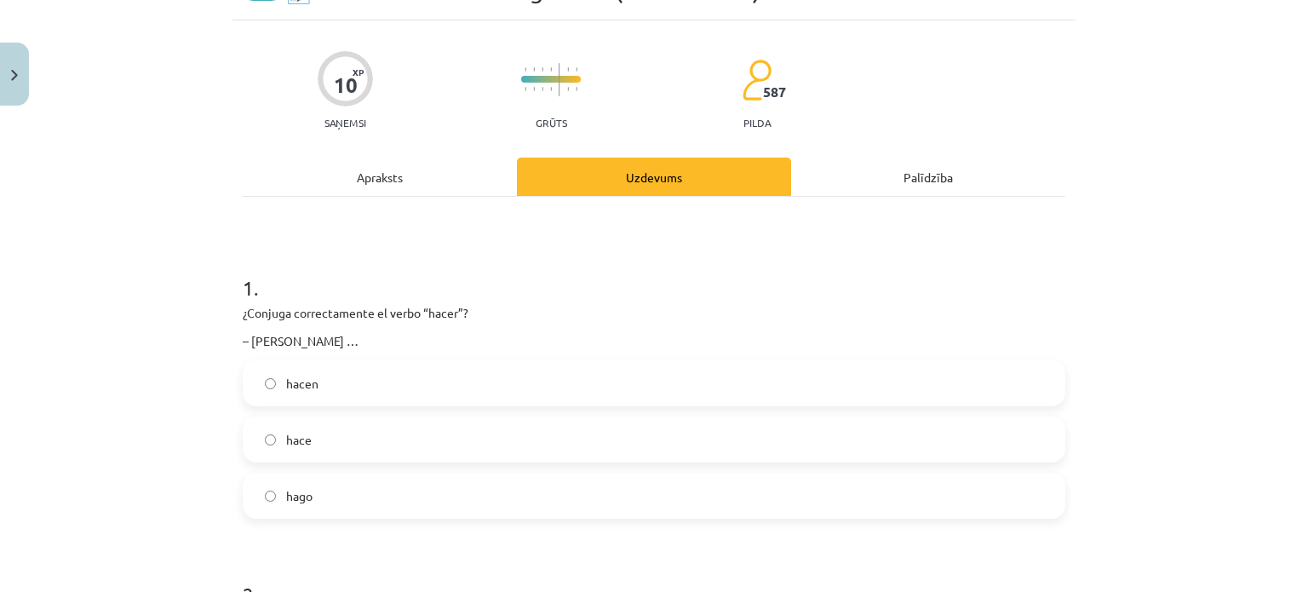
scroll to position [85, 0]
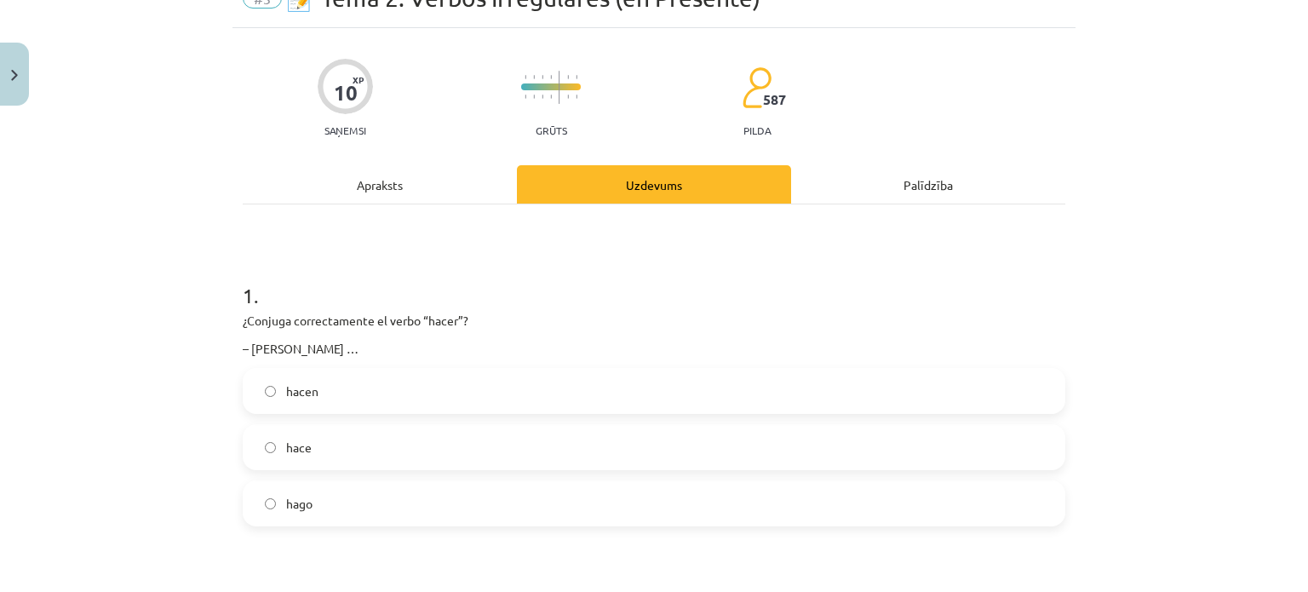
click at [392, 198] on div "Apraksts" at bounding box center [380, 184] width 274 height 38
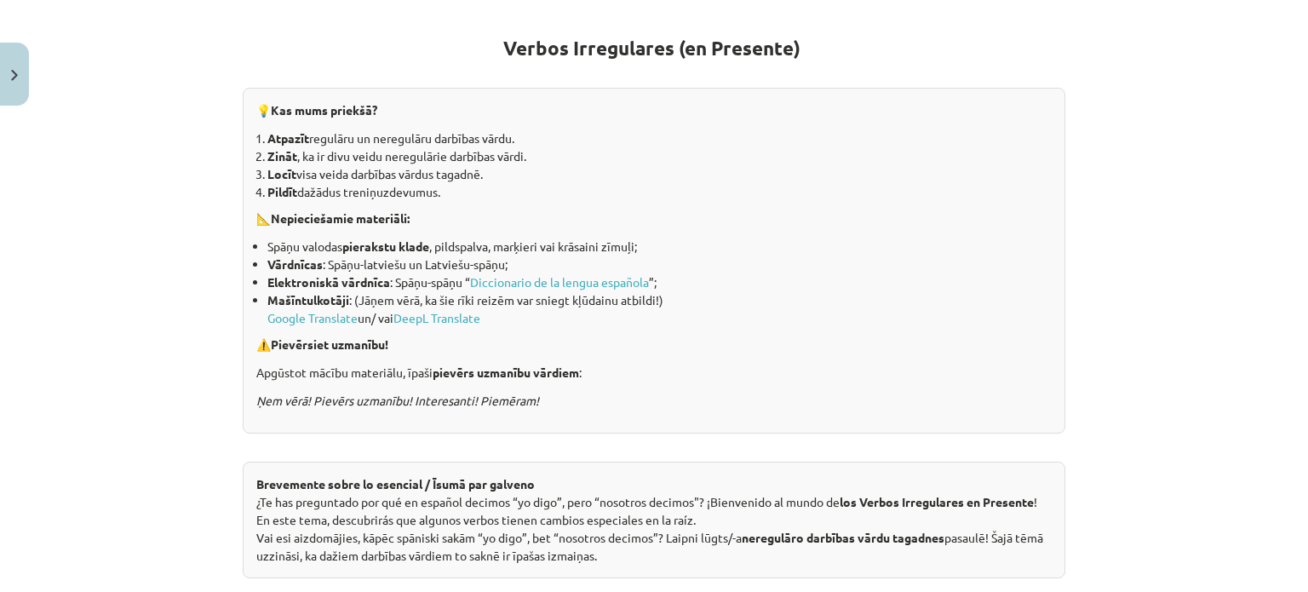
scroll to position [0, 0]
